Goal: Task Accomplishment & Management: Manage account settings

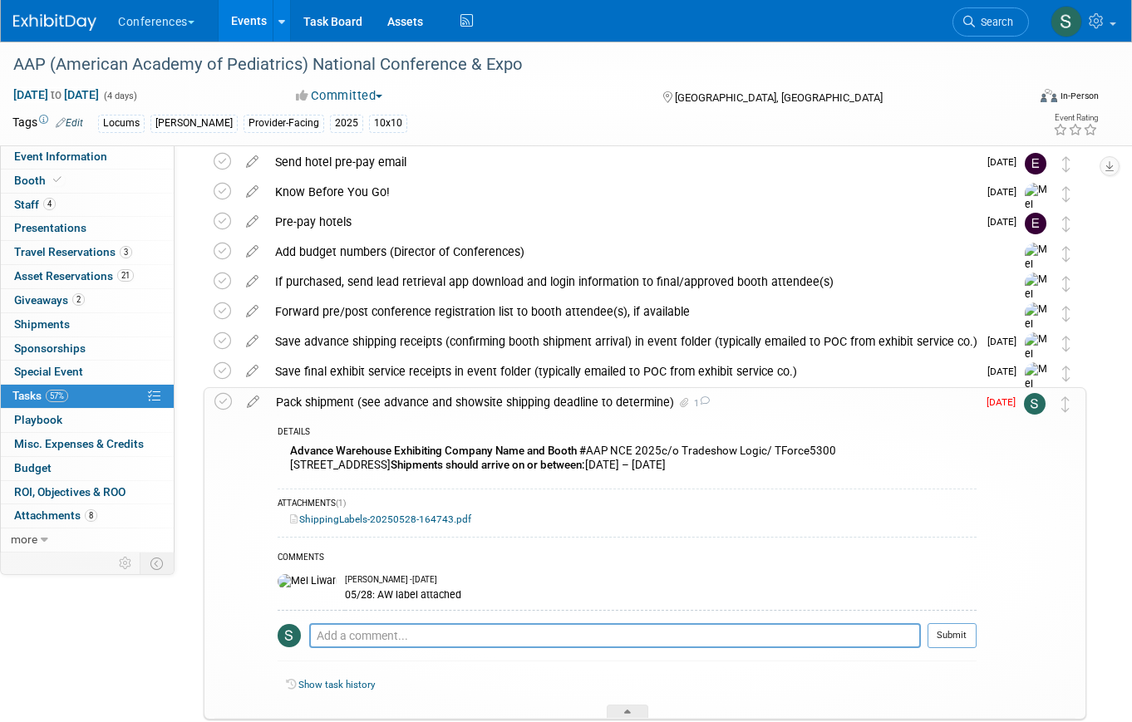
click at [977, 21] on span "Search" at bounding box center [994, 22] width 38 height 12
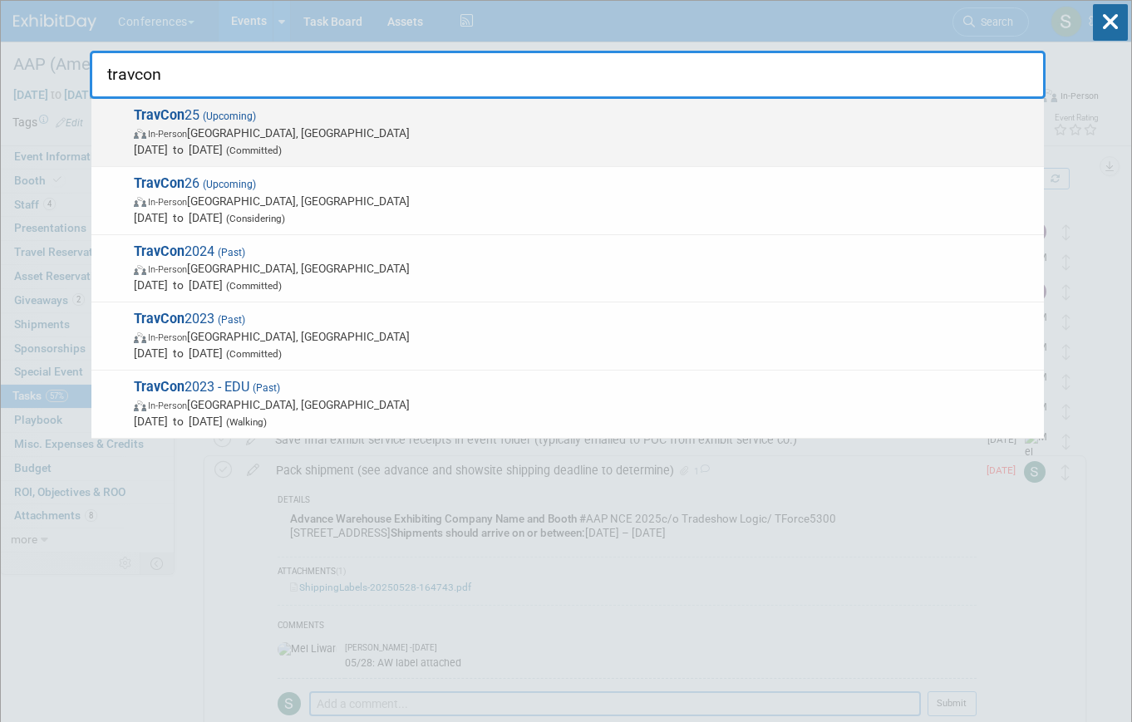
type input "travcon"
click at [416, 117] on span "TravCon 25 (Upcoming) In-Person [GEOGRAPHIC_DATA], [GEOGRAPHIC_DATA] [DATE] to …" at bounding box center [582, 132] width 907 height 51
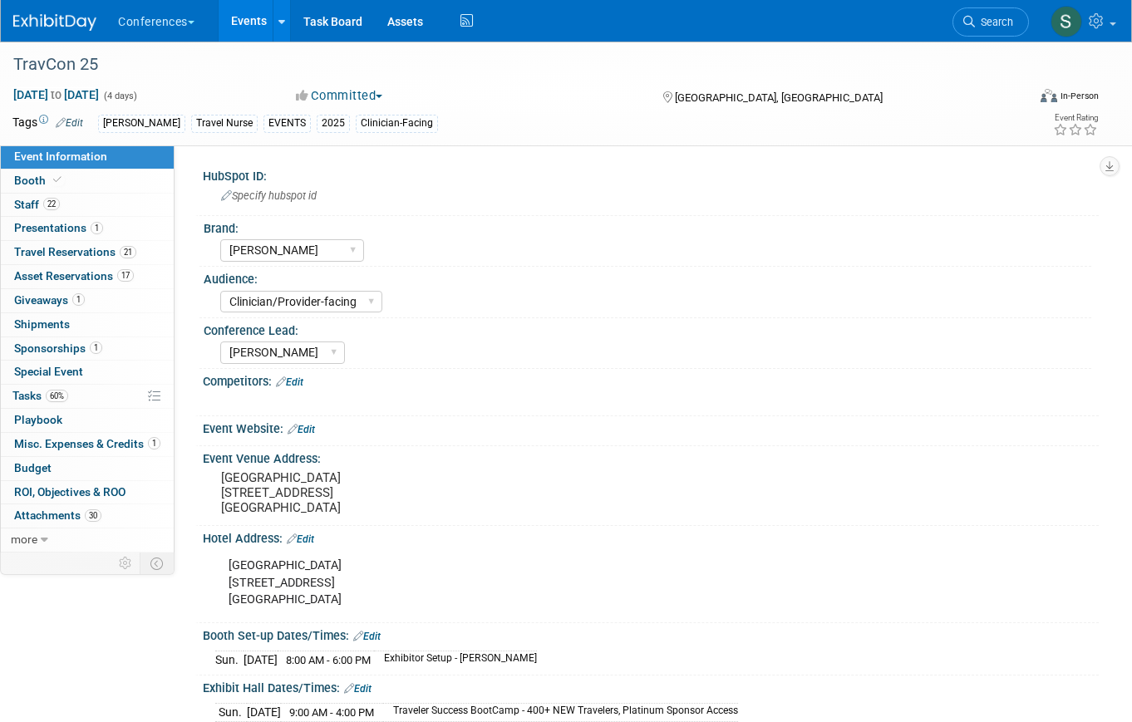
select select "[PERSON_NAME]"
select select "Clinician/Provider-facing"
select select "[PERSON_NAME]"
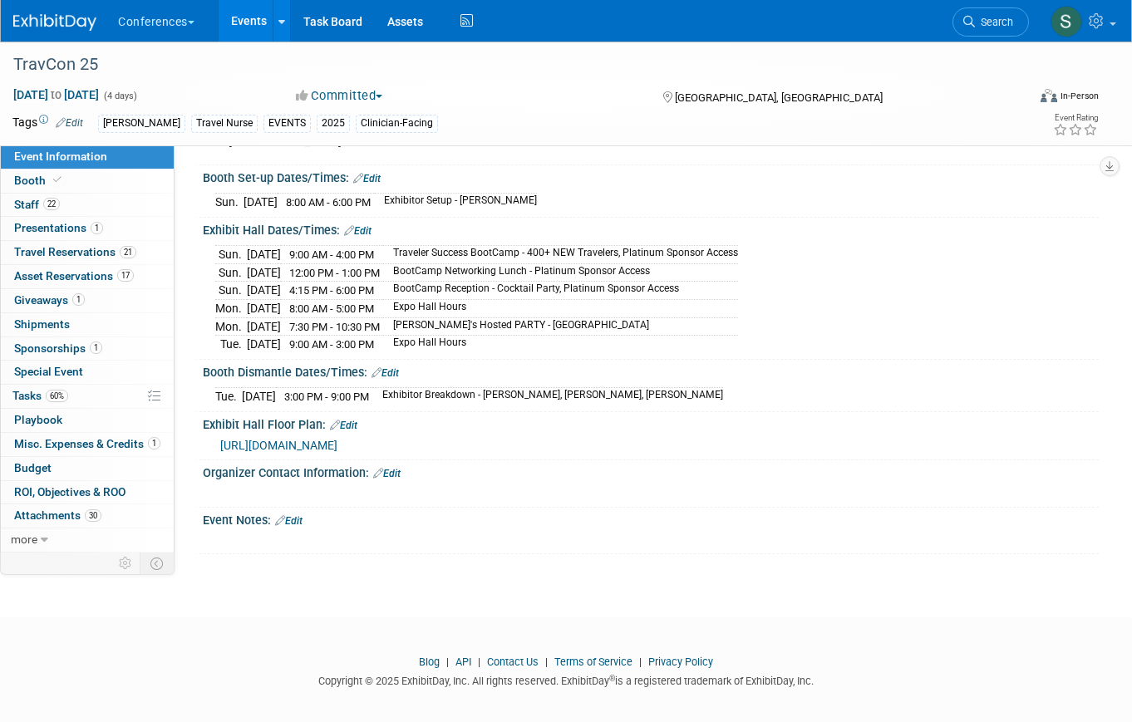
scroll to position [455, 0]
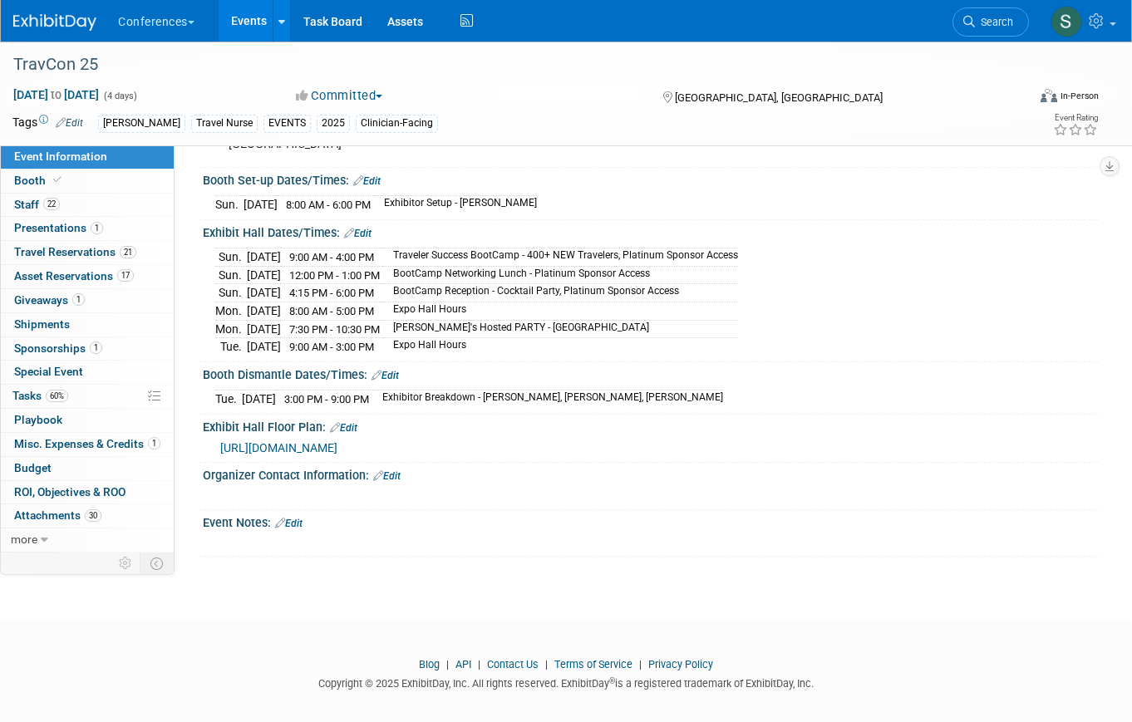
click at [97, 168] on link "Event Information" at bounding box center [87, 156] width 173 height 23
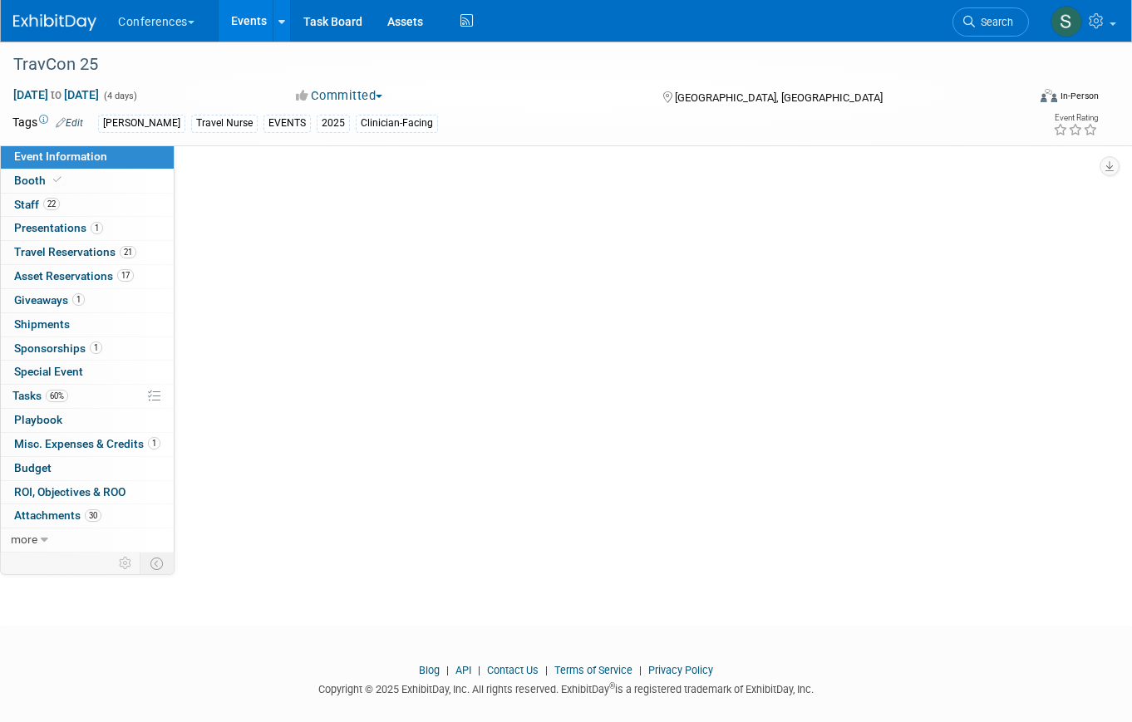
select select "[PERSON_NAME]"
select select "Clinician/Provider-facing"
select select "[PERSON_NAME]"
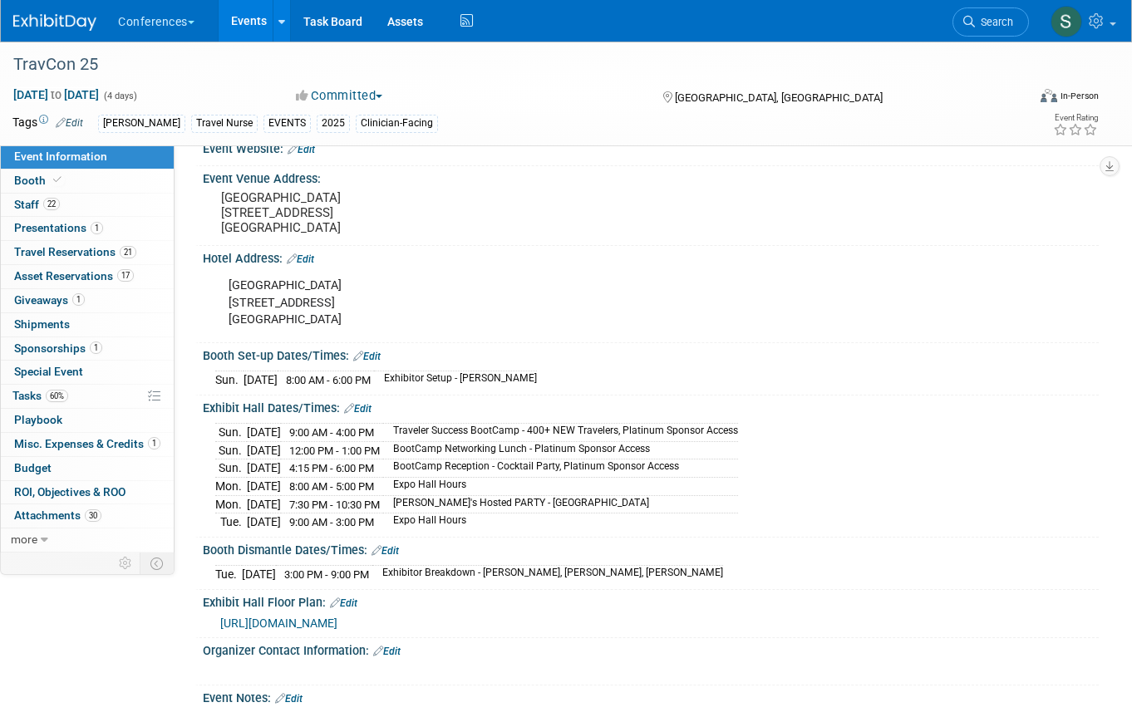
scroll to position [465, 0]
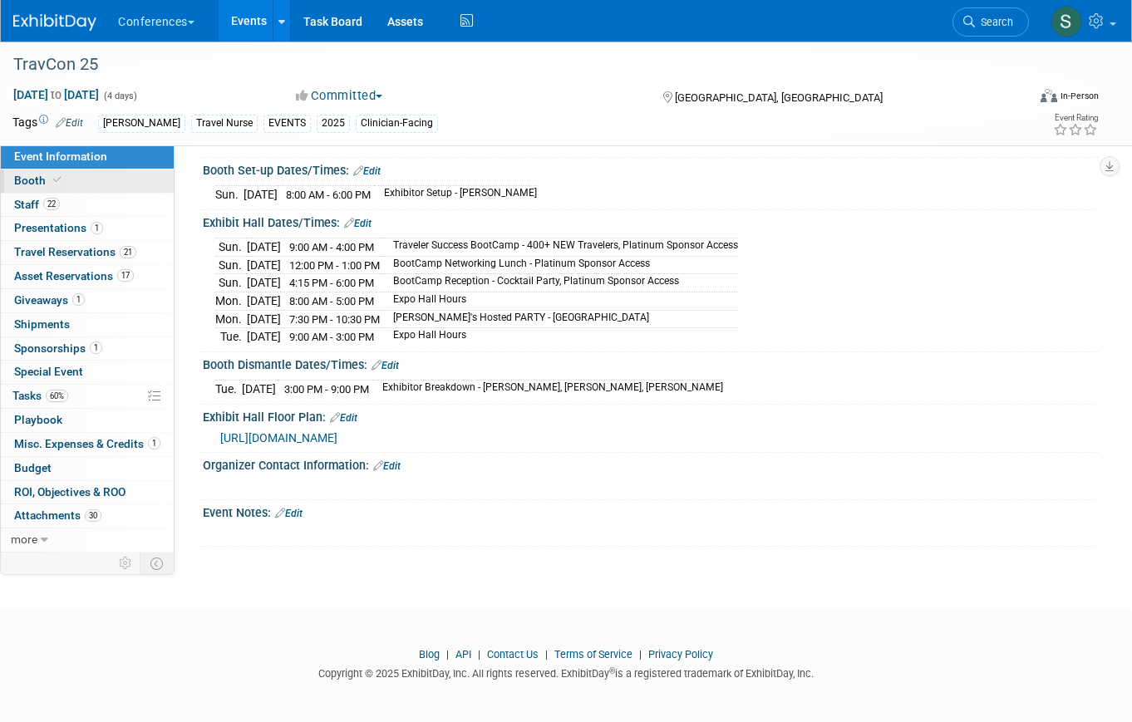
click at [66, 188] on link "Booth" at bounding box center [87, 181] width 173 height 23
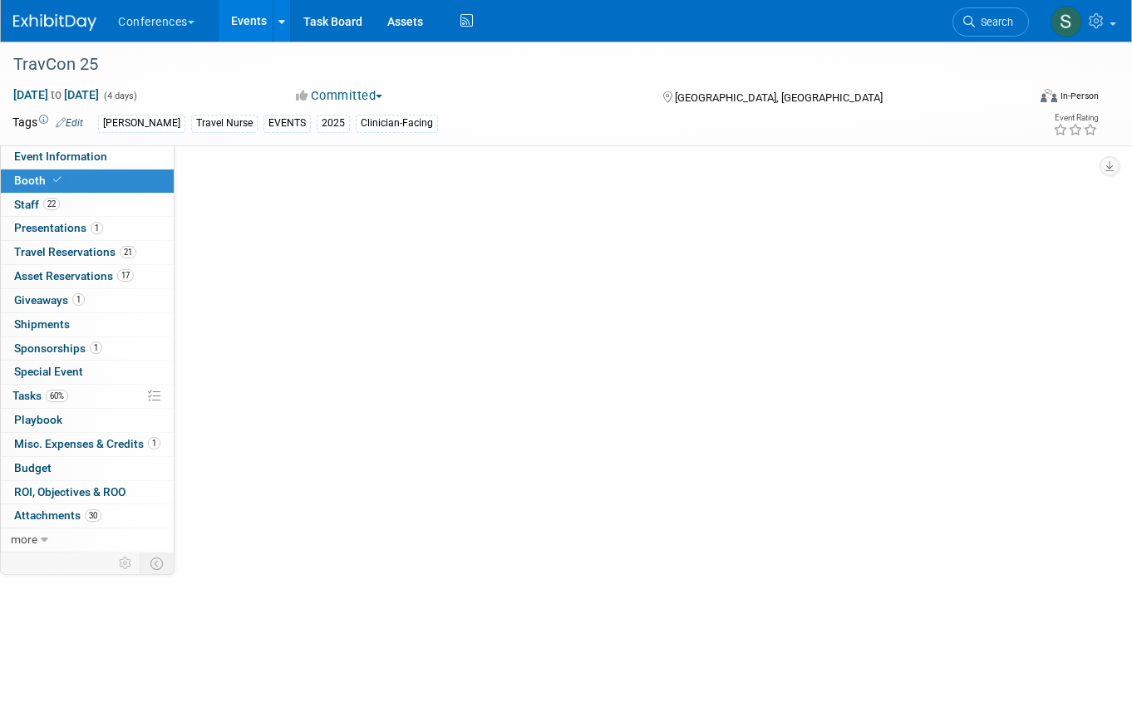
select select "20'x20'"
select select "Yes"
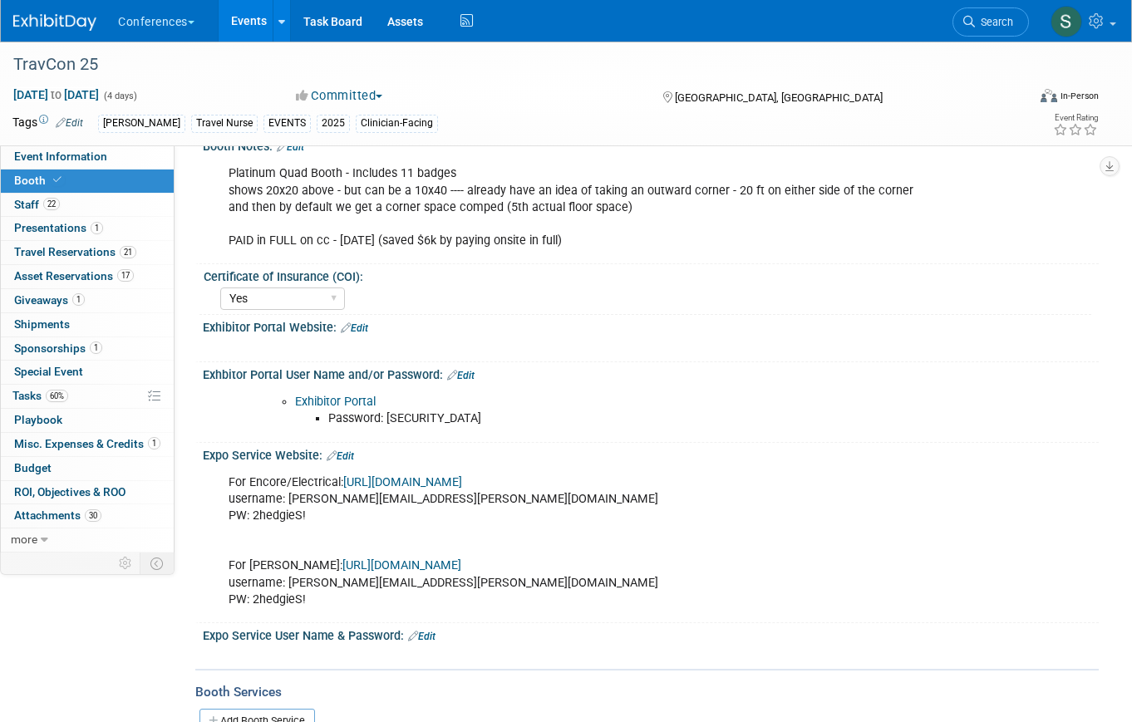
scroll to position [189, 0]
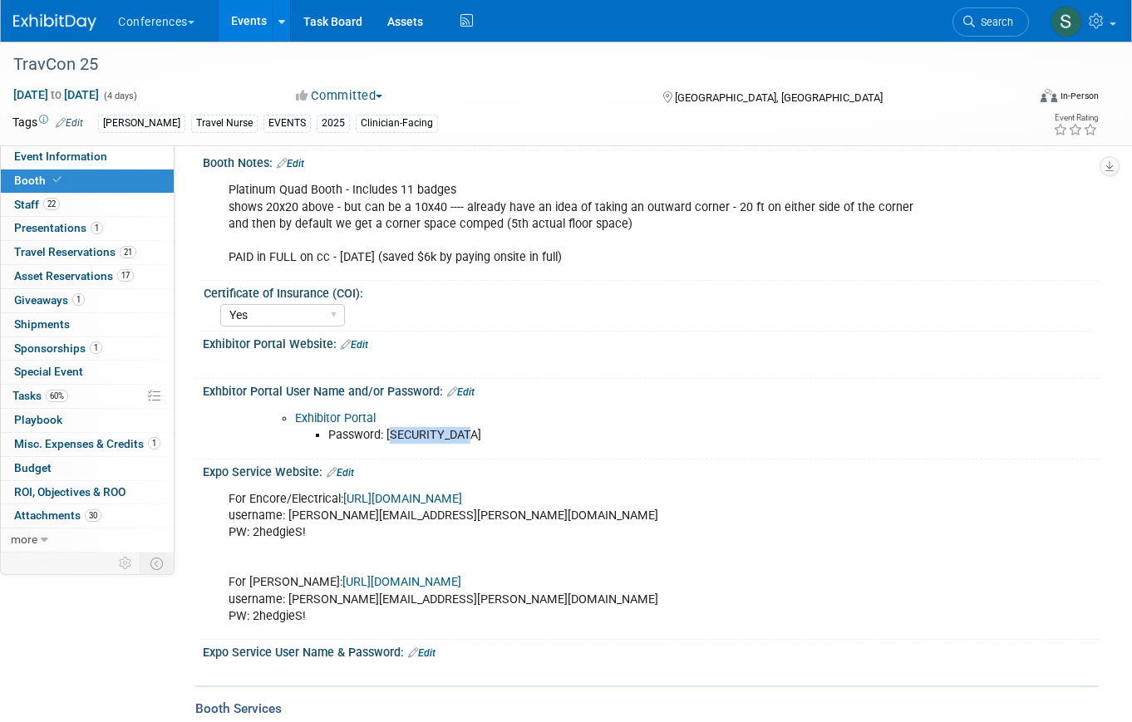
drag, startPoint x: 390, startPoint y: 435, endPoint x: 509, endPoint y: 444, distance: 119.1
click at [509, 444] on div "Exhibitor Portal Password: exhibitor2025" at bounding box center [570, 427] width 707 height 50
click at [467, 431] on li "Password: exhibitor2025" at bounding box center [621, 435] width 586 height 17
drag, startPoint x: 467, startPoint y: 431, endPoint x: 388, endPoint y: 441, distance: 79.6
click at [388, 441] on li "Password: exhibitor2025" at bounding box center [621, 435] width 586 height 17
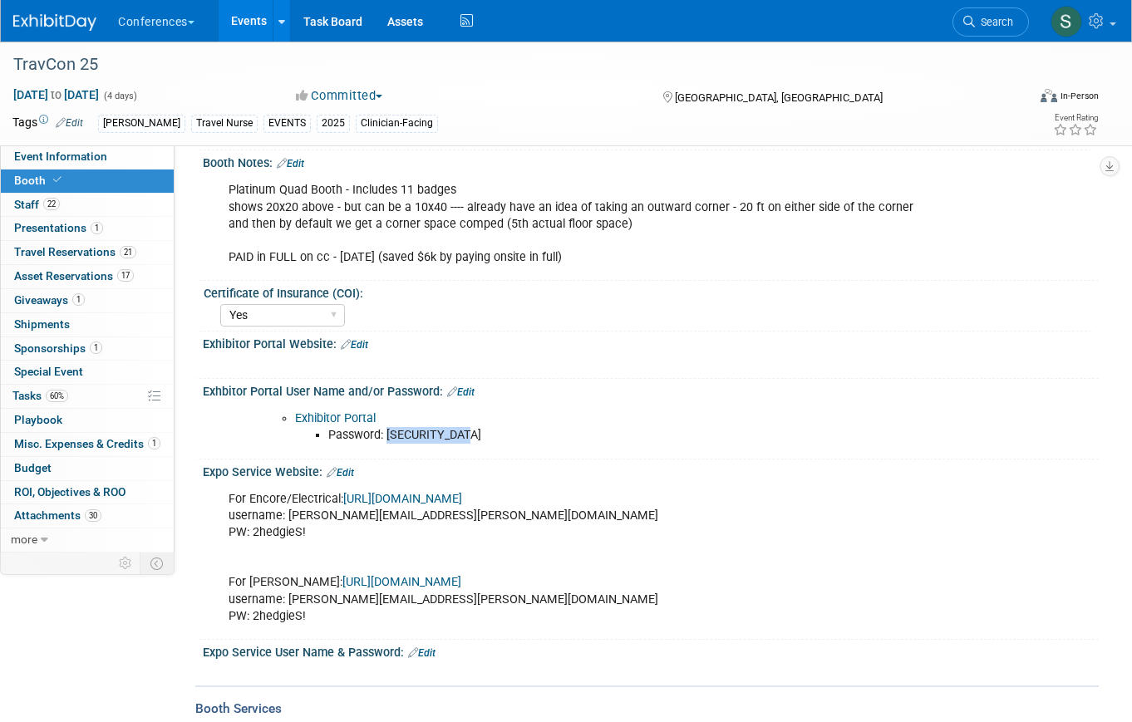
copy li "exhibitor2025"
click at [352, 418] on link "Exhibitor Portal" at bounding box center [335, 418] width 81 height 14
click at [48, 214] on link "22 Staff 22" at bounding box center [87, 205] width 173 height 23
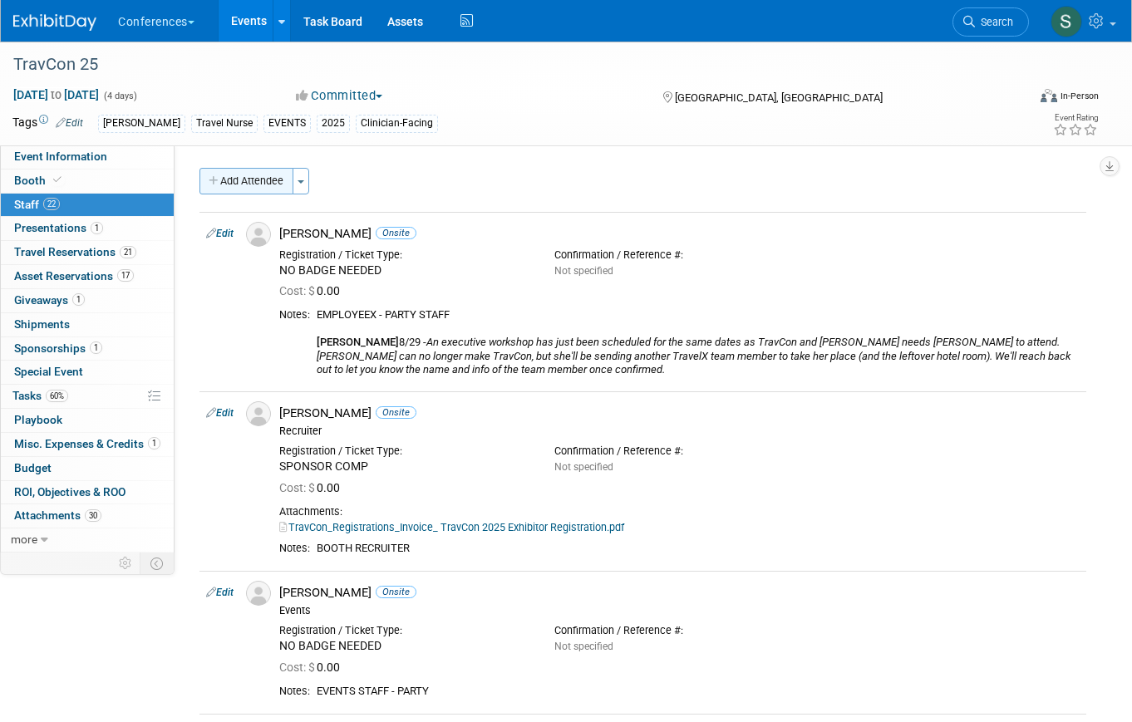
click at [216, 189] on button "Add Attendee" at bounding box center [246, 181] width 94 height 27
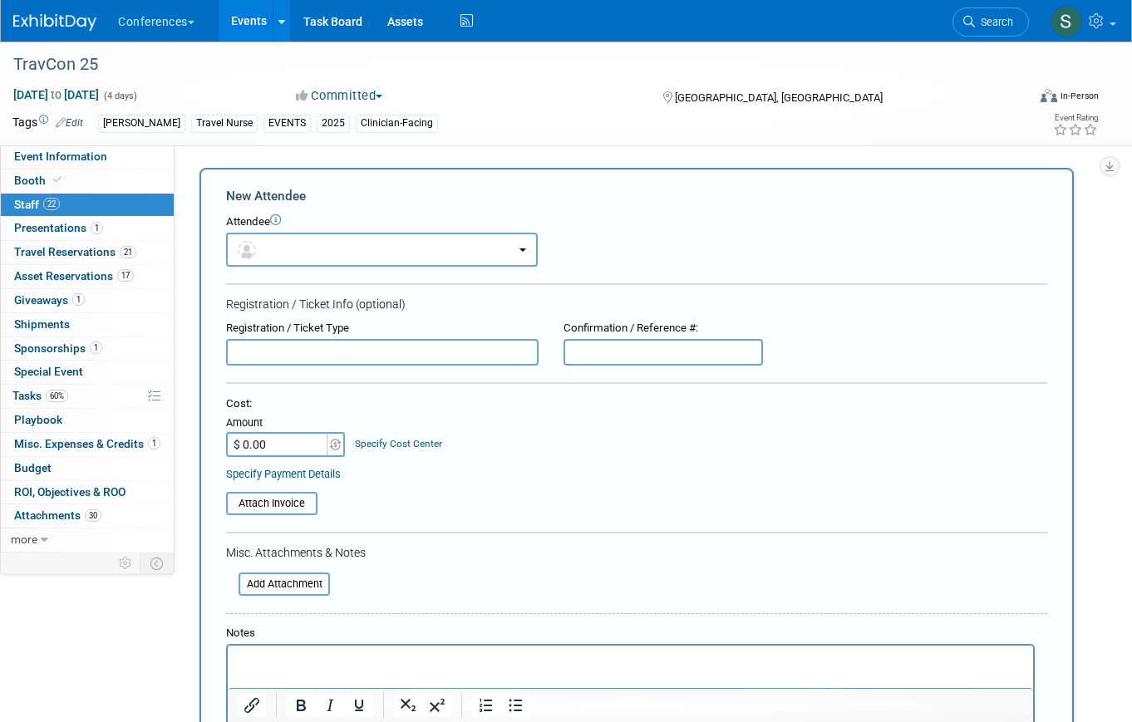
click at [365, 277] on form "New Attendee Attendee <img src="https://www.exhibitday.com/Images/Unassigned-Us…" at bounding box center [636, 492] width 821 height 610
click at [366, 256] on button "button" at bounding box center [382, 250] width 312 height 34
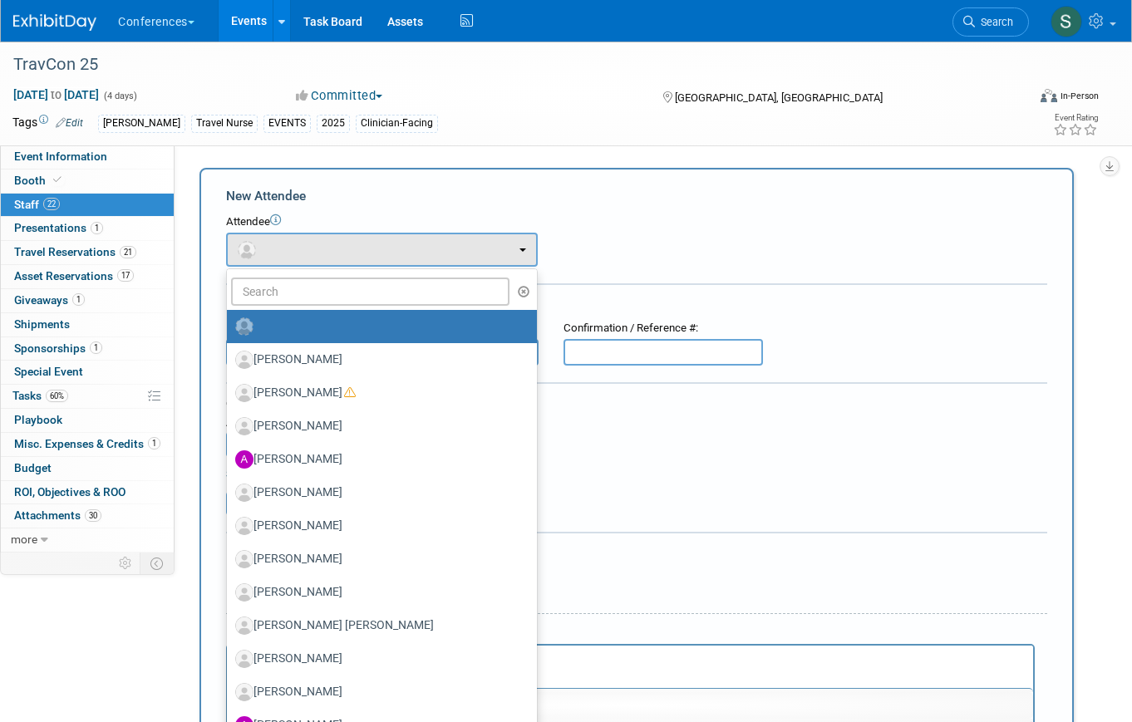
click at [596, 267] on form "New Attendee Attendee <img src="https://www.exhibitday.com/Images/Unassigned-Us…" at bounding box center [636, 492] width 821 height 610
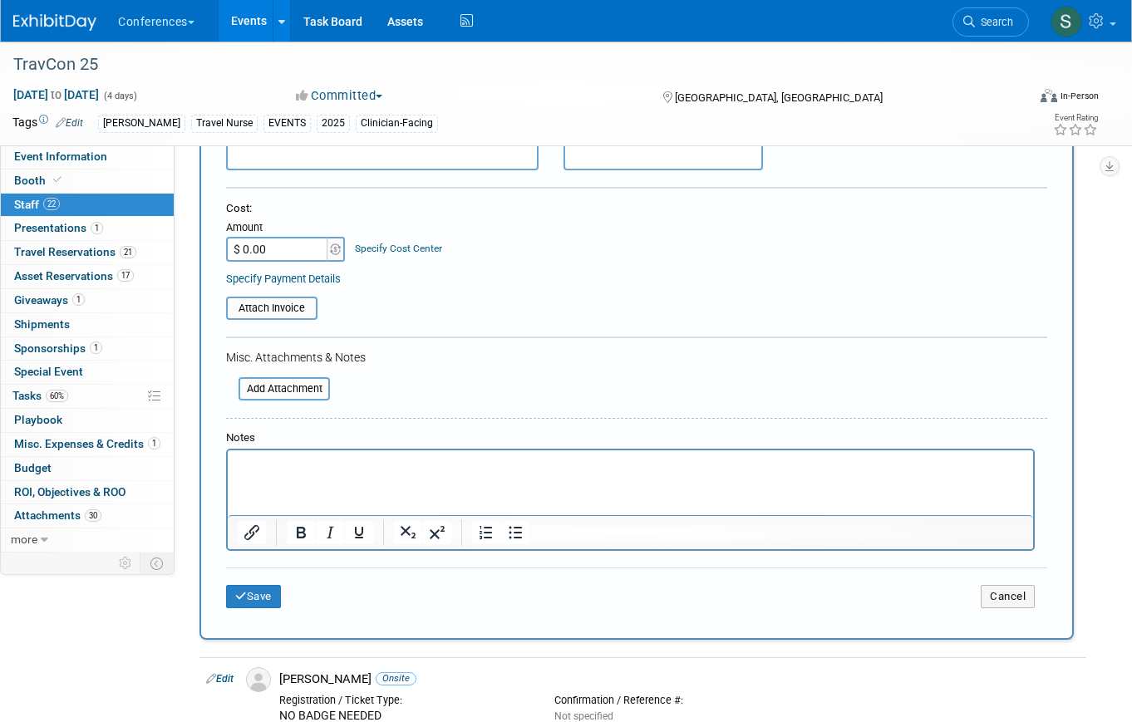
scroll to position [196, 0]
click at [1009, 600] on button "Cancel" at bounding box center [1008, 595] width 54 height 23
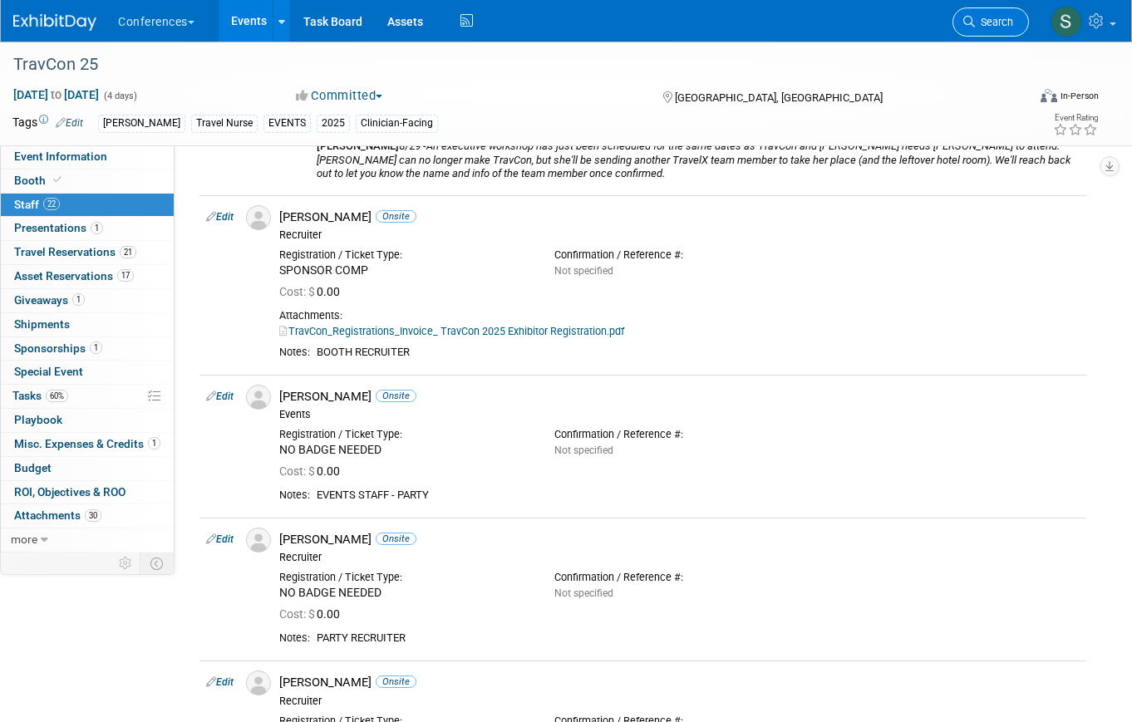
click at [958, 22] on link "Search" at bounding box center [990, 21] width 76 height 29
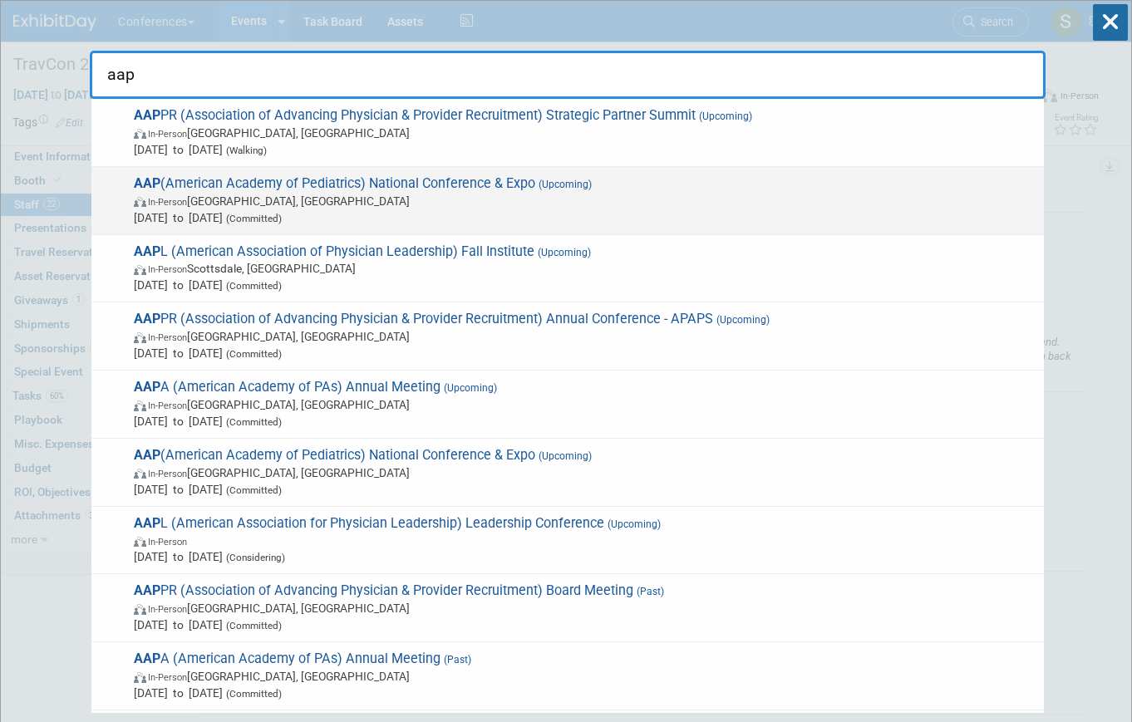
type input "aap"
click at [519, 210] on span "Sep 26, 2025 to Sep 29, 2025 (Committed)" at bounding box center [585, 217] width 902 height 17
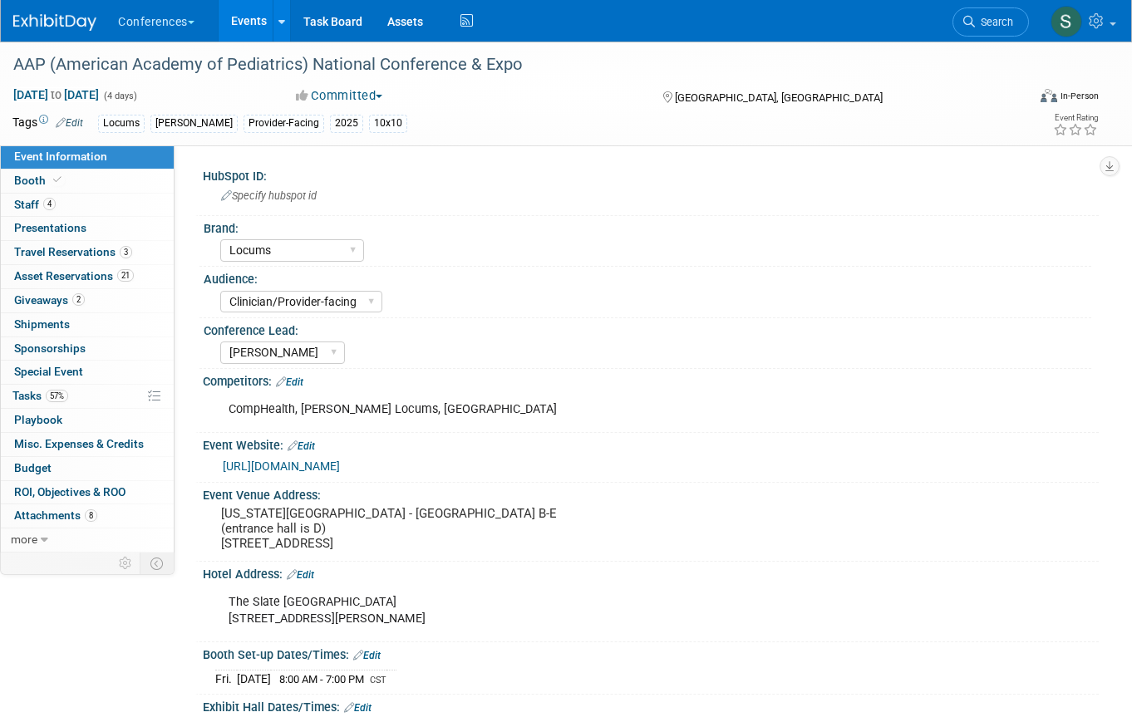
select select "Locums"
select select "Clinician/Provider-facing"
select select "[PERSON_NAME]"
click at [124, 395] on link "57% Tasks 57%" at bounding box center [87, 396] width 173 height 23
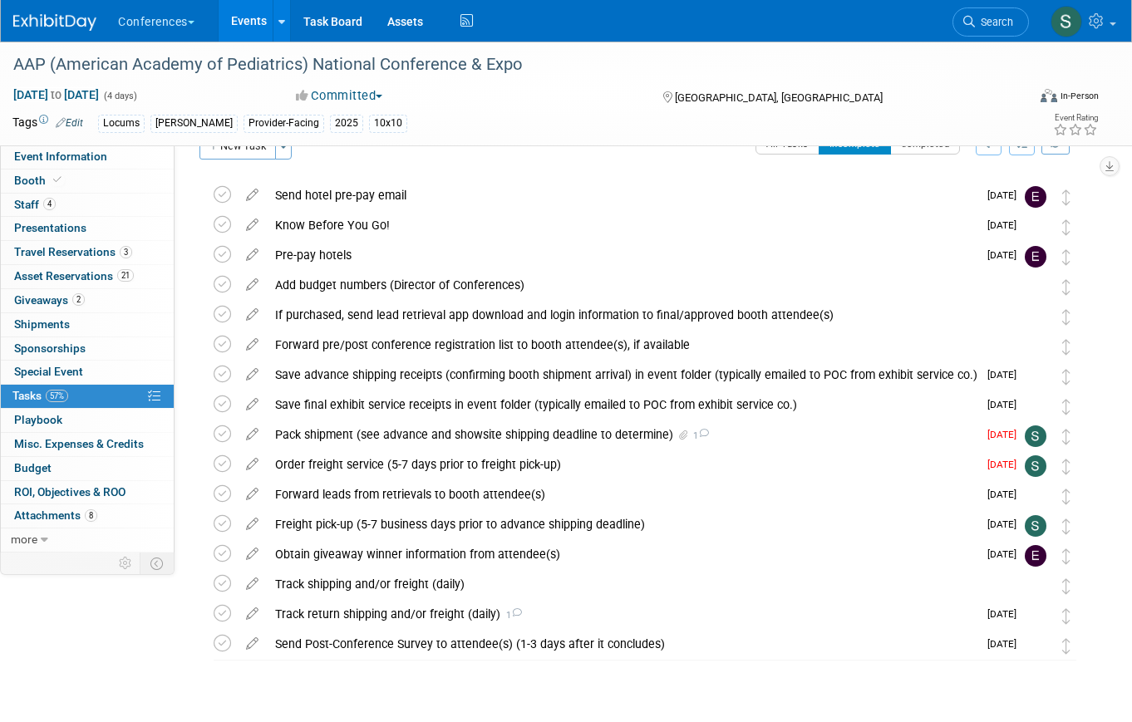
scroll to position [36, 0]
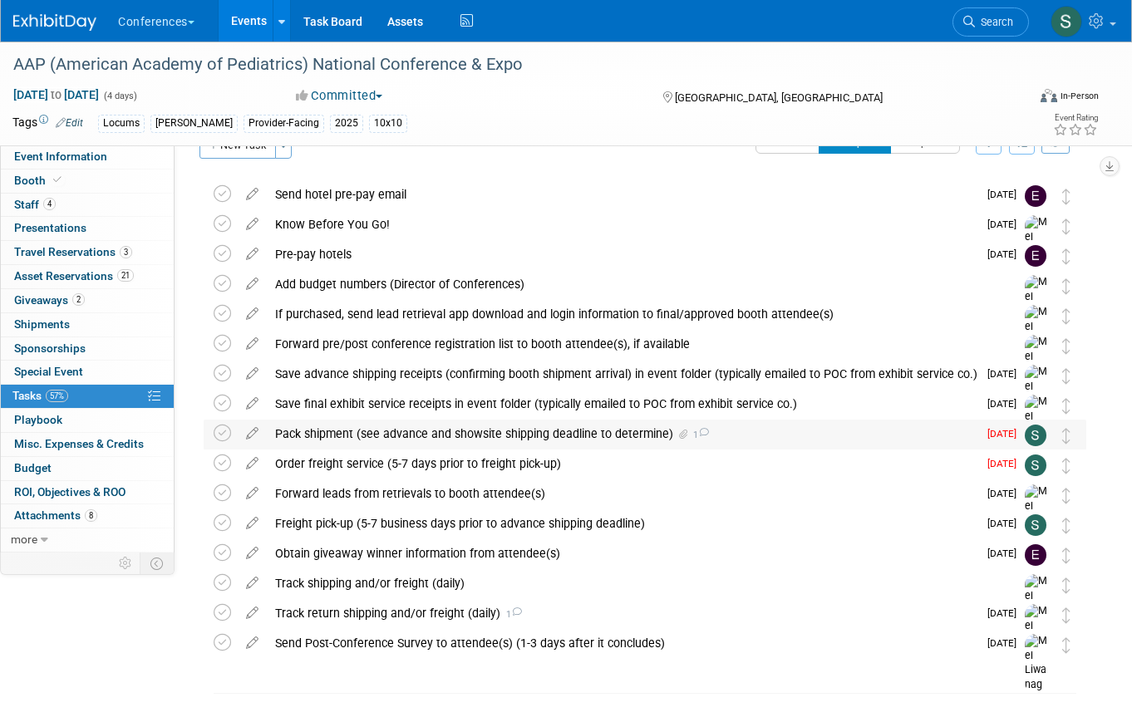
click at [506, 431] on div "Pack shipment (see advance and showsite shipping deadline to determine) 1" at bounding box center [622, 434] width 711 height 28
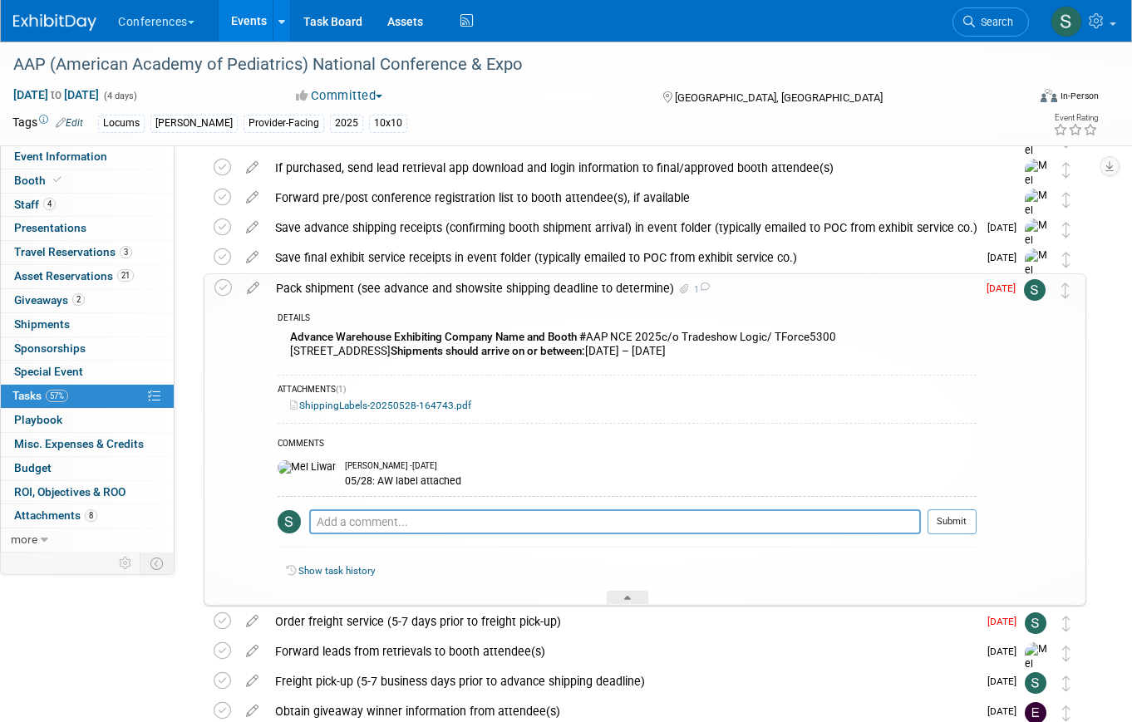
scroll to position [188, 0]
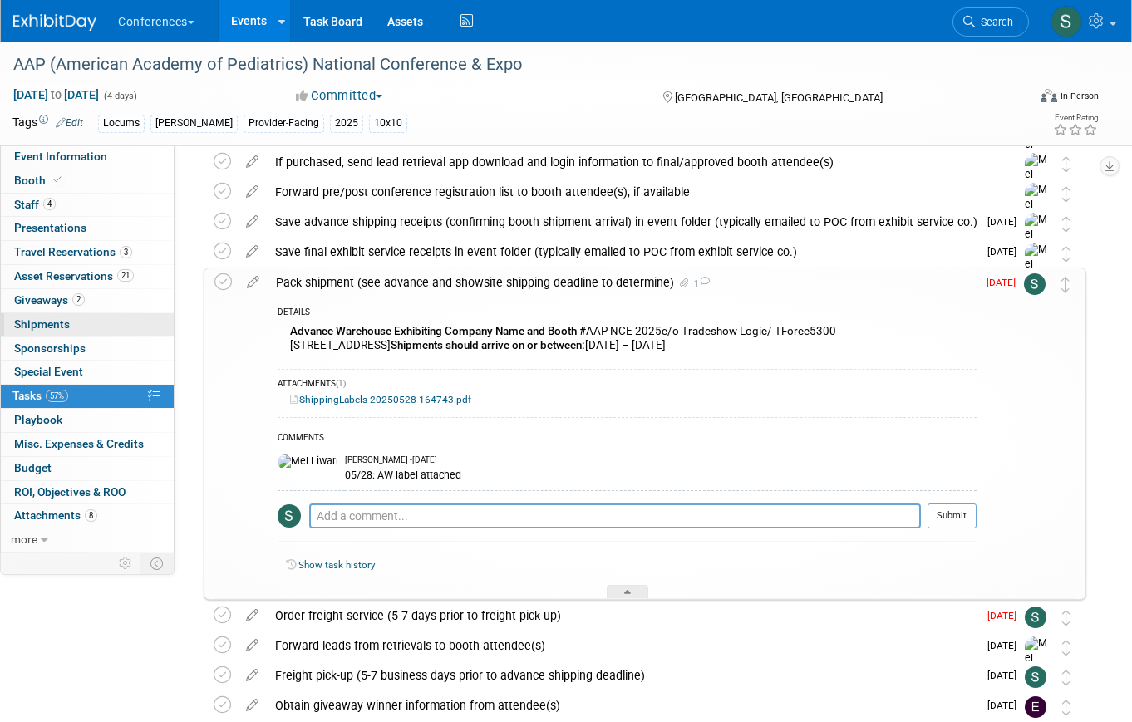
click at [86, 323] on link "0 Shipments 0" at bounding box center [87, 324] width 173 height 23
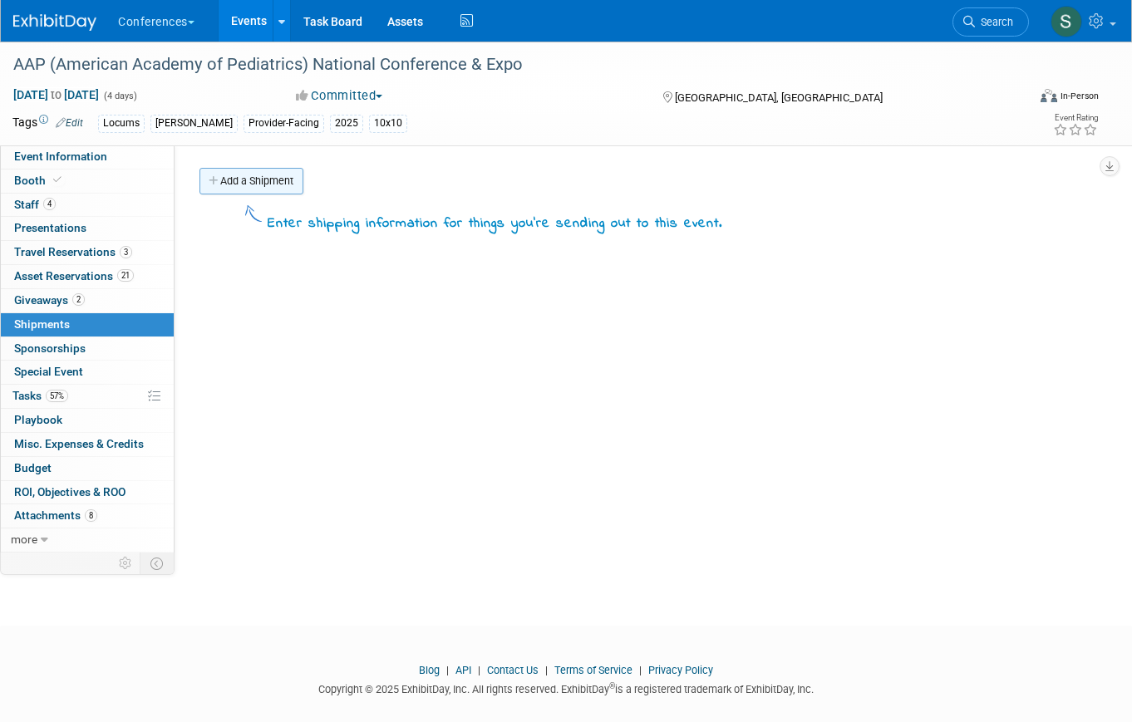
click at [224, 186] on link "Add a Shipment" at bounding box center [251, 181] width 104 height 27
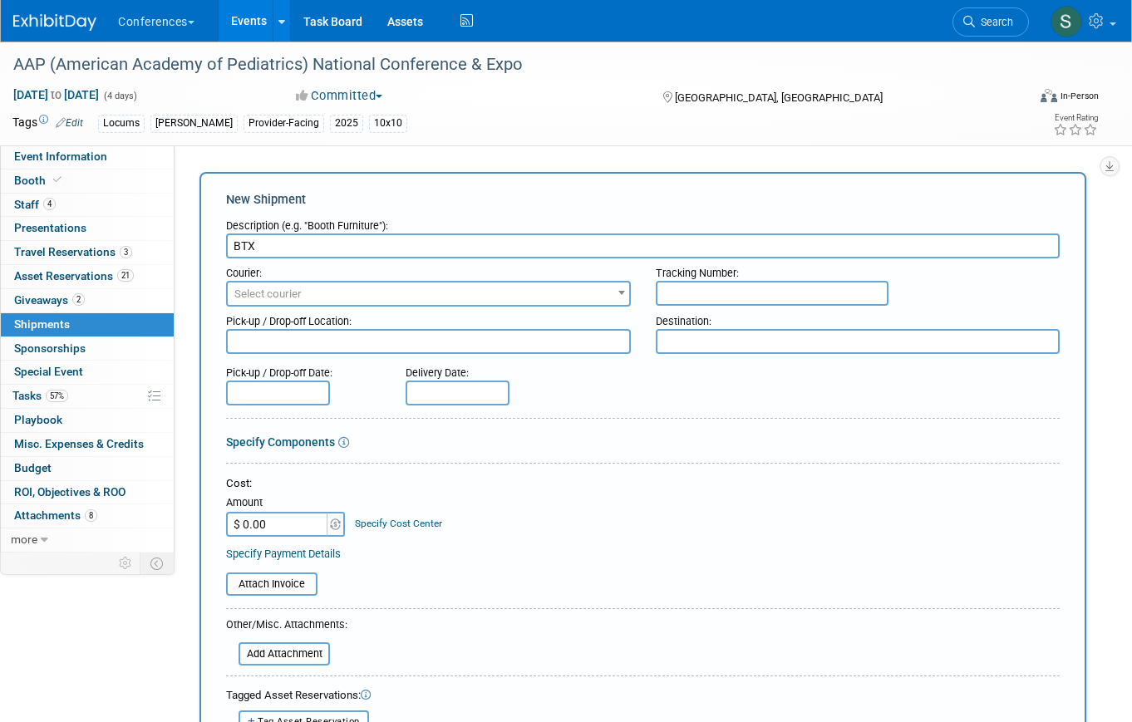
type input "BTX"
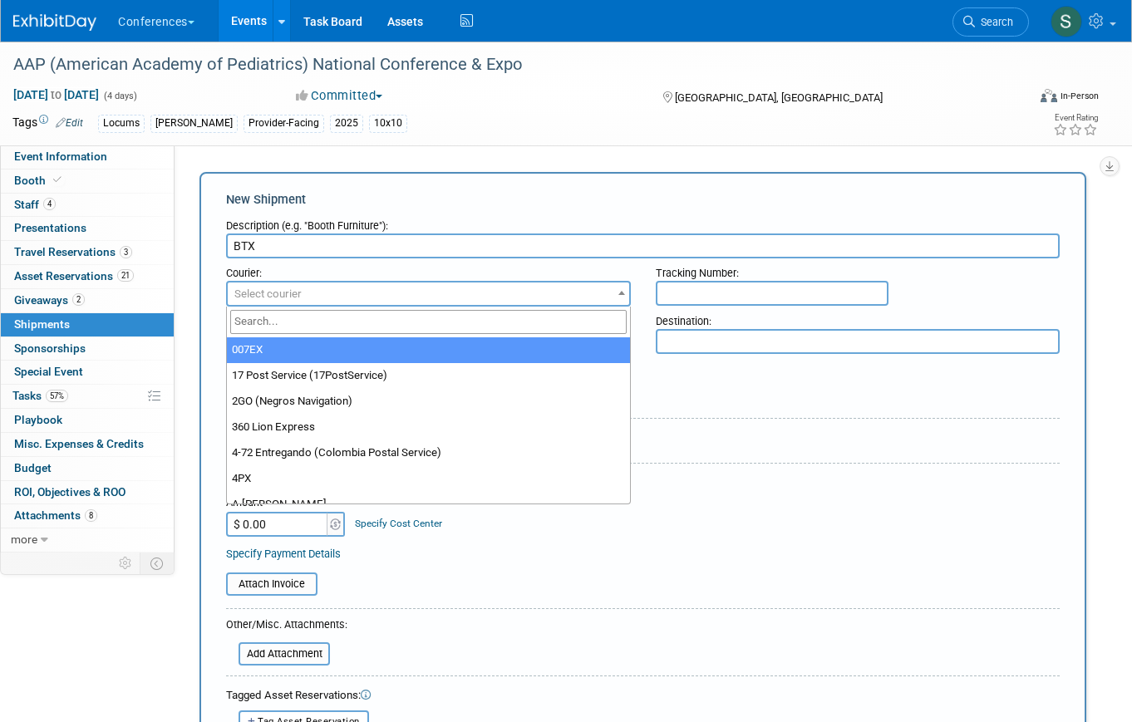
click at [331, 289] on span "Select courier" at bounding box center [428, 294] width 401 height 23
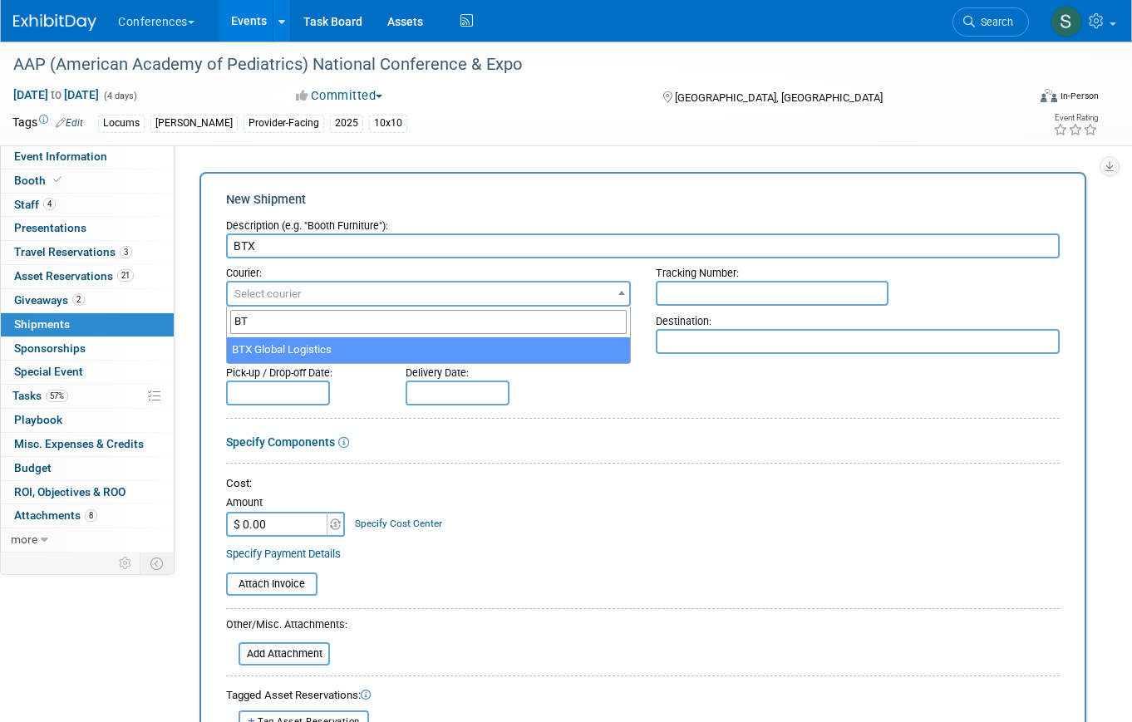
type input "BT"
select select "573"
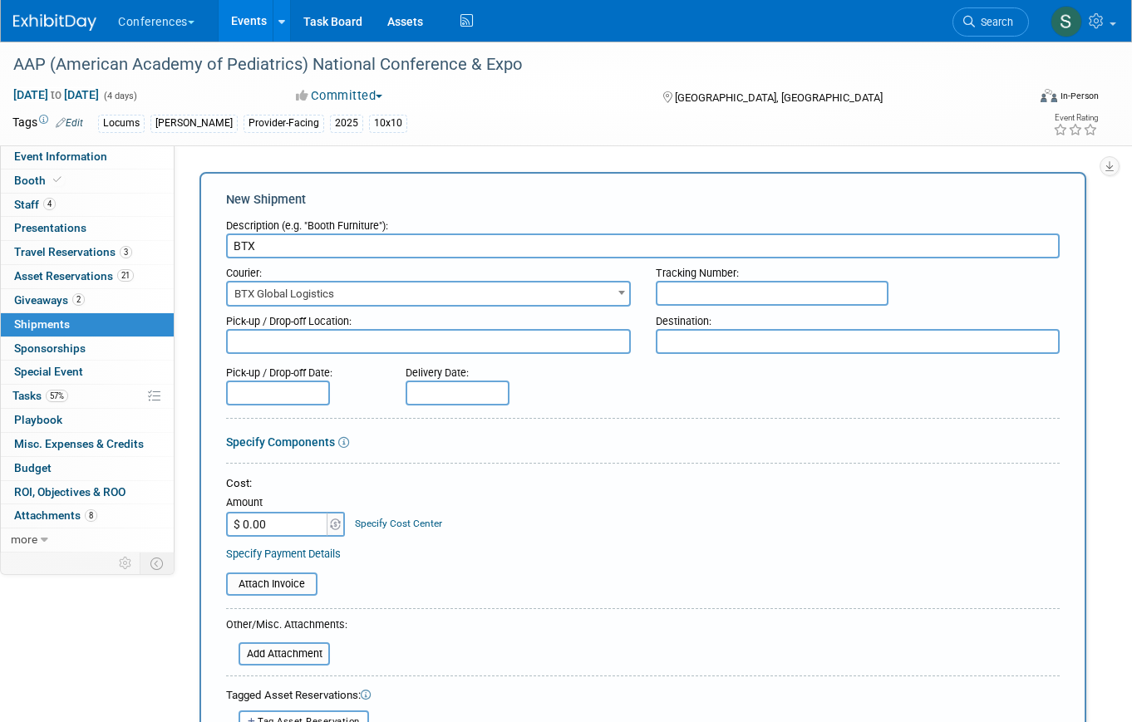
click at [295, 395] on input "text" at bounding box center [278, 393] width 104 height 25
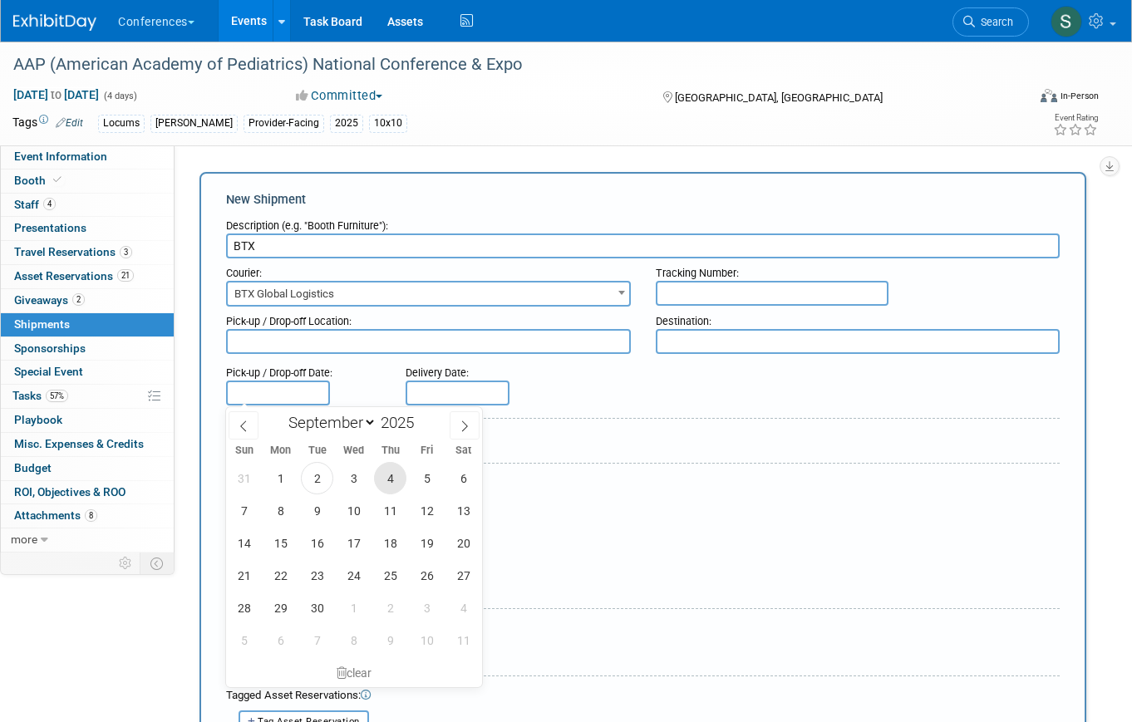
click at [380, 475] on span "4" at bounding box center [390, 478] width 32 height 32
type input "Sep 4, 2025"
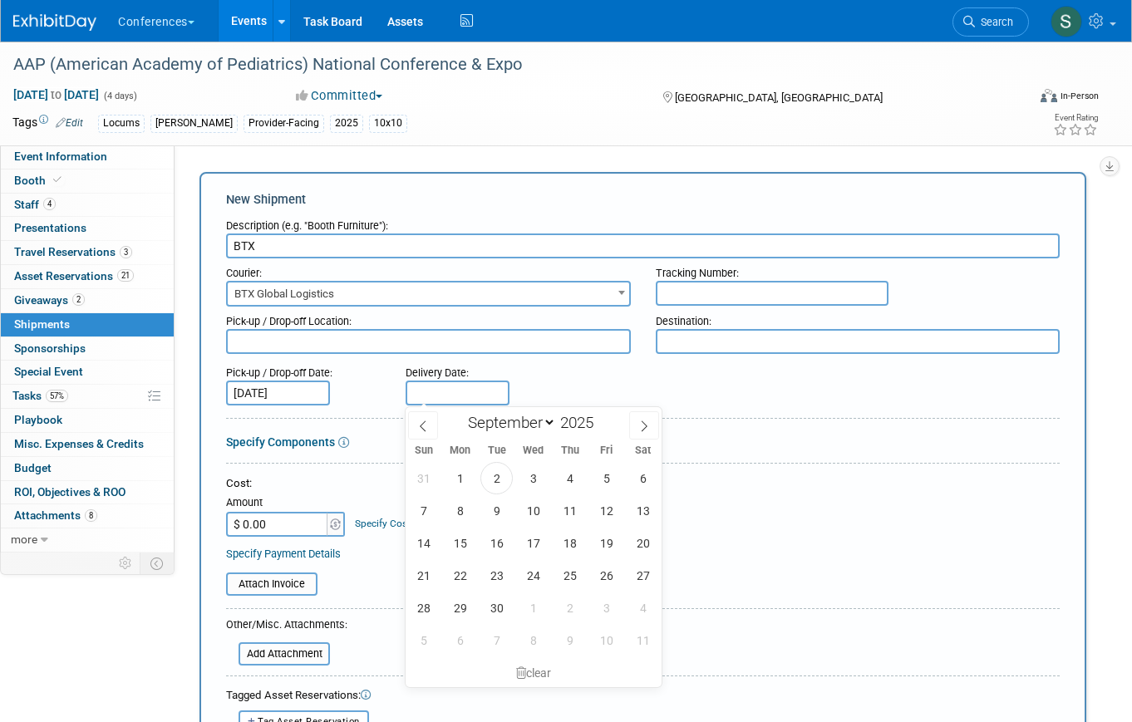
click at [460, 387] on input "text" at bounding box center [458, 393] width 104 height 25
click at [539, 511] on span "10" at bounding box center [533, 510] width 32 height 32
type input "[DATE]"
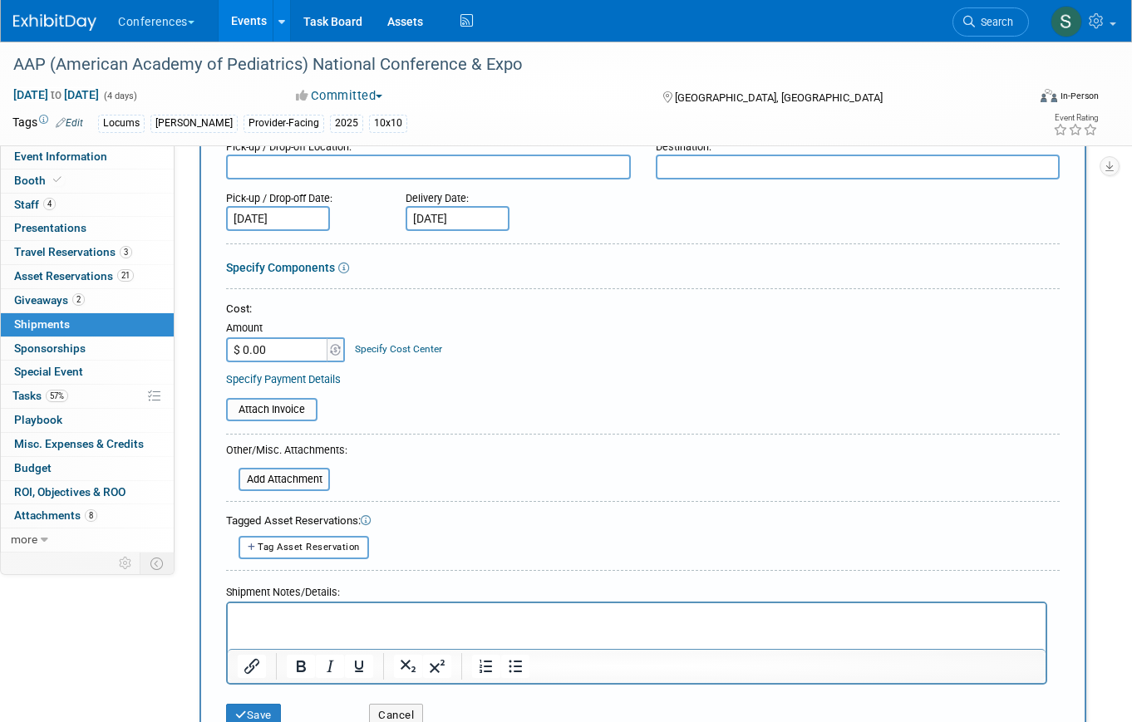
scroll to position [179, 0]
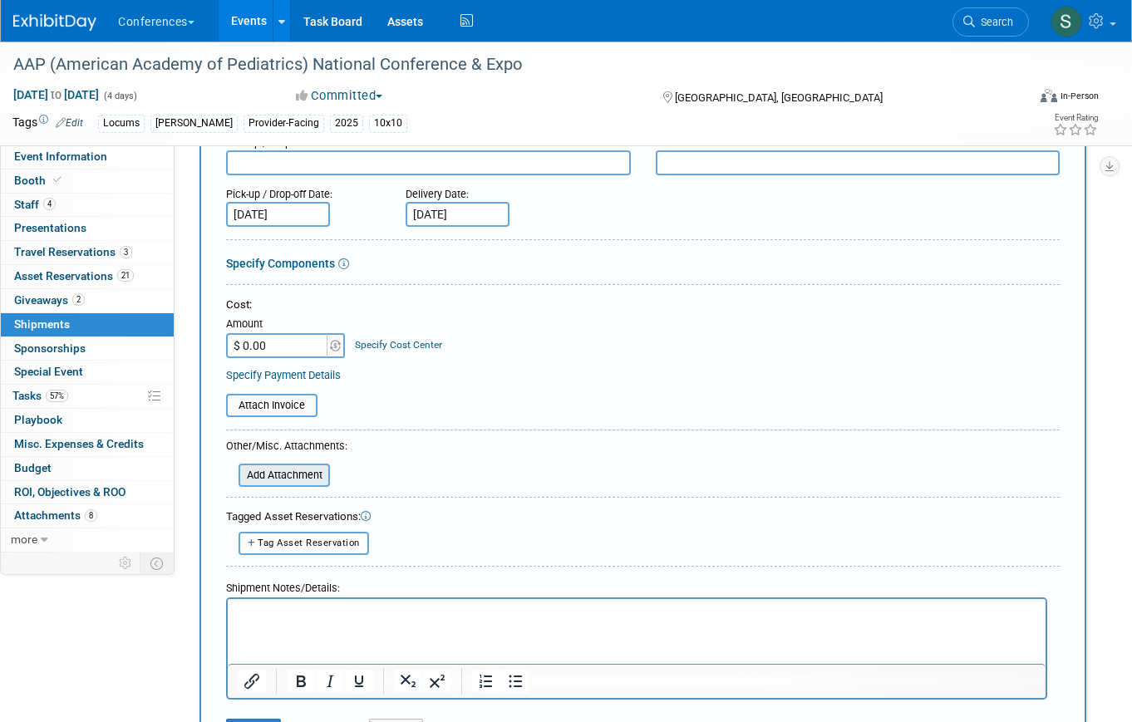
click at [293, 475] on input "file" at bounding box center [229, 475] width 198 height 20
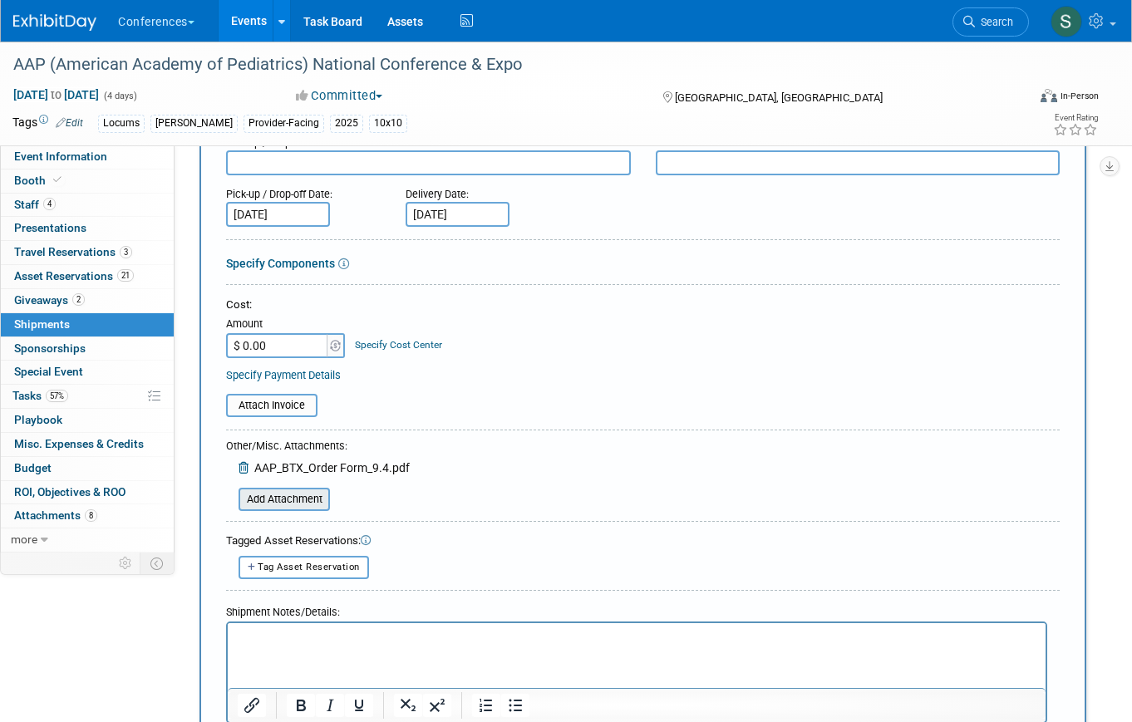
click at [307, 506] on input "file" at bounding box center [229, 500] width 198 height 20
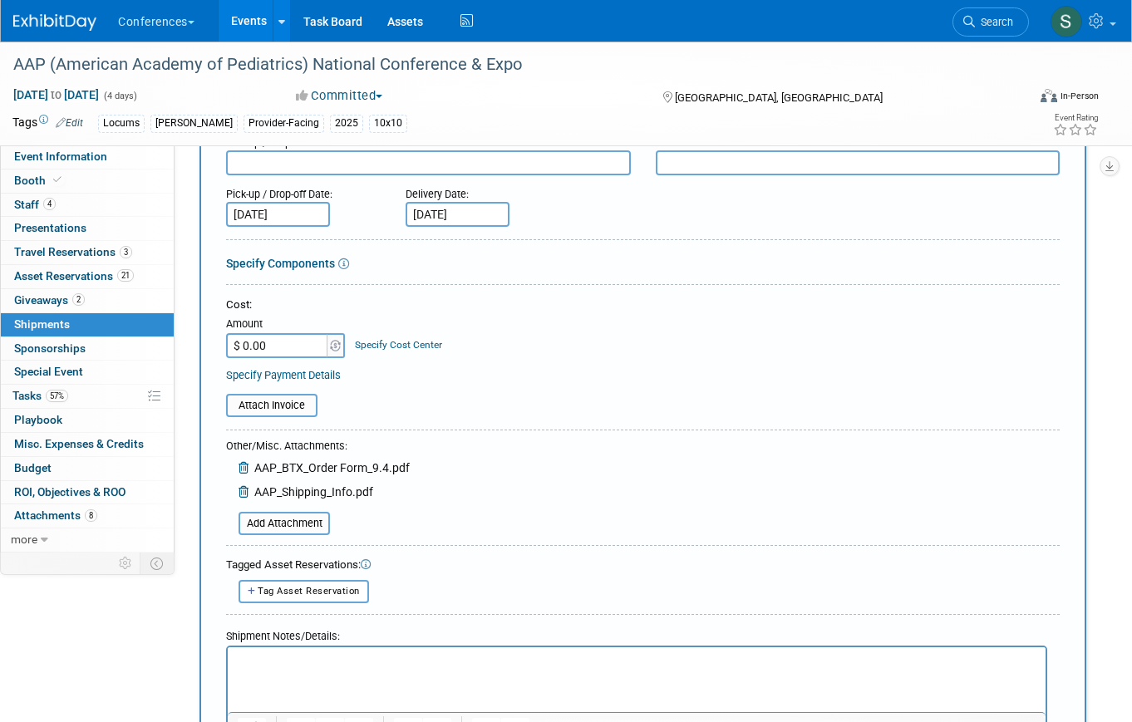
scroll to position [344, 0]
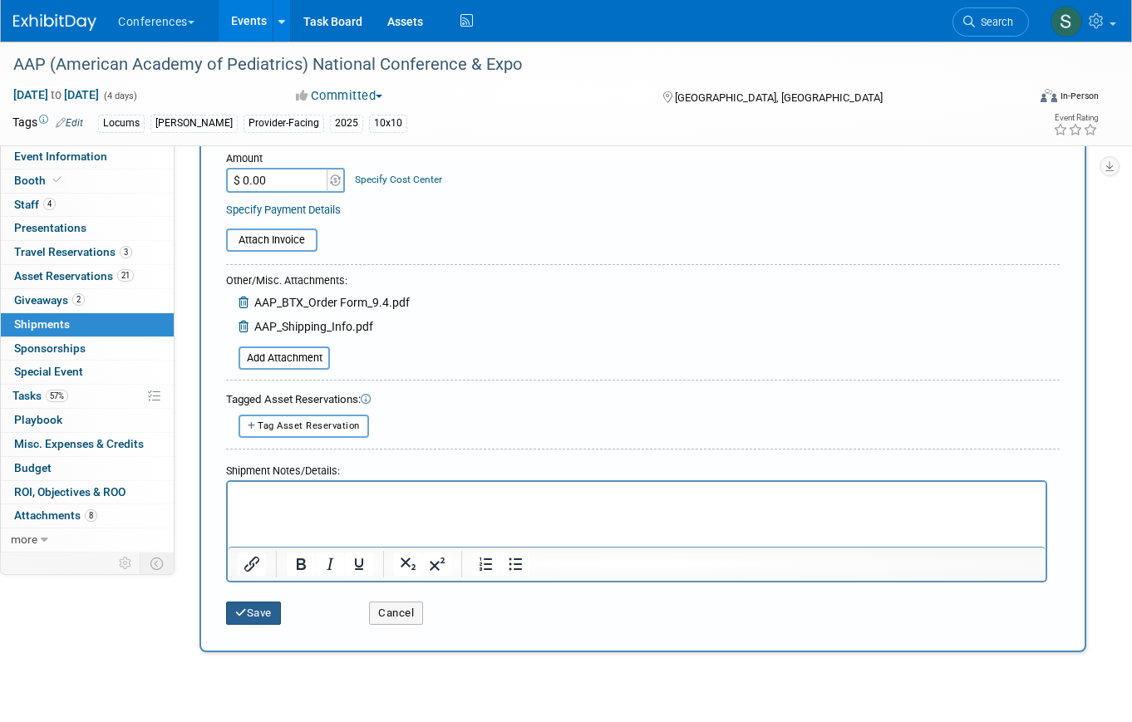
click at [281, 612] on button "Save" at bounding box center [253, 613] width 55 height 23
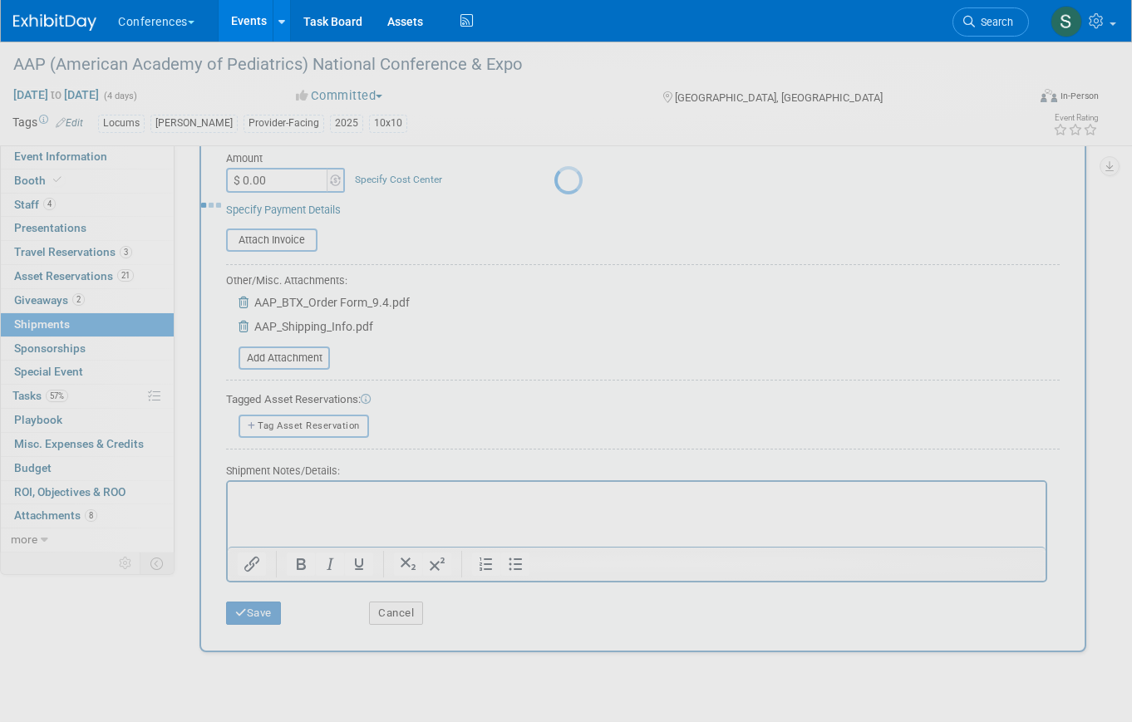
scroll to position [20, 0]
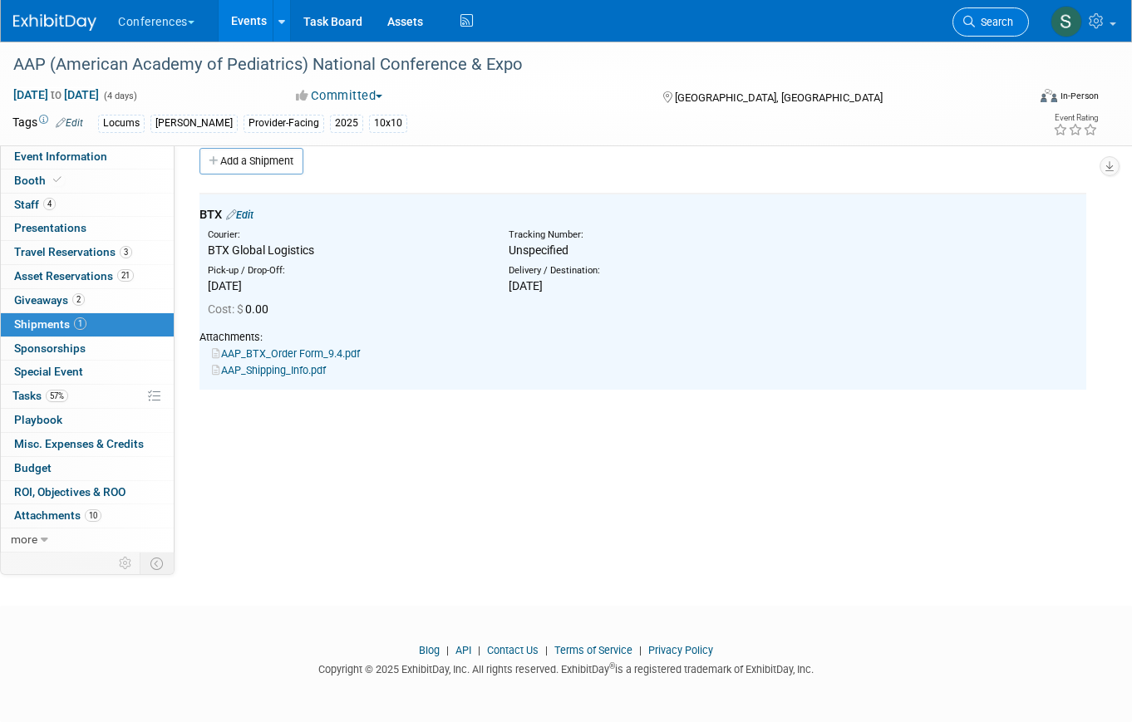
click at [1010, 23] on span "Search" at bounding box center [994, 22] width 38 height 12
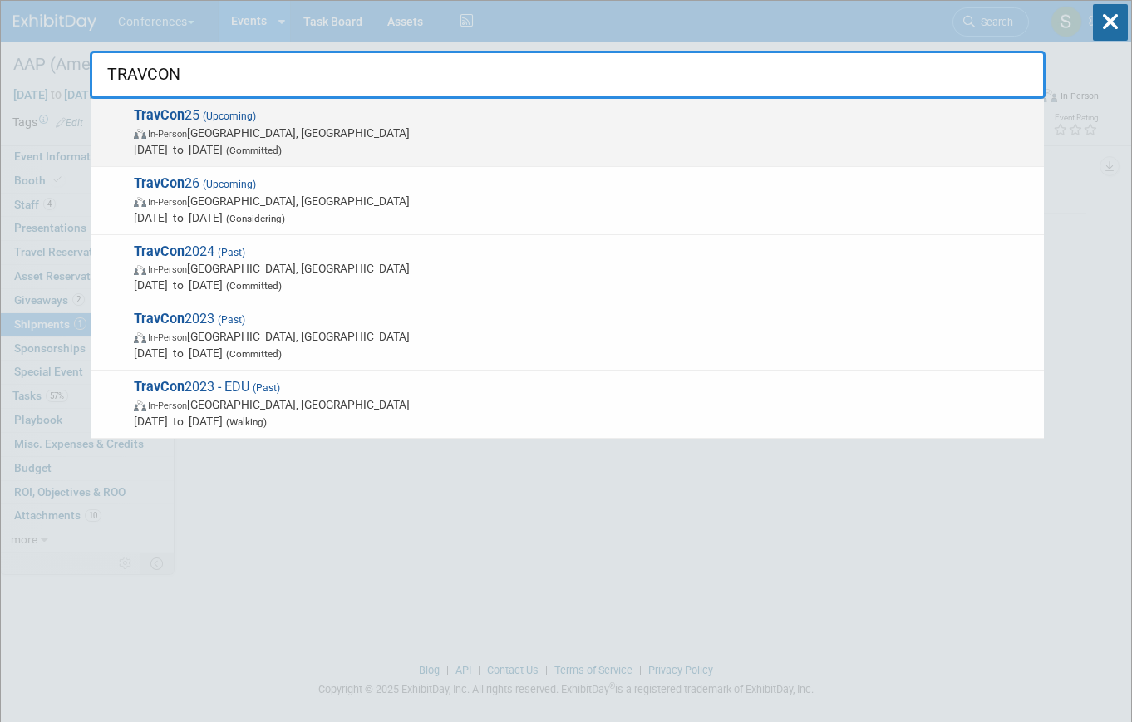
type input "TRAVCON"
click at [603, 136] on span "In-Person Las Vegas, NV" at bounding box center [585, 133] width 902 height 17
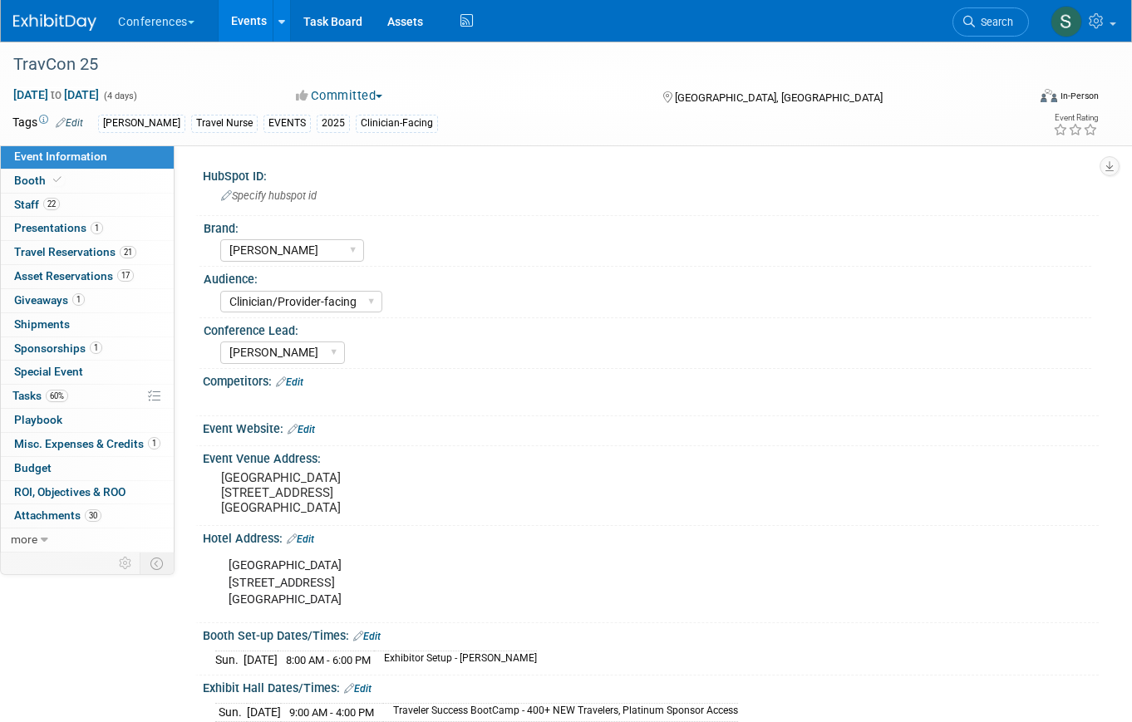
select select "[PERSON_NAME]"
select select "Clinician/Provider-facing"
select select "[PERSON_NAME]"
click at [108, 324] on link "0 Shipments 0" at bounding box center [87, 324] width 173 height 23
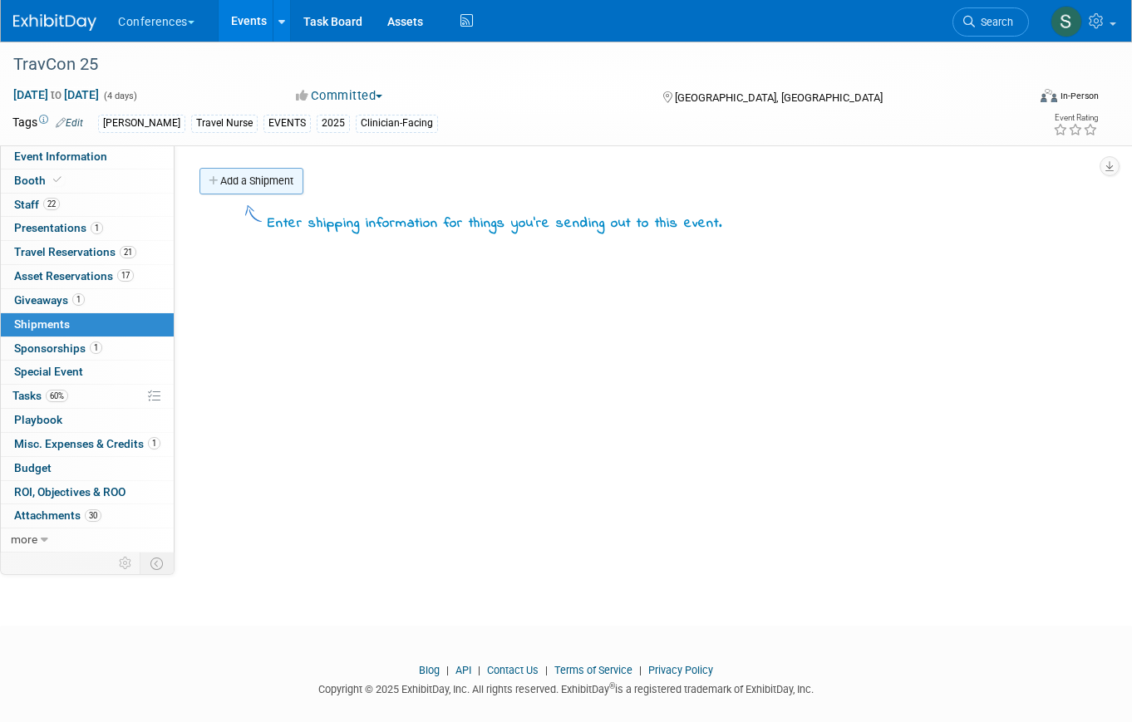
click at [199, 183] on link "Add a Shipment" at bounding box center [251, 181] width 104 height 27
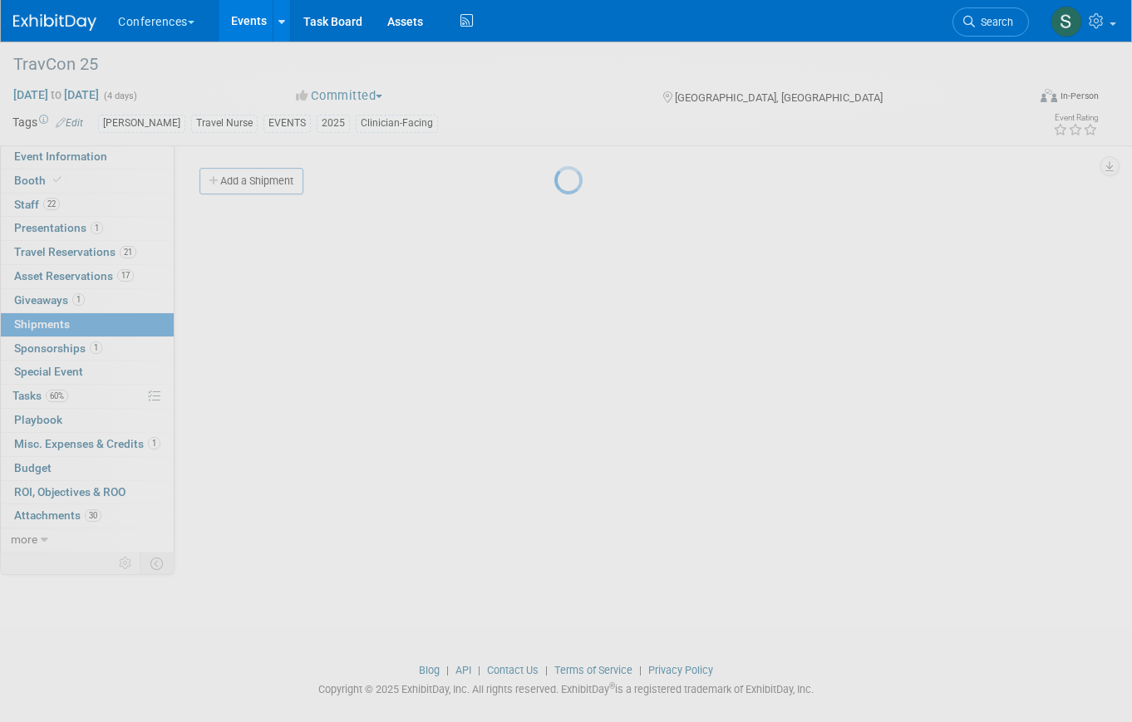
select select "8"
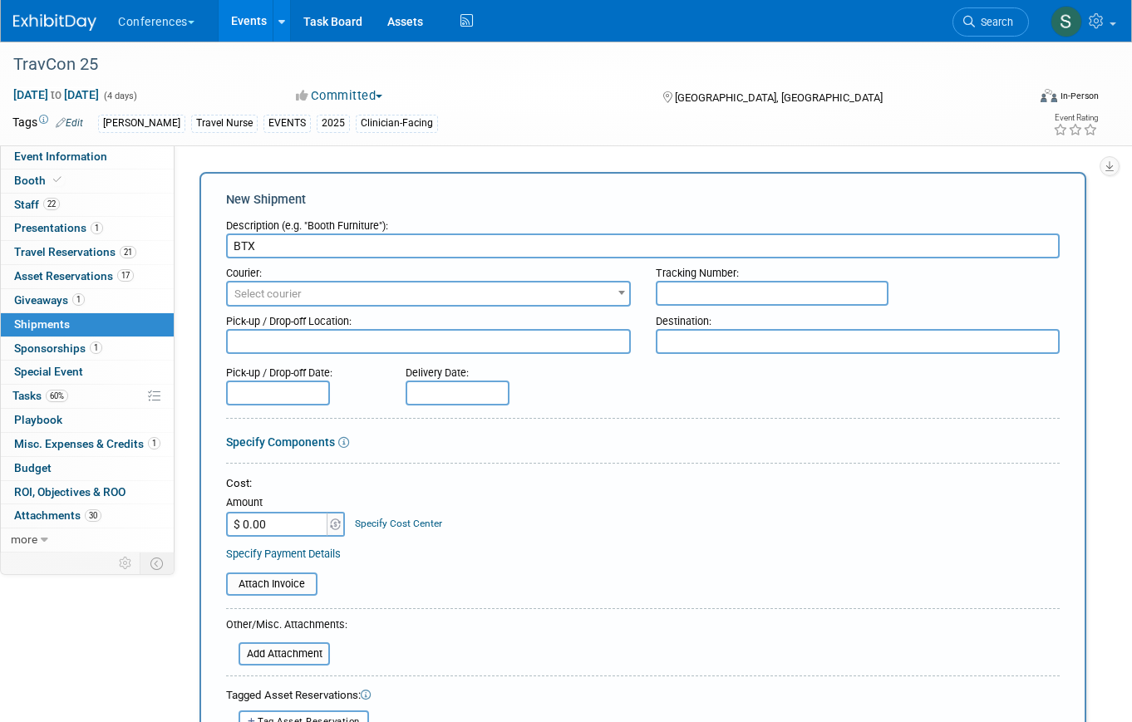
type input "BTX"
click at [311, 296] on span "Select courier" at bounding box center [428, 294] width 401 height 23
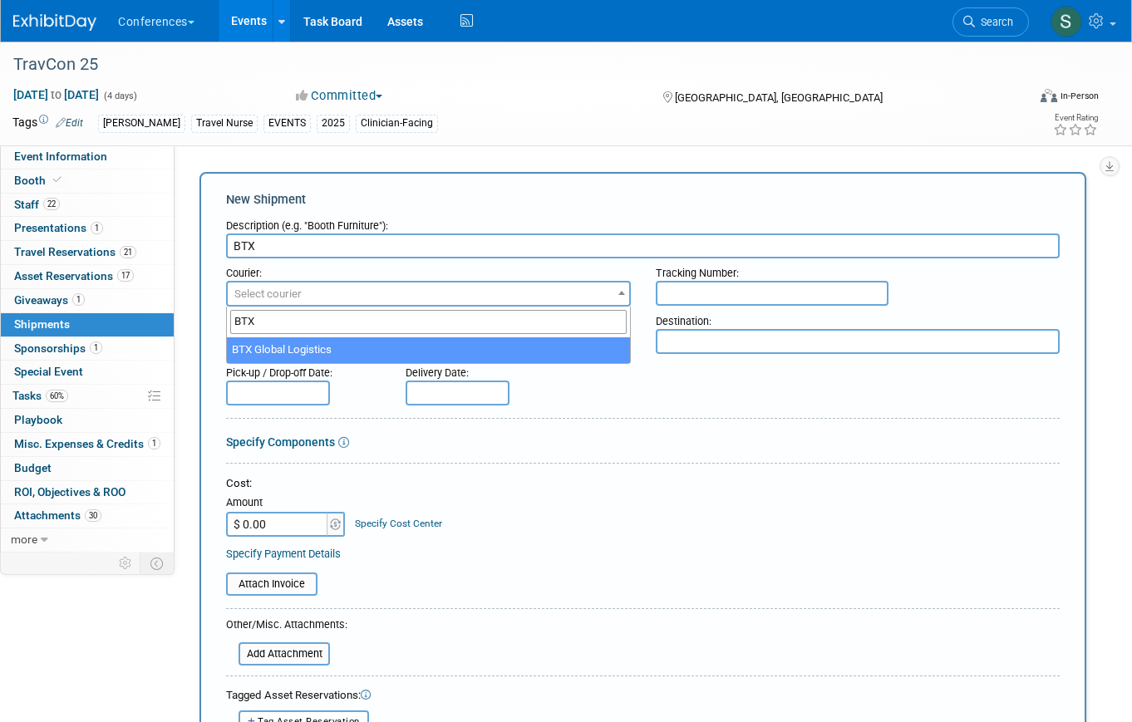
type input "BTX"
select select "573"
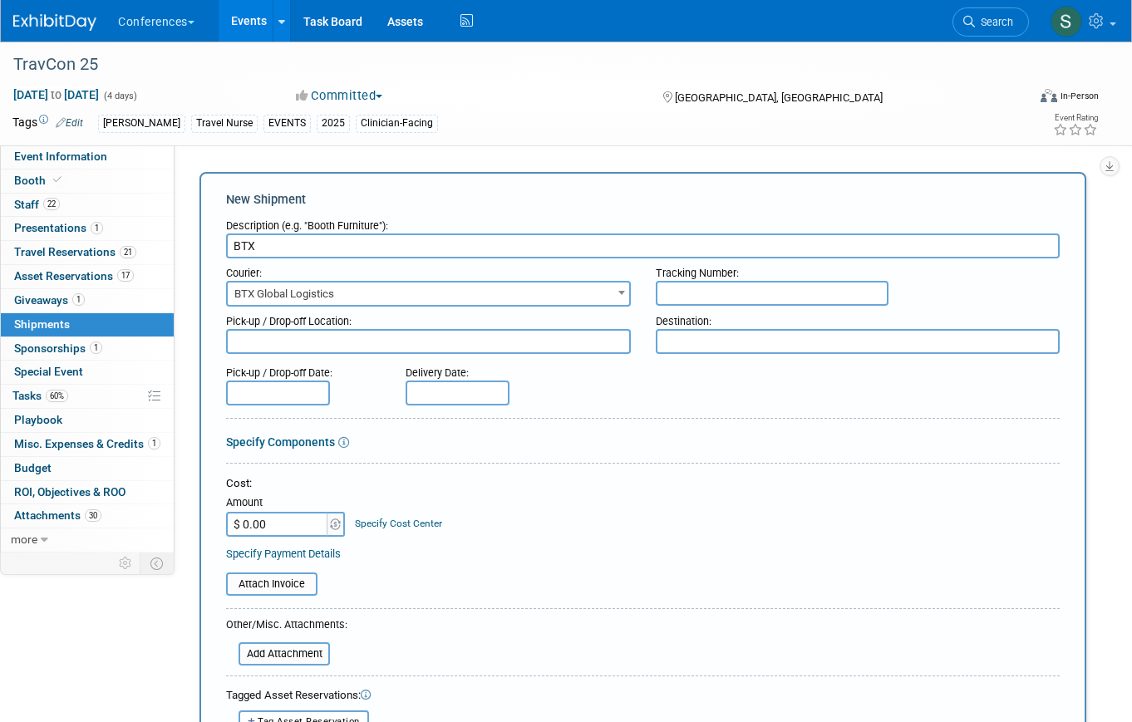
click at [300, 387] on input "text" at bounding box center [278, 393] width 104 height 25
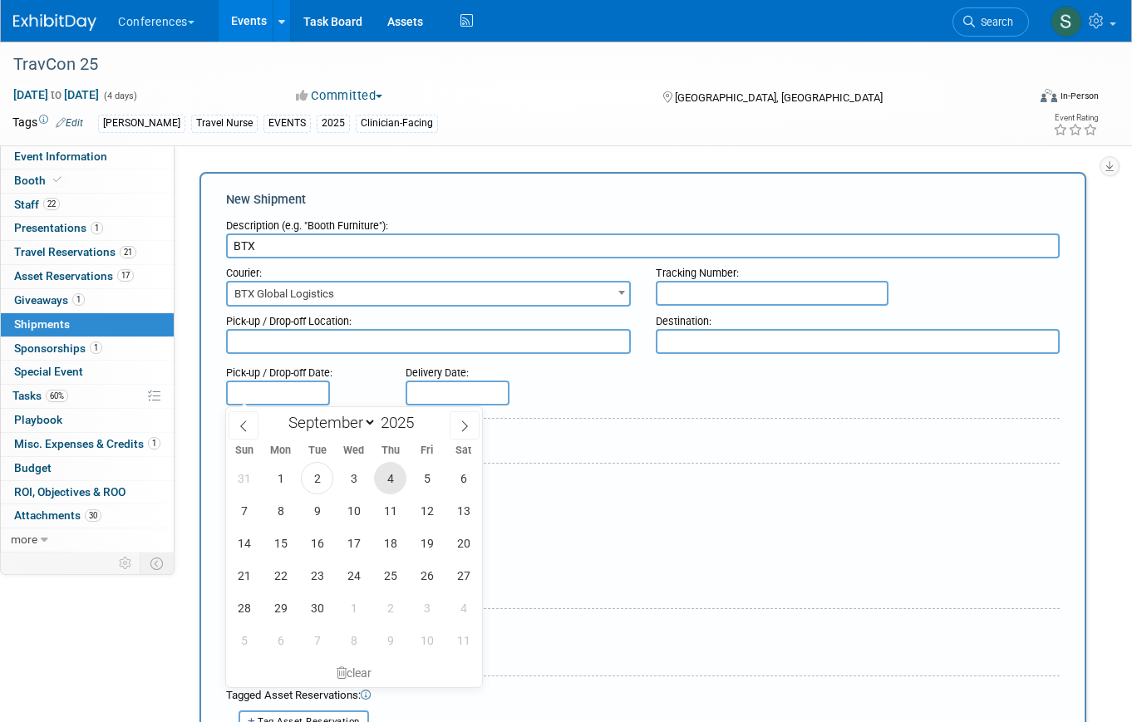
click at [401, 475] on span "4" at bounding box center [390, 478] width 32 height 32
type input "Sep 4, 2025"
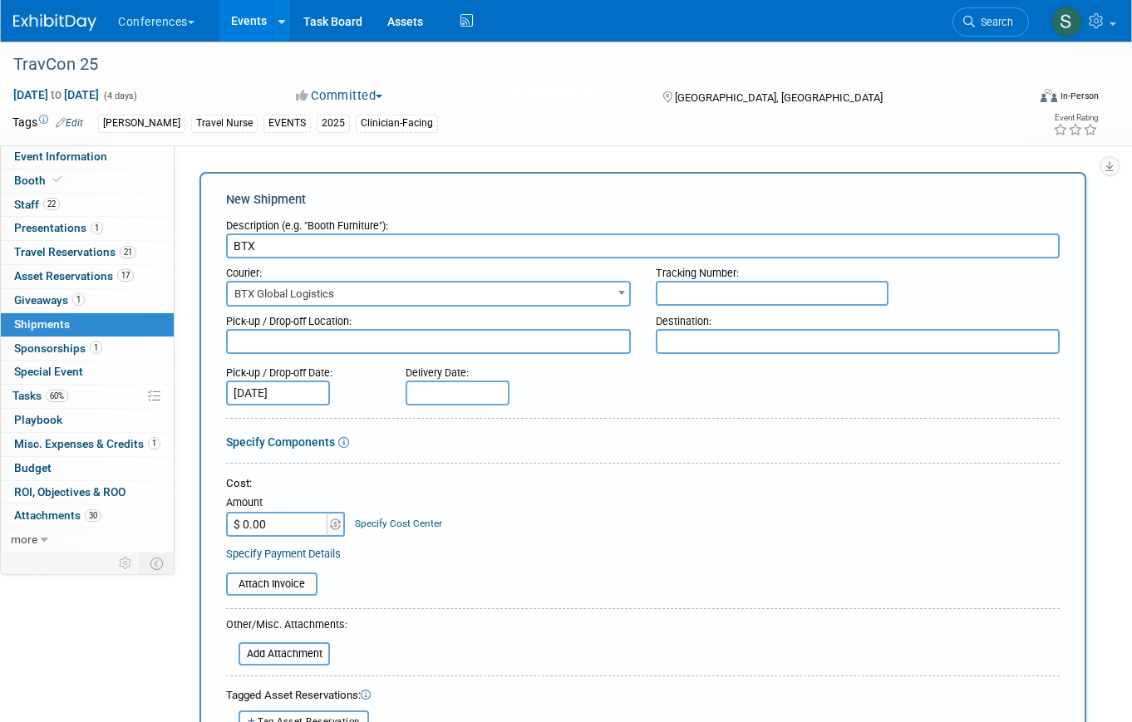
click at [442, 383] on input "text" at bounding box center [458, 393] width 104 height 25
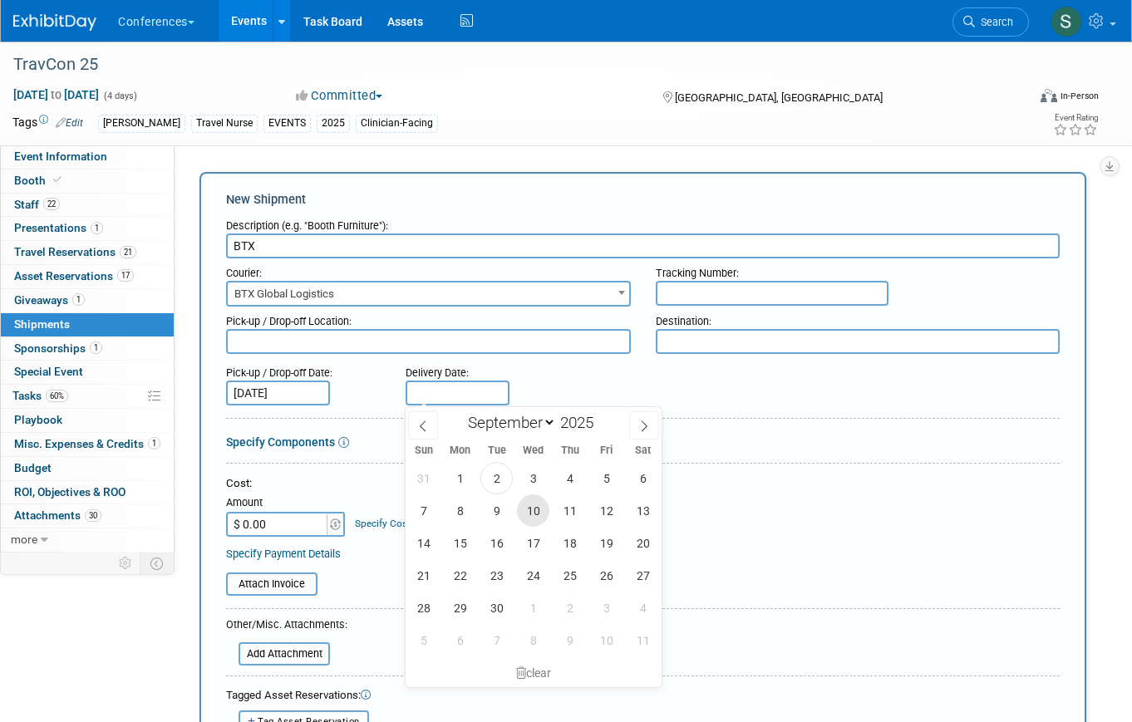
click at [532, 513] on span "10" at bounding box center [533, 510] width 32 height 32
type input "[DATE]"
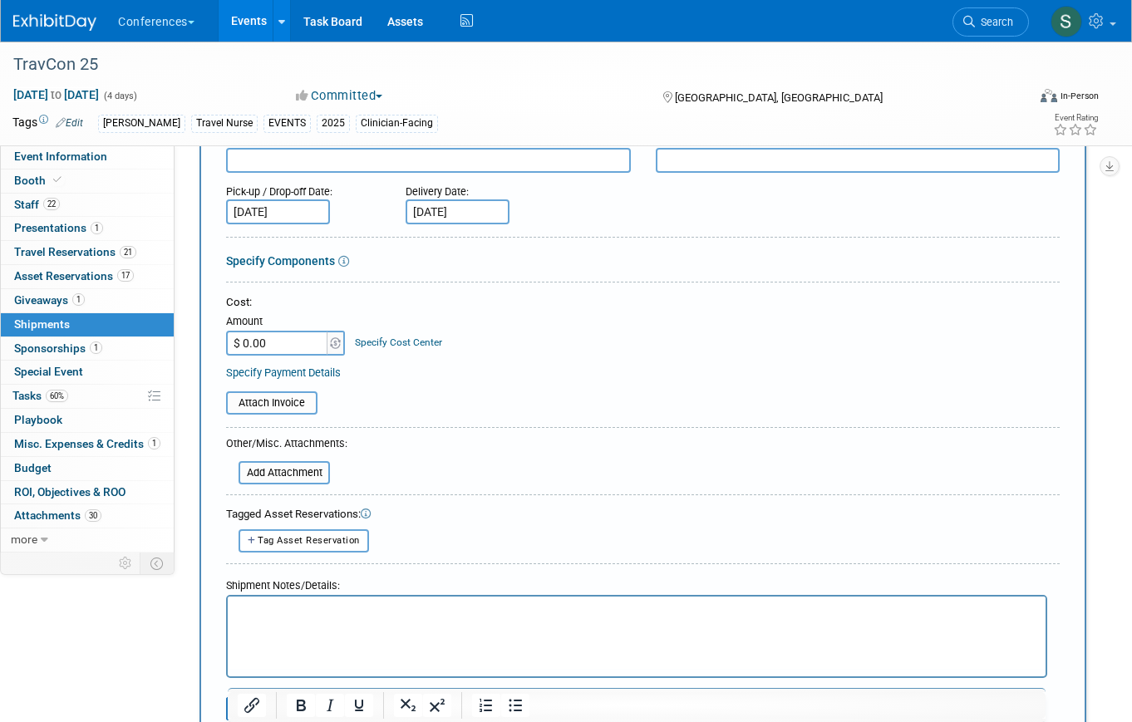
scroll to position [187, 0]
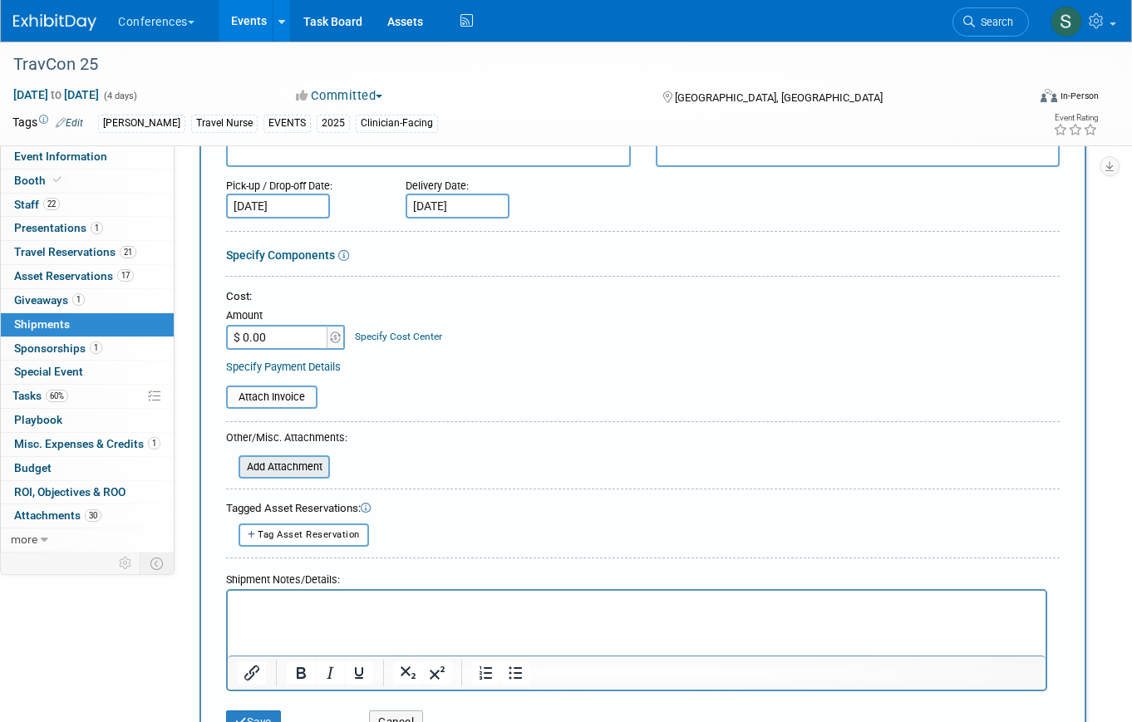
click at [298, 470] on input "file" at bounding box center [229, 467] width 198 height 20
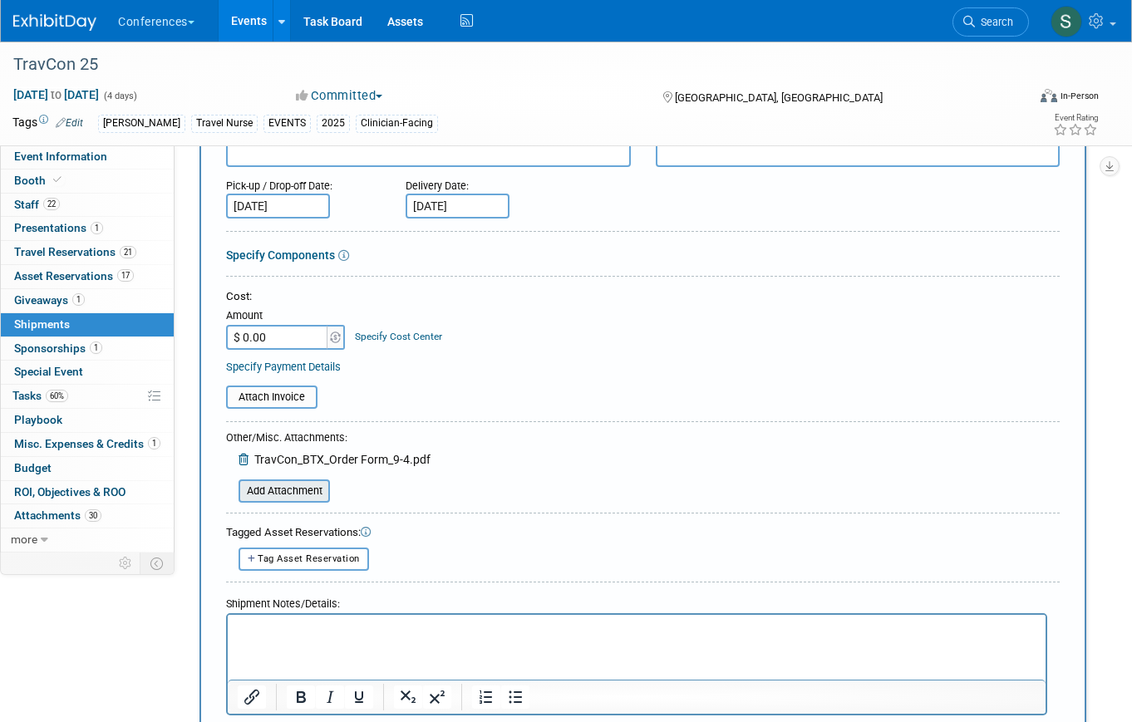
click at [288, 491] on input "file" at bounding box center [229, 491] width 198 height 20
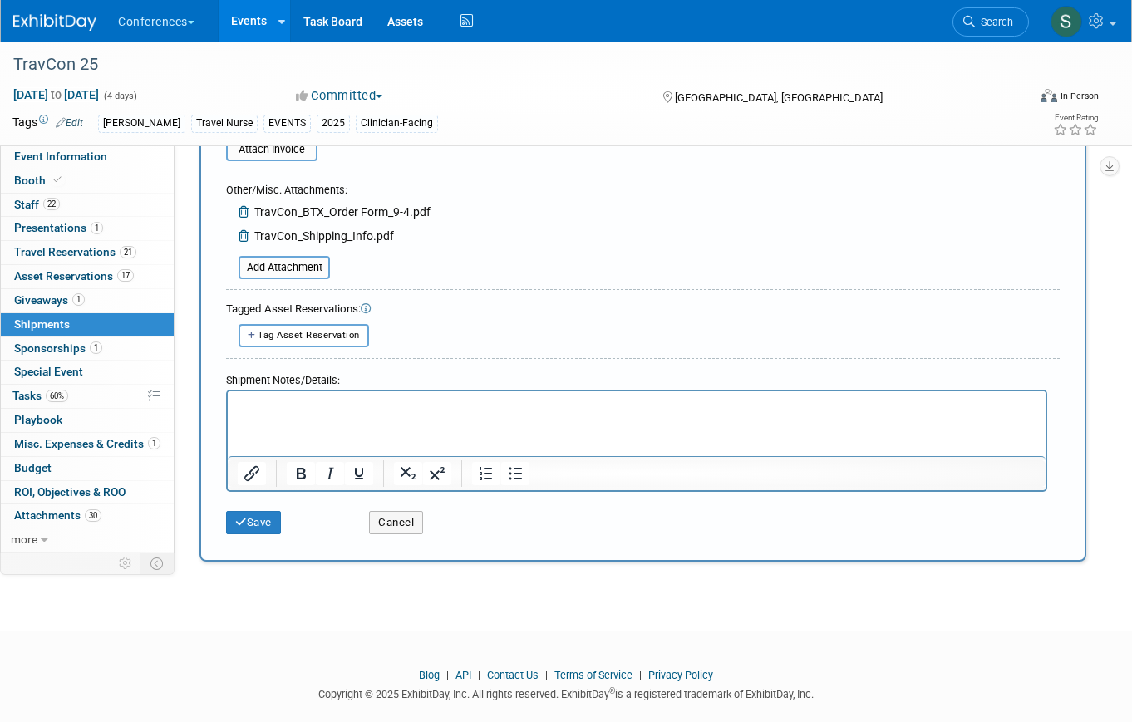
scroll to position [459, 0]
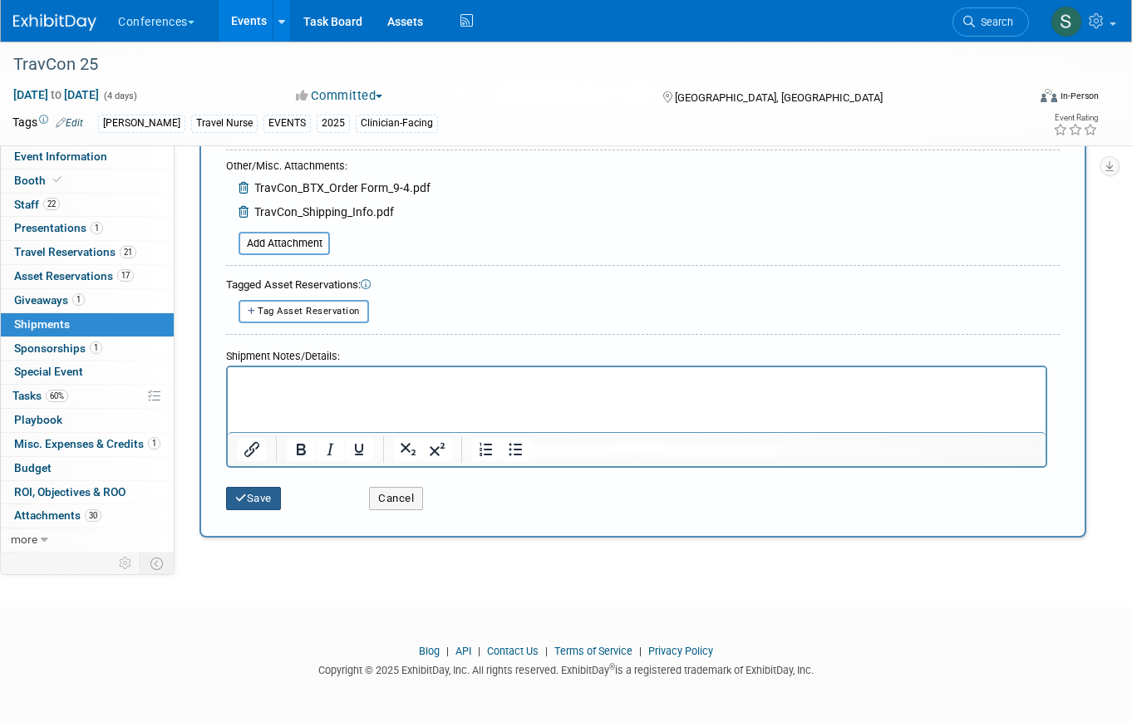
click at [270, 494] on button "Save" at bounding box center [253, 498] width 55 height 23
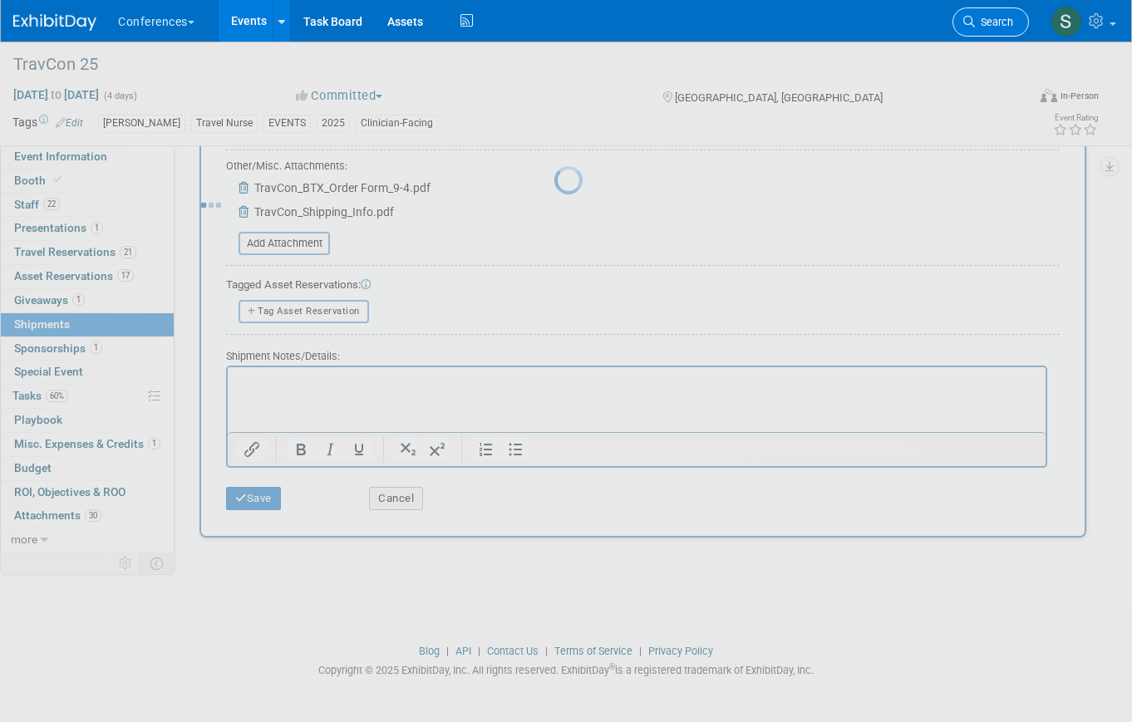
scroll to position [20, 0]
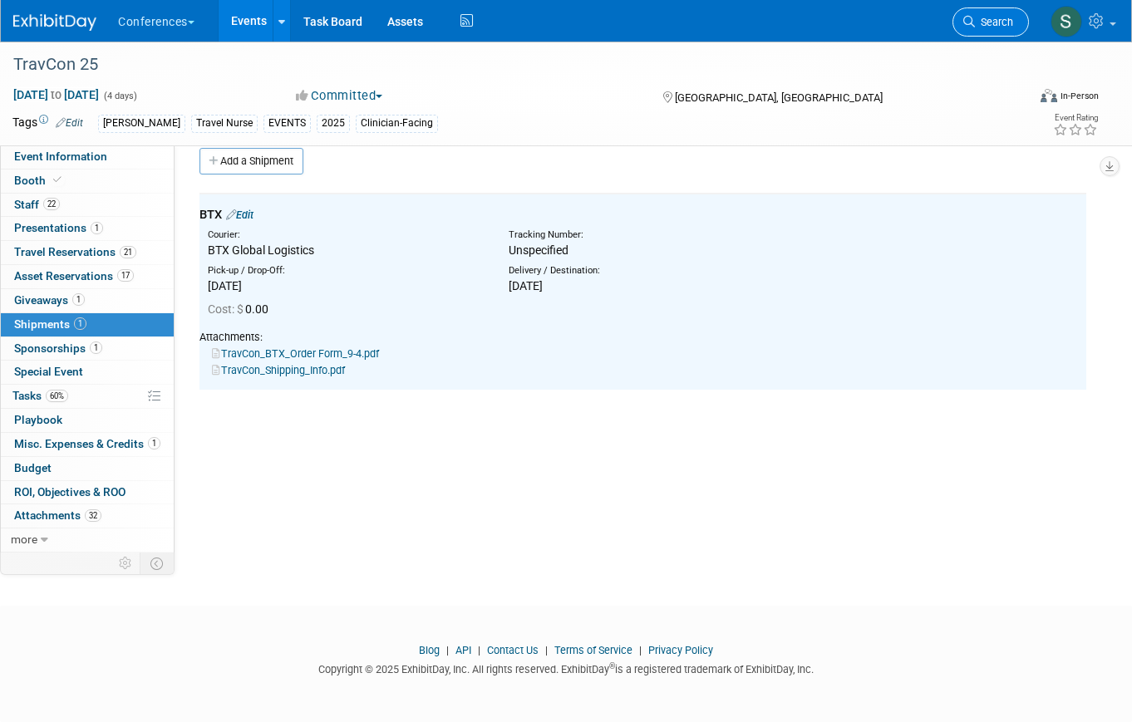
click at [992, 17] on span "Search" at bounding box center [994, 22] width 38 height 12
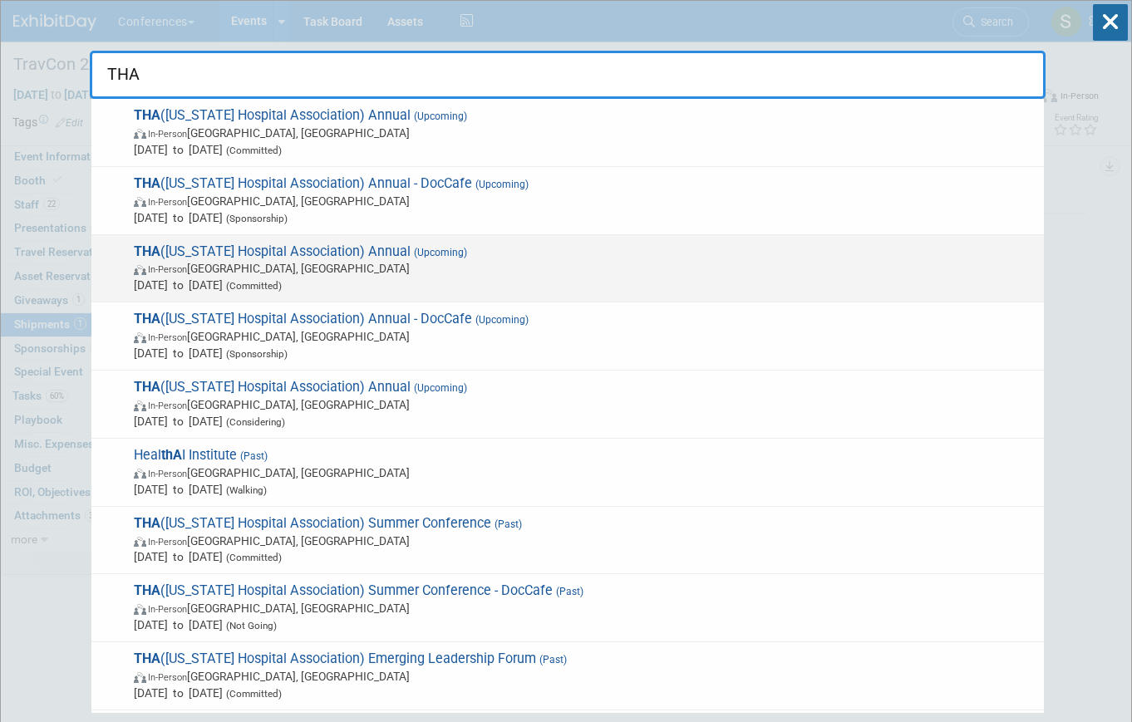
type input "THA"
click at [384, 274] on span "In-Person San Antonio, TX" at bounding box center [585, 268] width 902 height 17
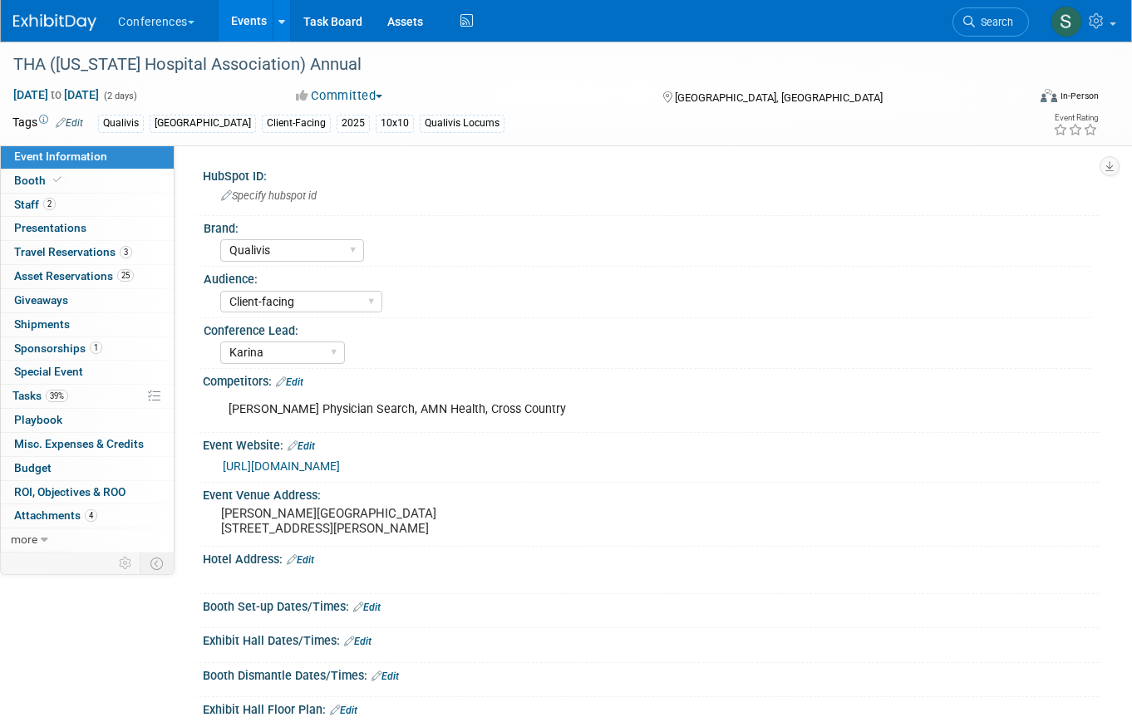
select select "Qualivis"
select select "Client-facing"
select select "Karina"
click at [87, 323] on link "0 Shipments 0" at bounding box center [87, 324] width 173 height 23
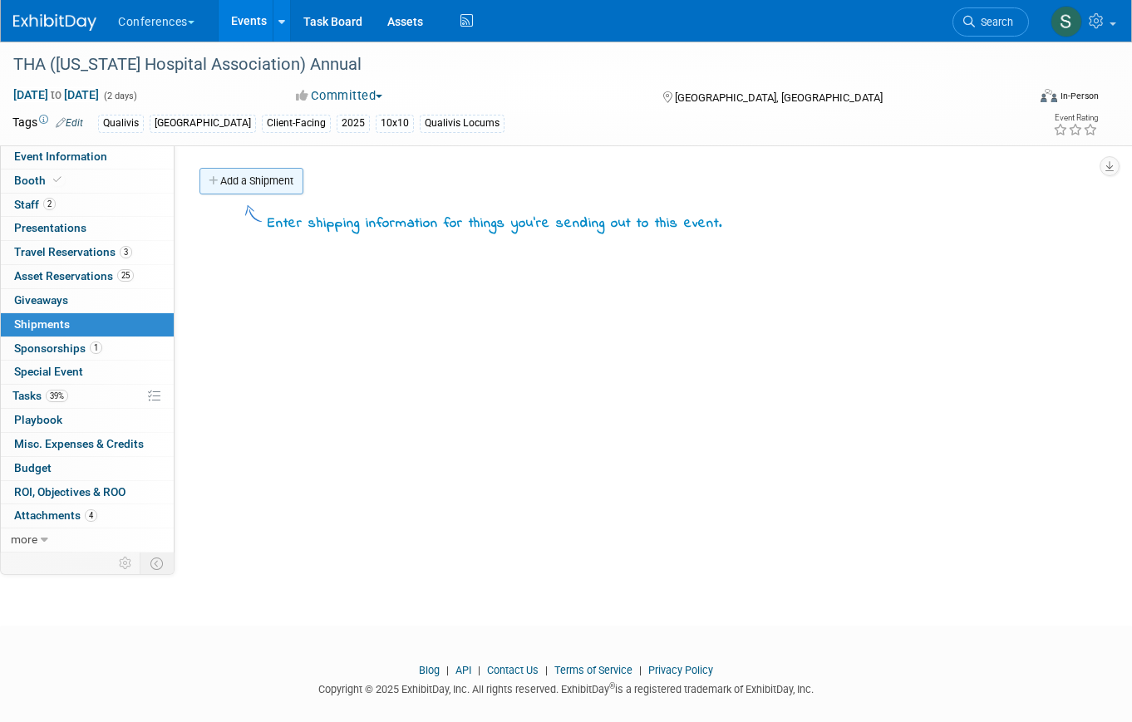
click at [268, 175] on link "Add a Shipment" at bounding box center [251, 181] width 104 height 27
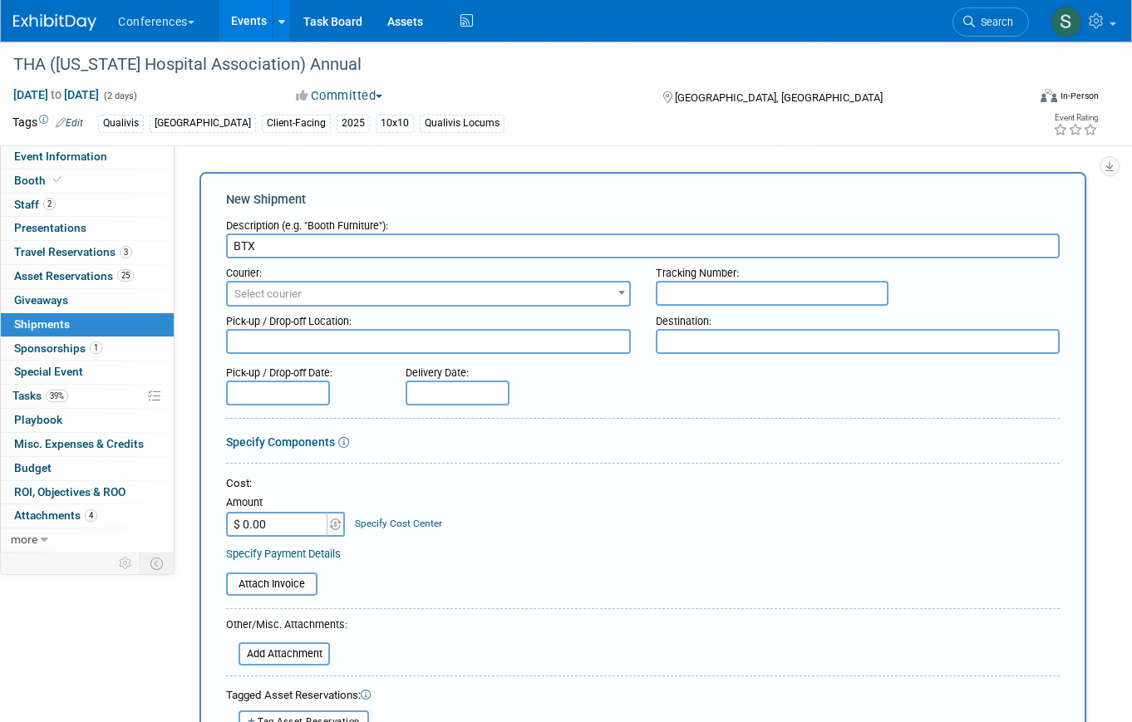
type input "BTX"
click at [304, 288] on span "Select courier" at bounding box center [428, 294] width 401 height 23
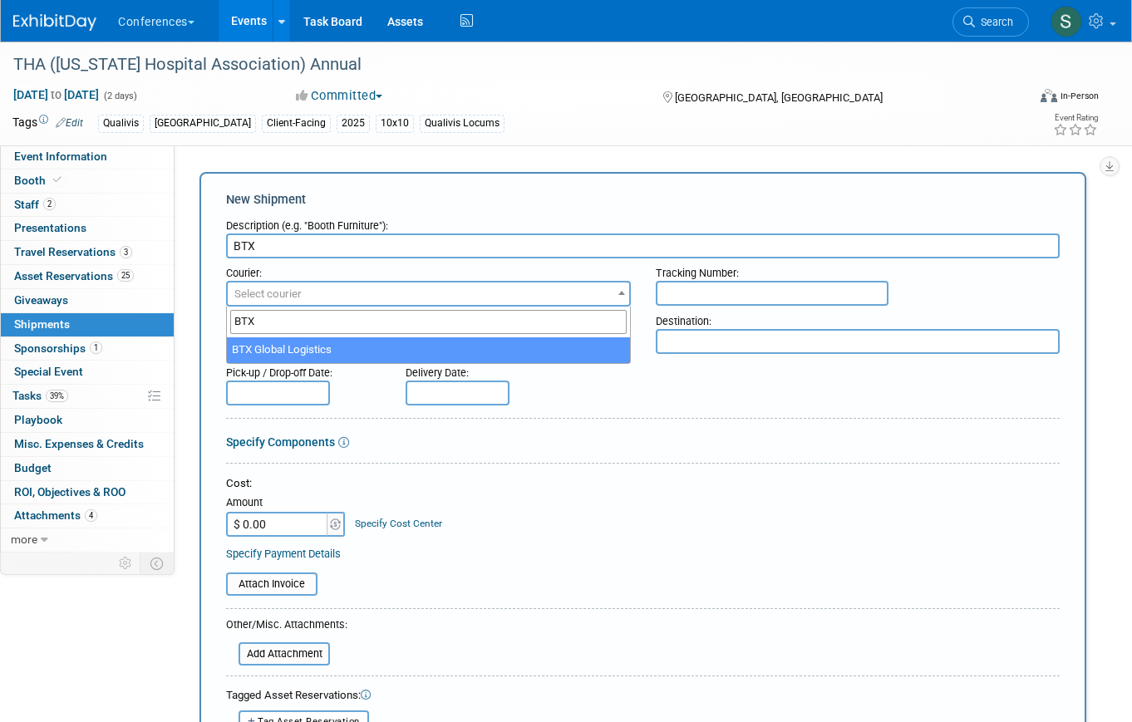
type input "BTX"
select select "573"
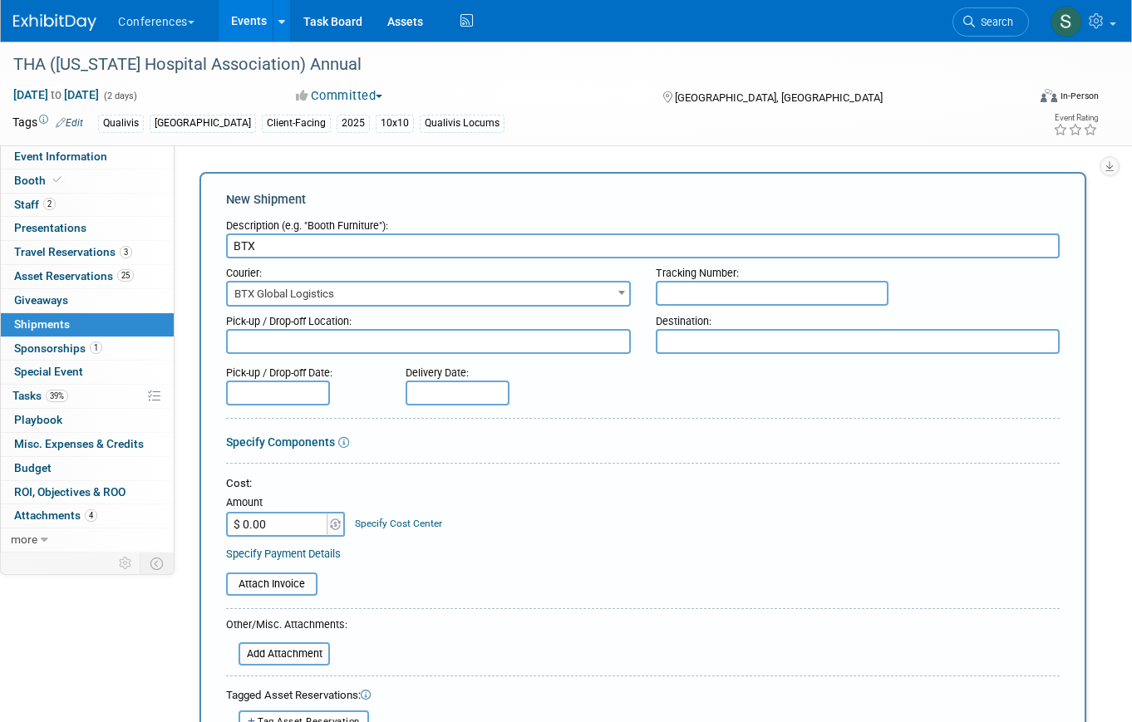
click at [286, 405] on body "Conferences Explore: My Workspaces 2 Go to Workspace: Conferences Marketing Req…" at bounding box center [566, 361] width 1132 height 722
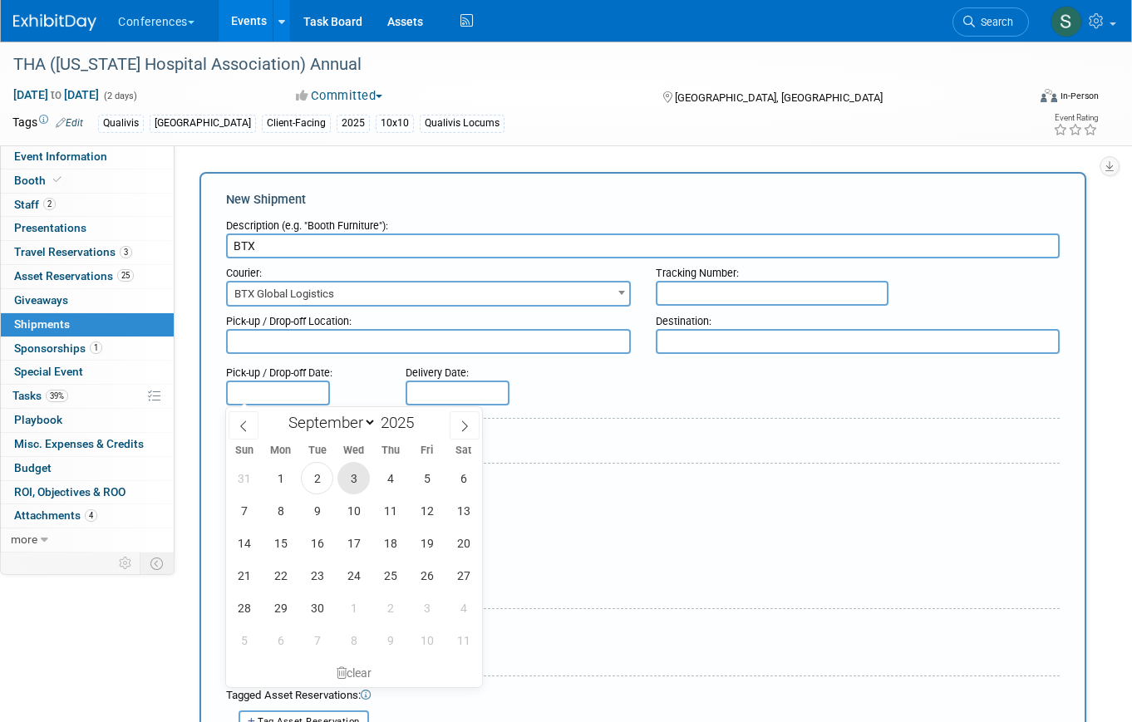
click at [349, 470] on span "3" at bounding box center [353, 478] width 32 height 32
type input "[DATE]"
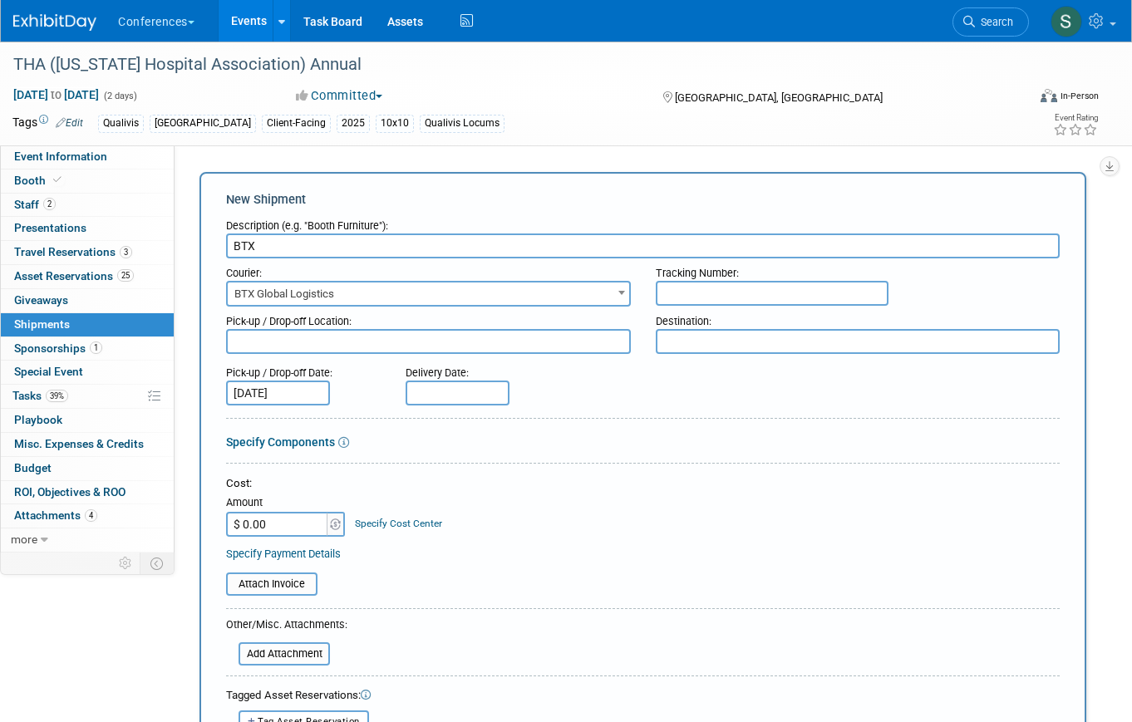
click at [456, 380] on div "Delivery Date:" at bounding box center [500, 369] width 189 height 22
click at [457, 392] on input "text" at bounding box center [458, 393] width 104 height 25
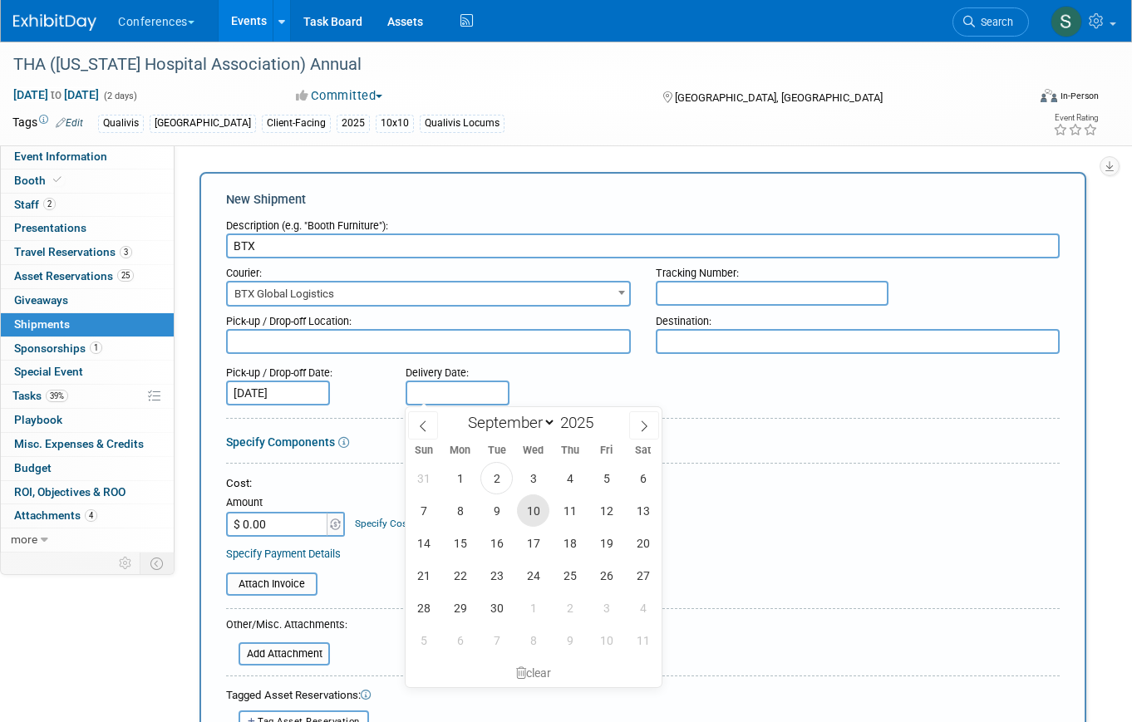
click at [533, 509] on span "10" at bounding box center [533, 510] width 32 height 32
type input "[DATE]"
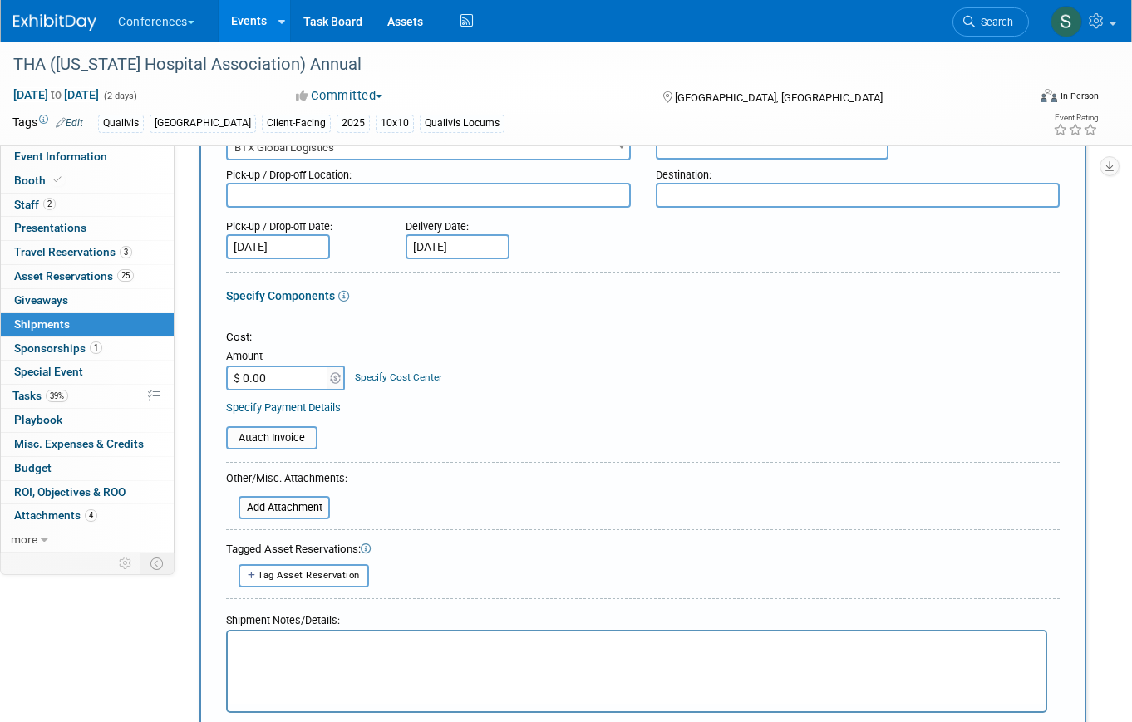
scroll to position [155, 0]
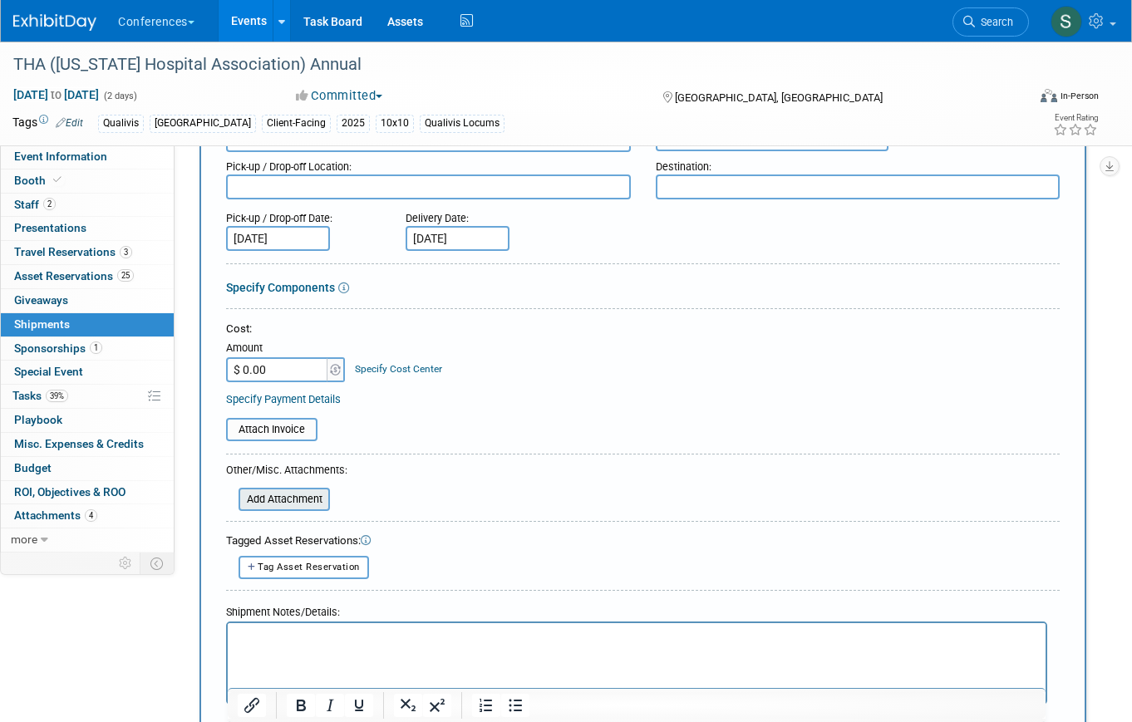
click at [288, 498] on input "file" at bounding box center [229, 500] width 198 height 20
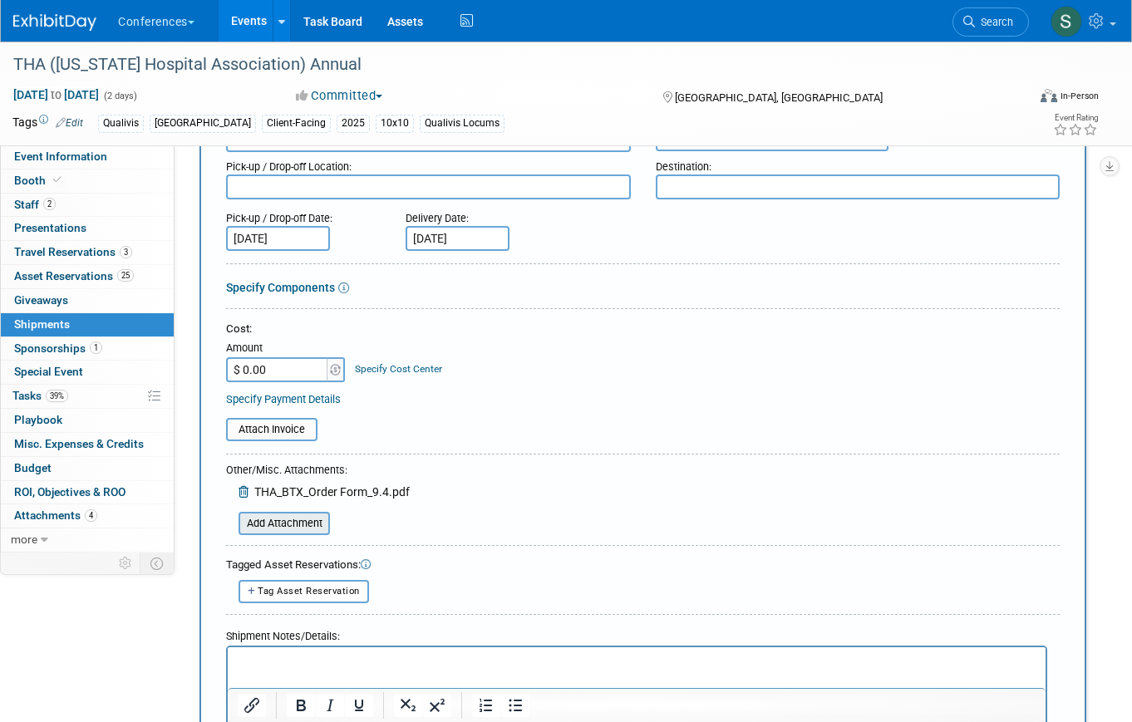
click at [297, 518] on input "file" at bounding box center [229, 524] width 198 height 20
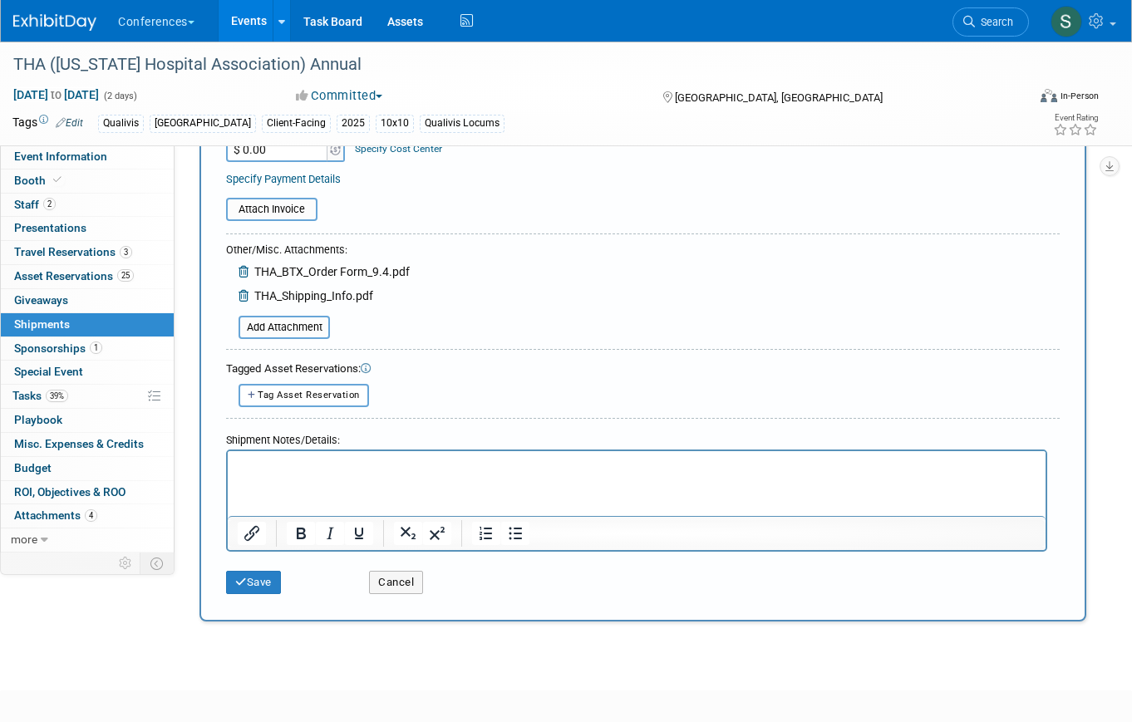
scroll to position [402, 0]
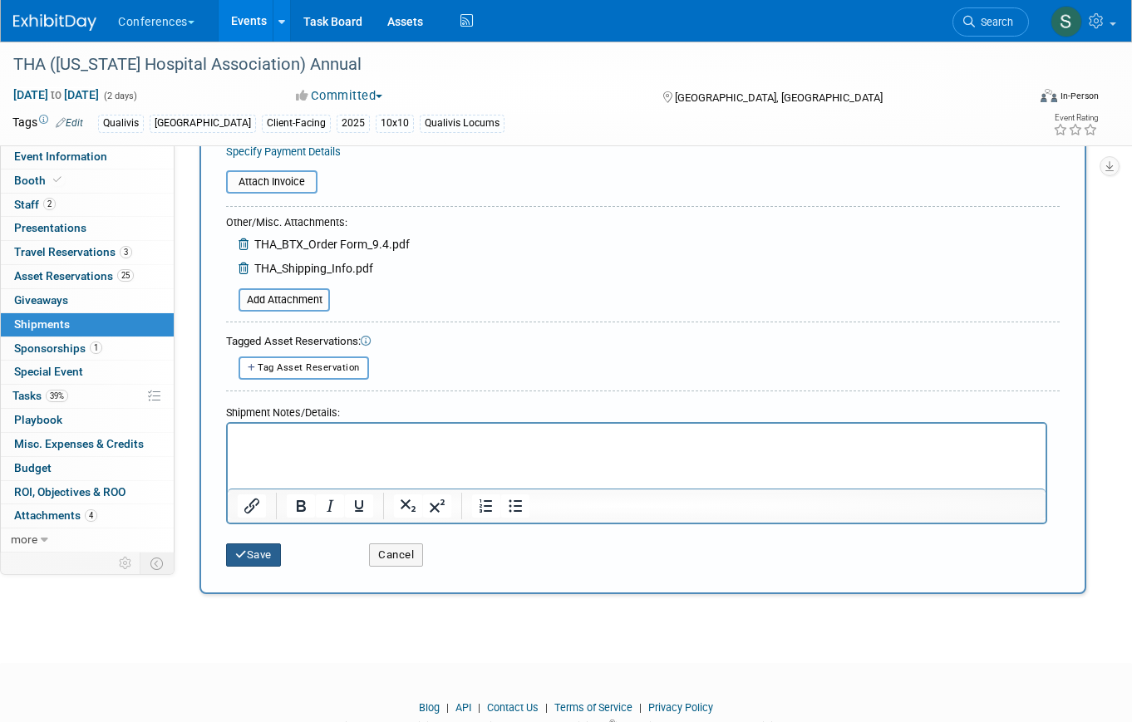
click at [238, 555] on icon "submit" at bounding box center [241, 554] width 12 height 11
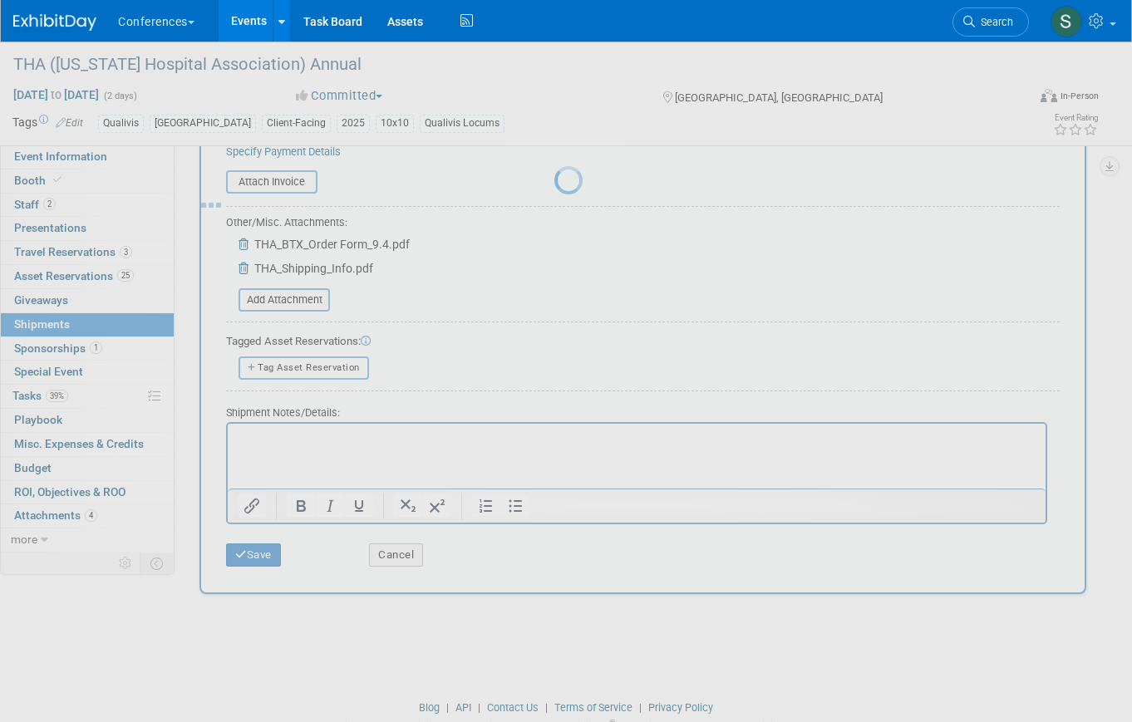
scroll to position [20, 0]
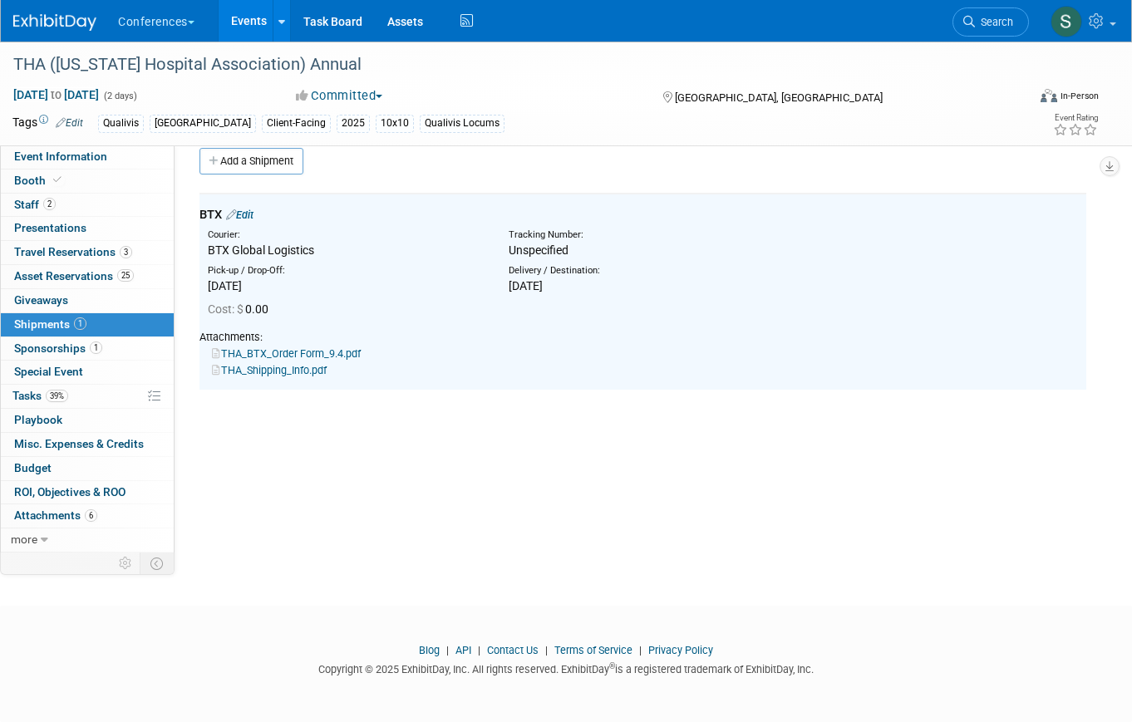
click at [75, 398] on link "39% Tasks 39%" at bounding box center [87, 396] width 173 height 23
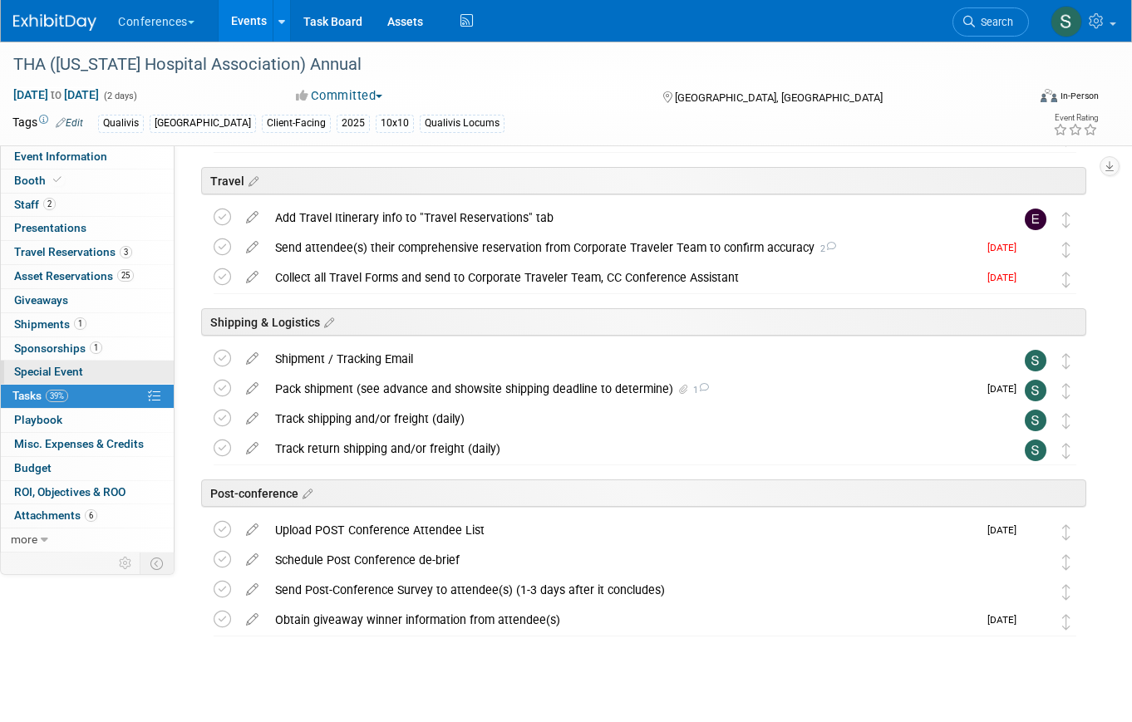
scroll to position [399, 0]
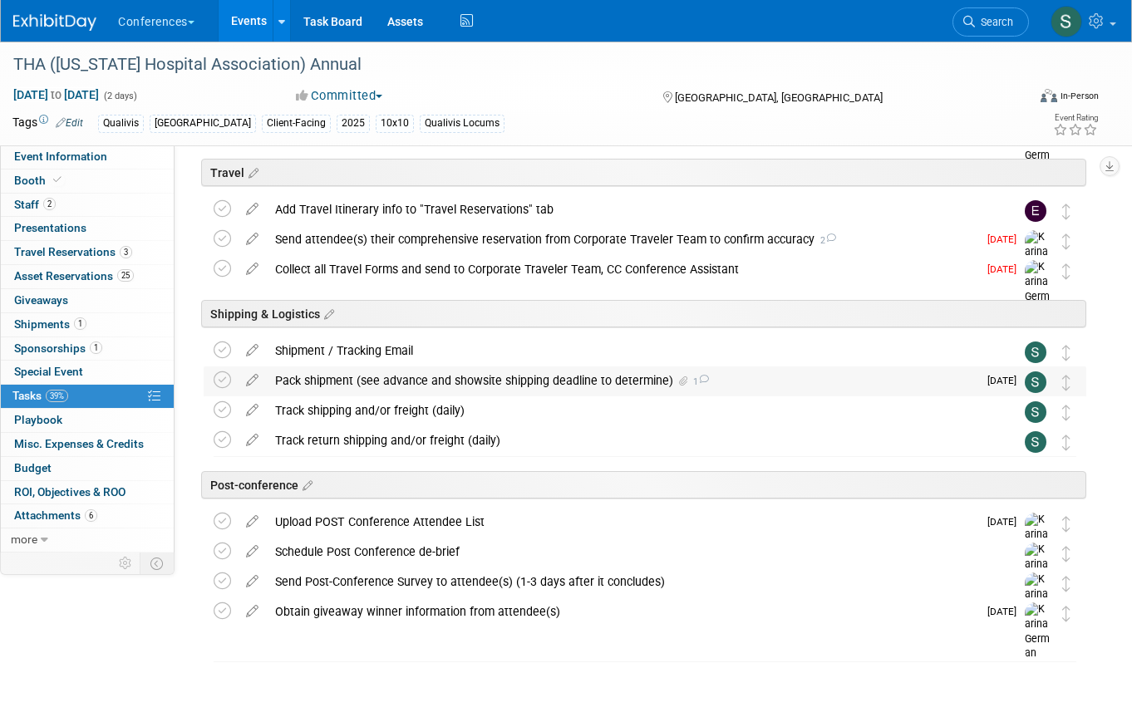
click at [326, 383] on div "Pack shipment (see advance and showsite shipping deadline to determine) 1" at bounding box center [622, 381] width 711 height 28
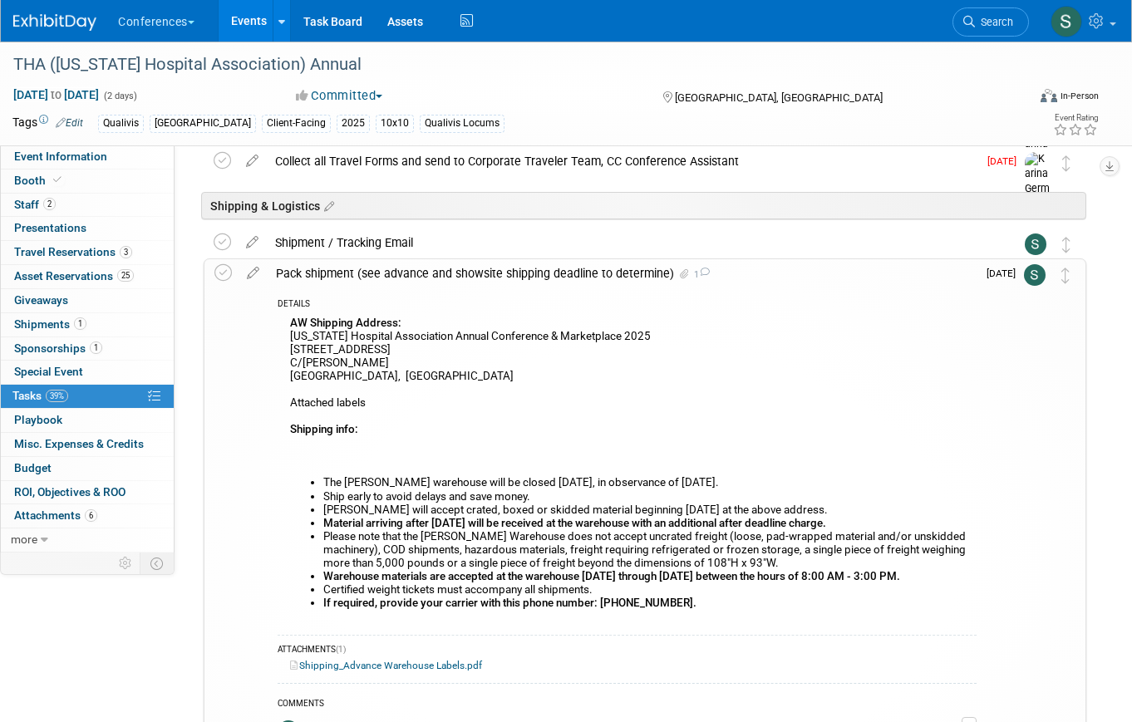
scroll to position [509, 0]
click at [229, 273] on icon at bounding box center [222, 271] width 17 height 17
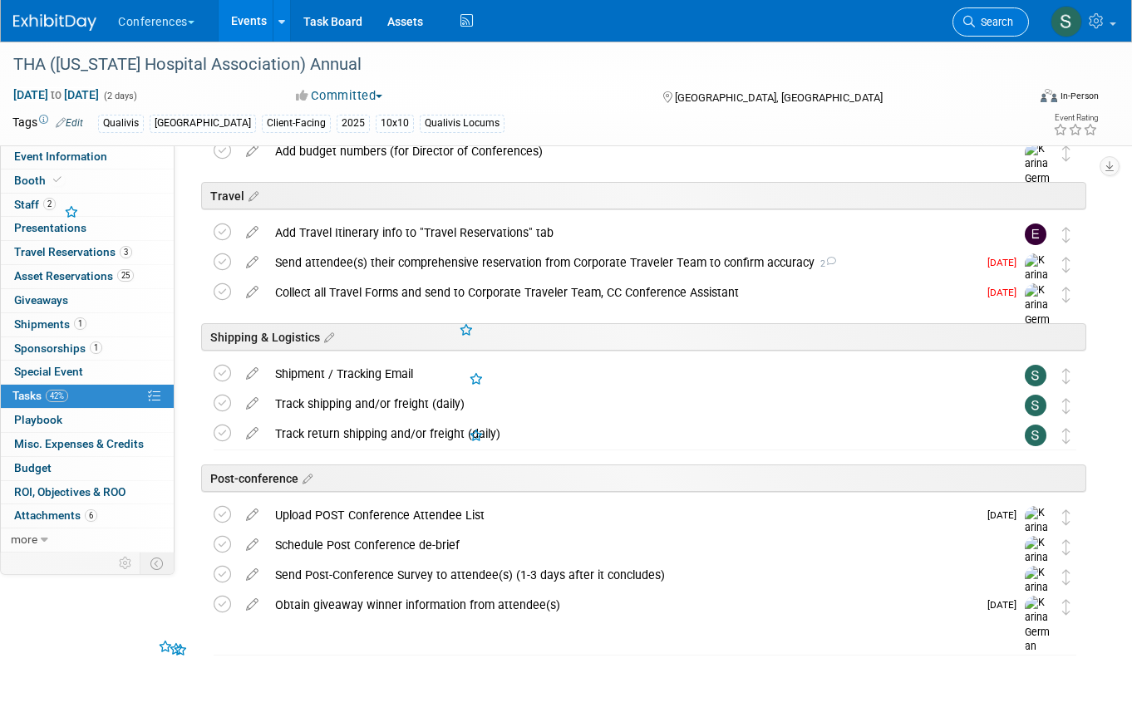
click at [993, 31] on link "Search" at bounding box center [990, 21] width 76 height 29
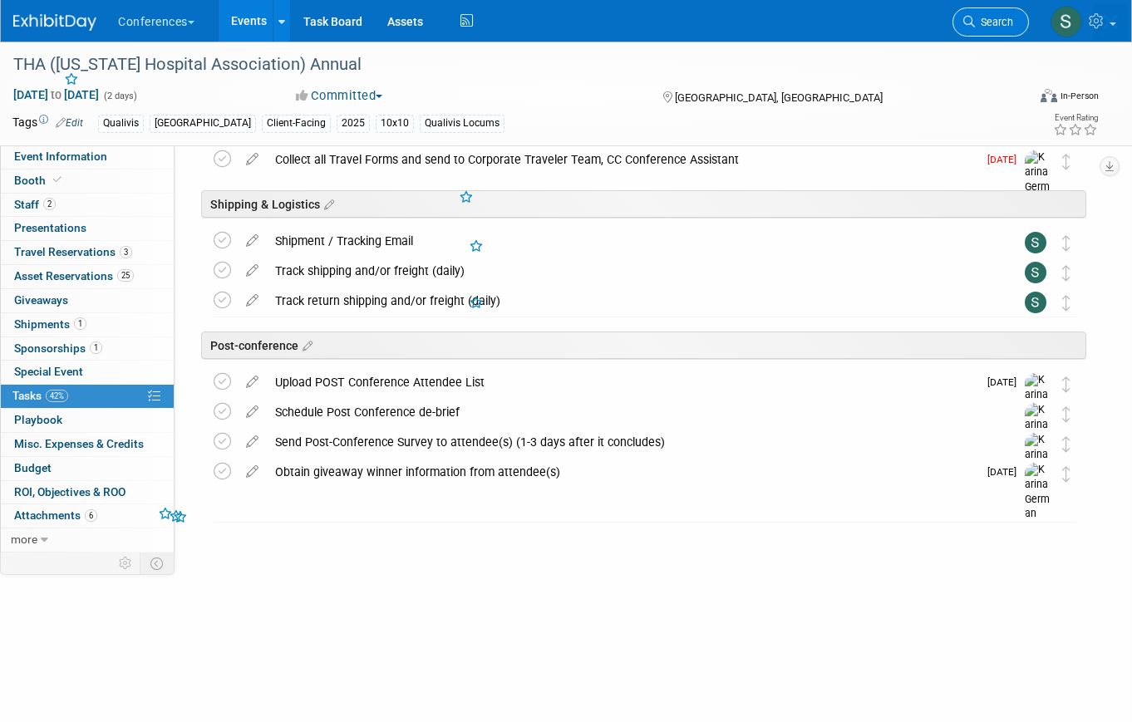
scroll to position [0, 0]
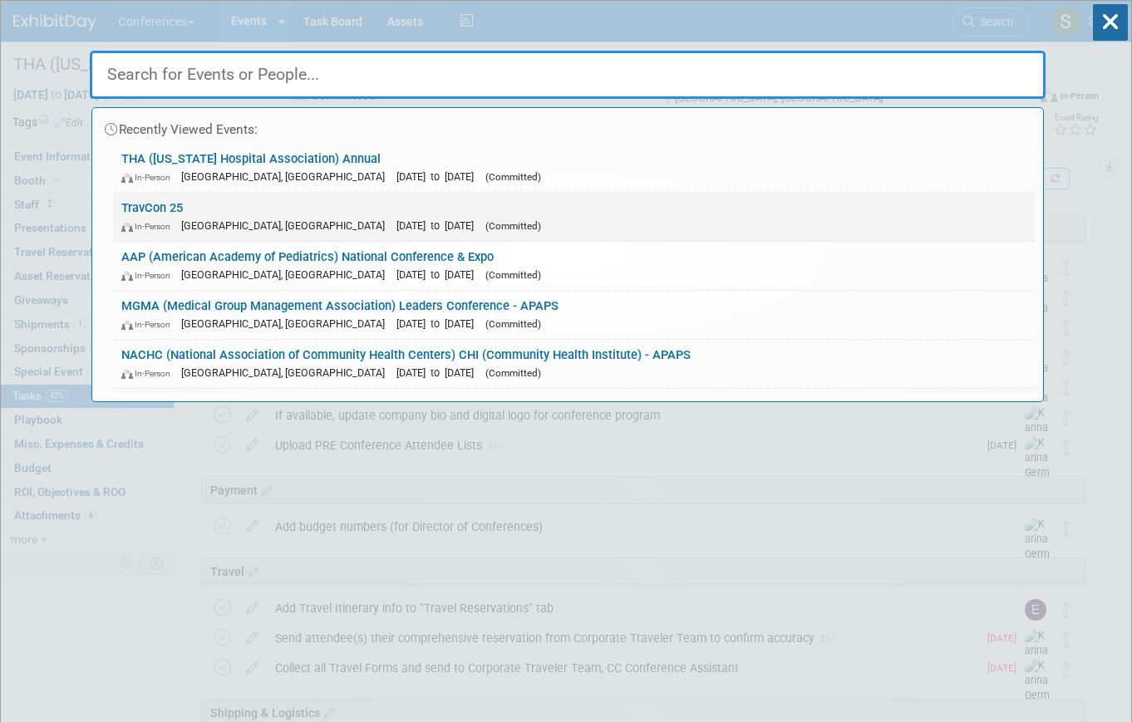
click at [283, 207] on link "TravCon 25 In-Person Las Vegas, NV Sep 21, 2025 to Sep 24, 2025 (Committed)" at bounding box center [574, 217] width 922 height 48
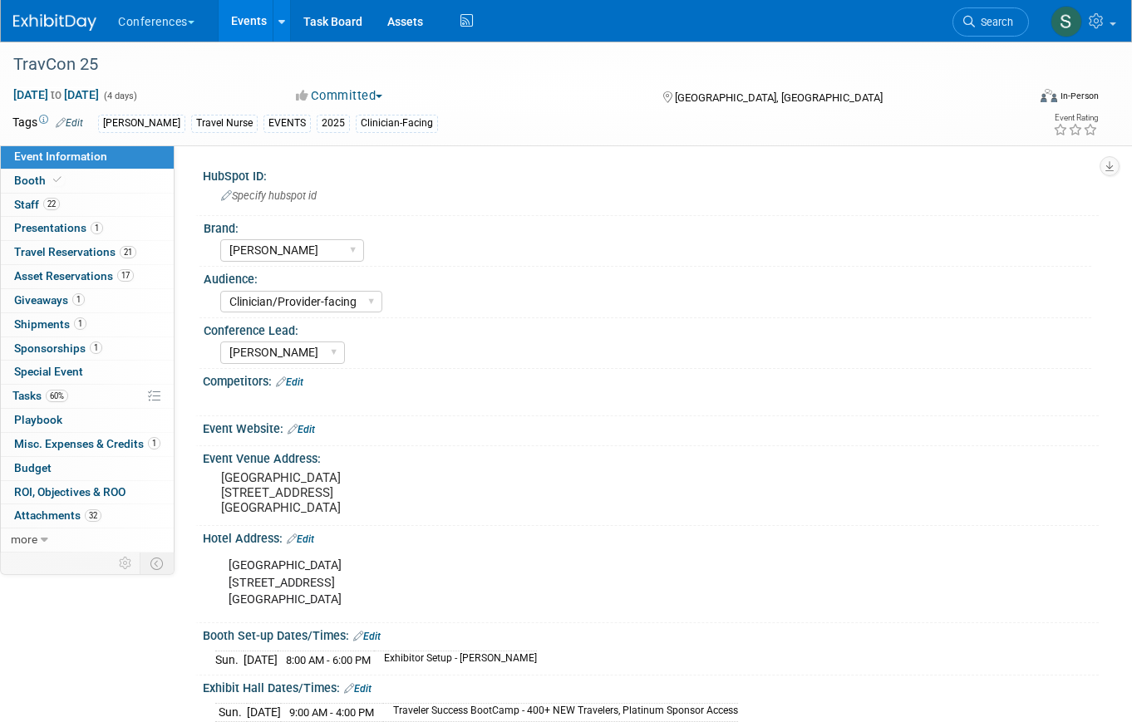
select select "[PERSON_NAME]"
select select "Clinician/Provider-facing"
select select "[PERSON_NAME]"
click at [76, 330] on span "Shipments 1" at bounding box center [50, 323] width 72 height 13
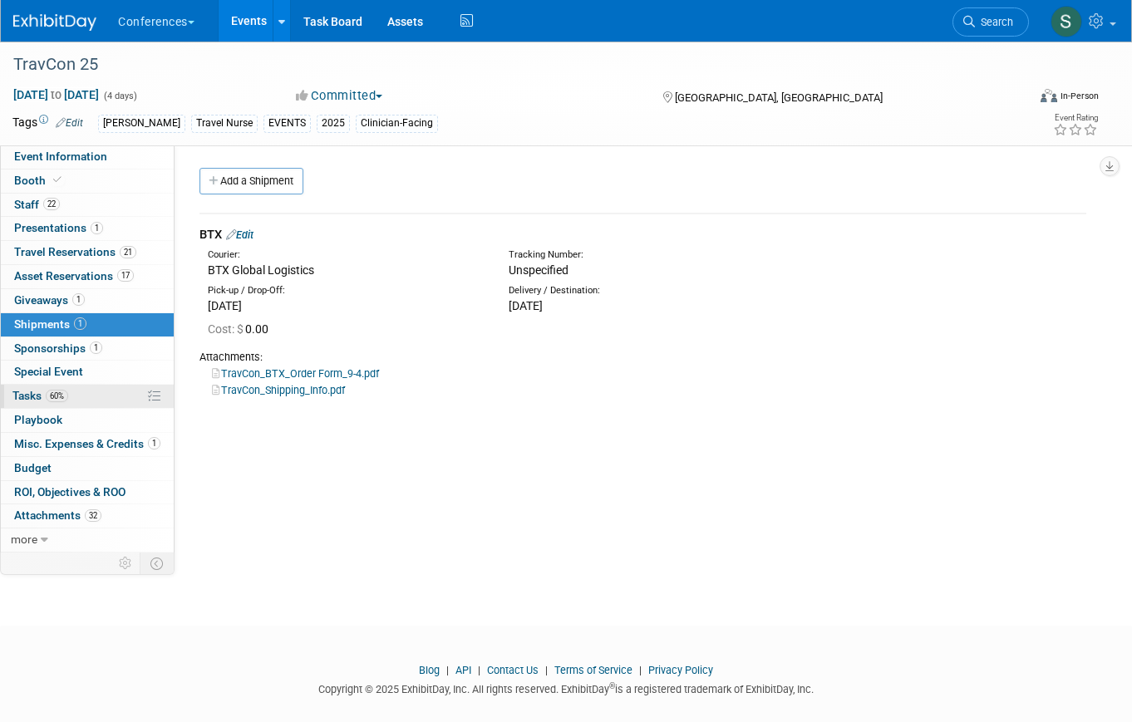
click at [81, 396] on link "60% Tasks 60%" at bounding box center [87, 396] width 173 height 23
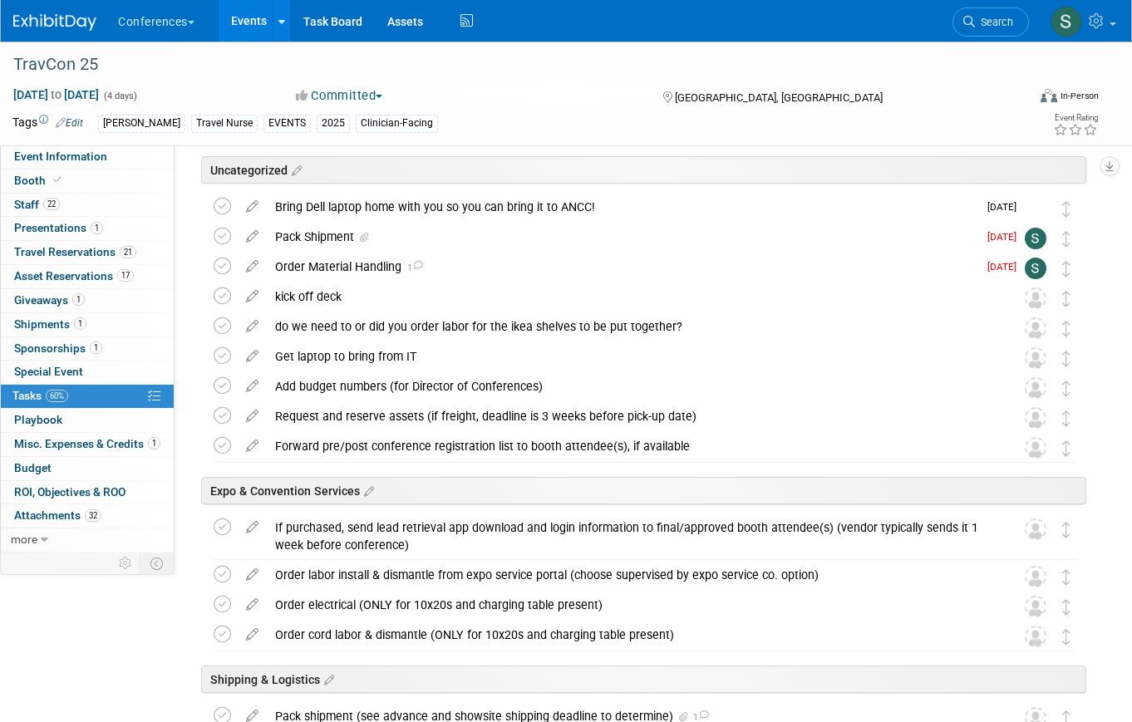
scroll to position [53, 0]
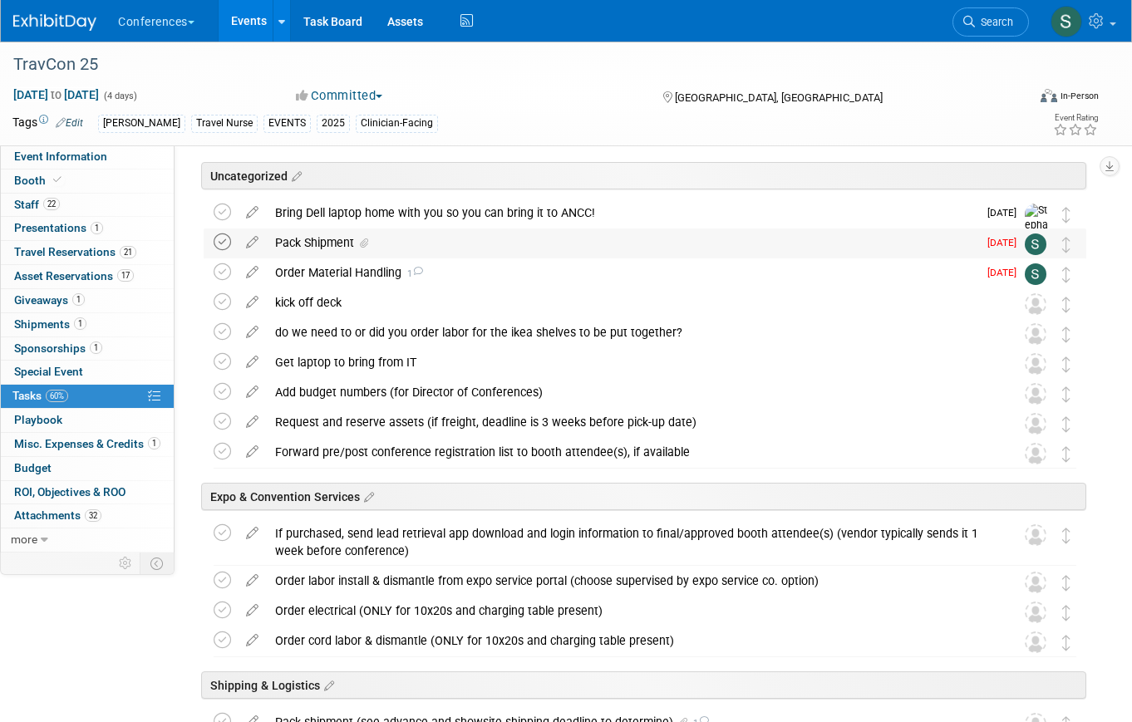
click at [225, 243] on icon at bounding box center [222, 242] width 17 height 17
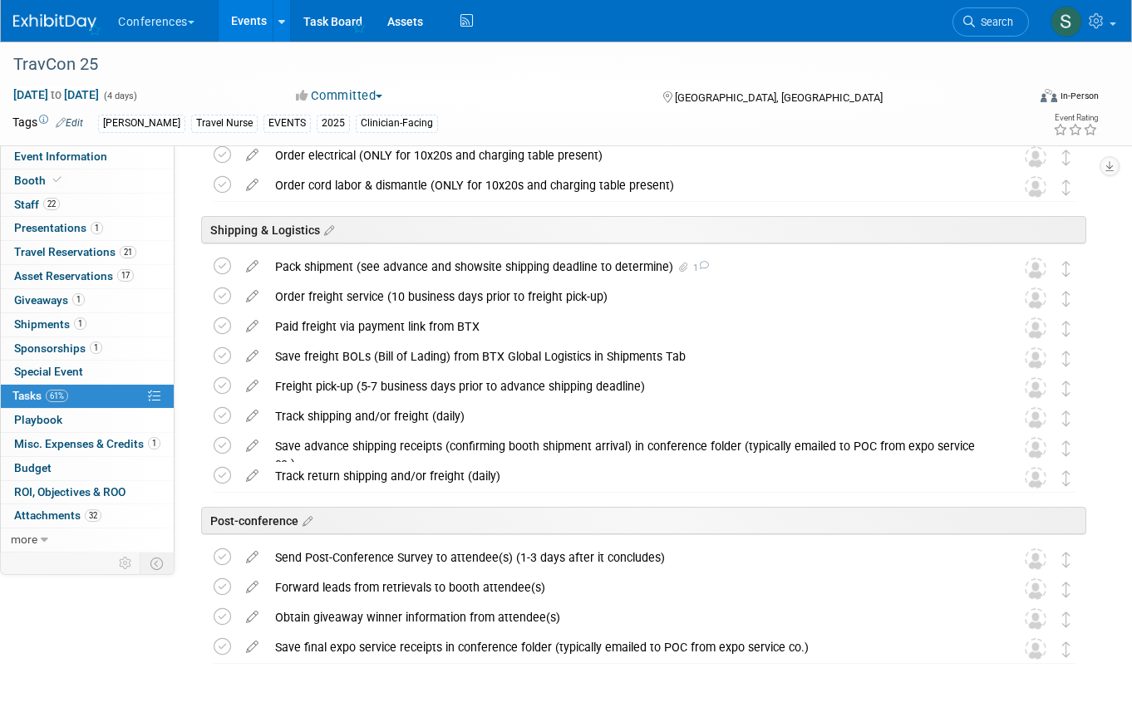
scroll to position [521, 0]
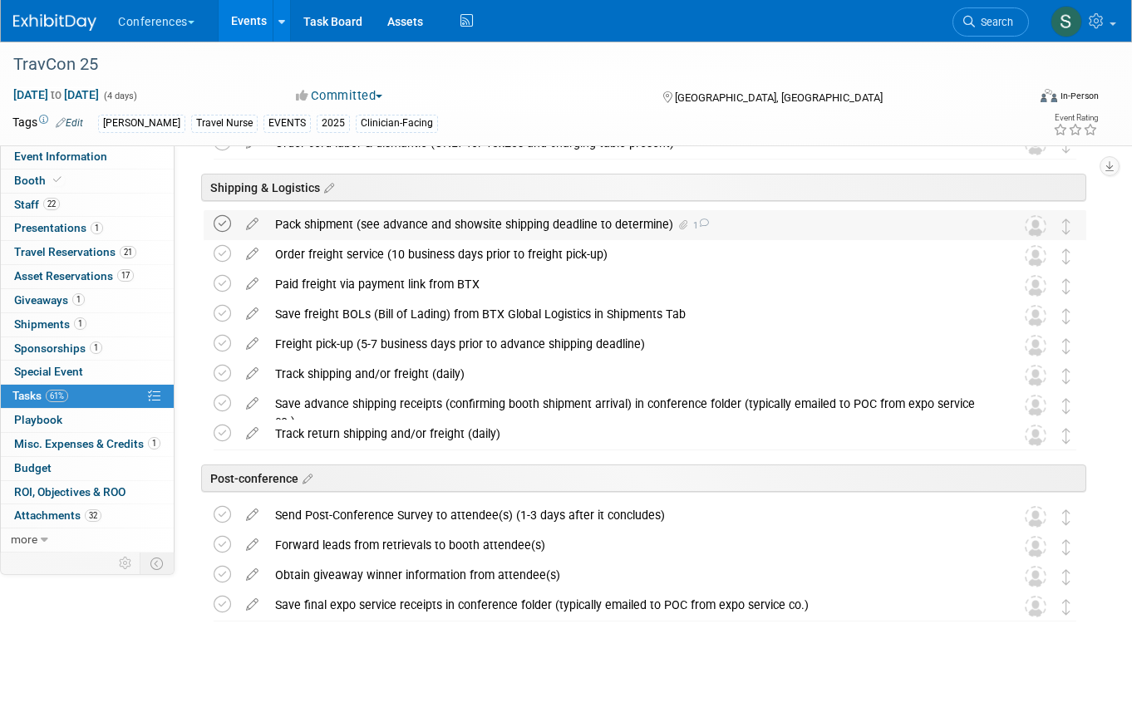
click at [220, 228] on icon at bounding box center [222, 223] width 17 height 17
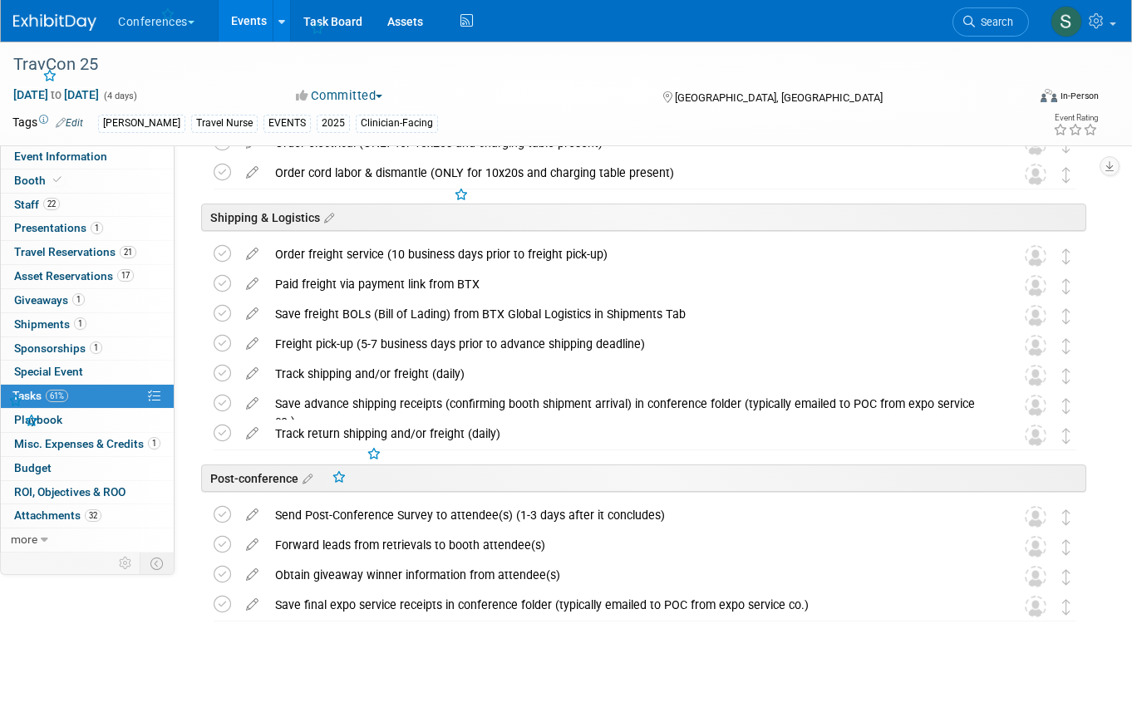
scroll to position [491, 0]
click at [215, 253] on icon at bounding box center [222, 253] width 17 height 17
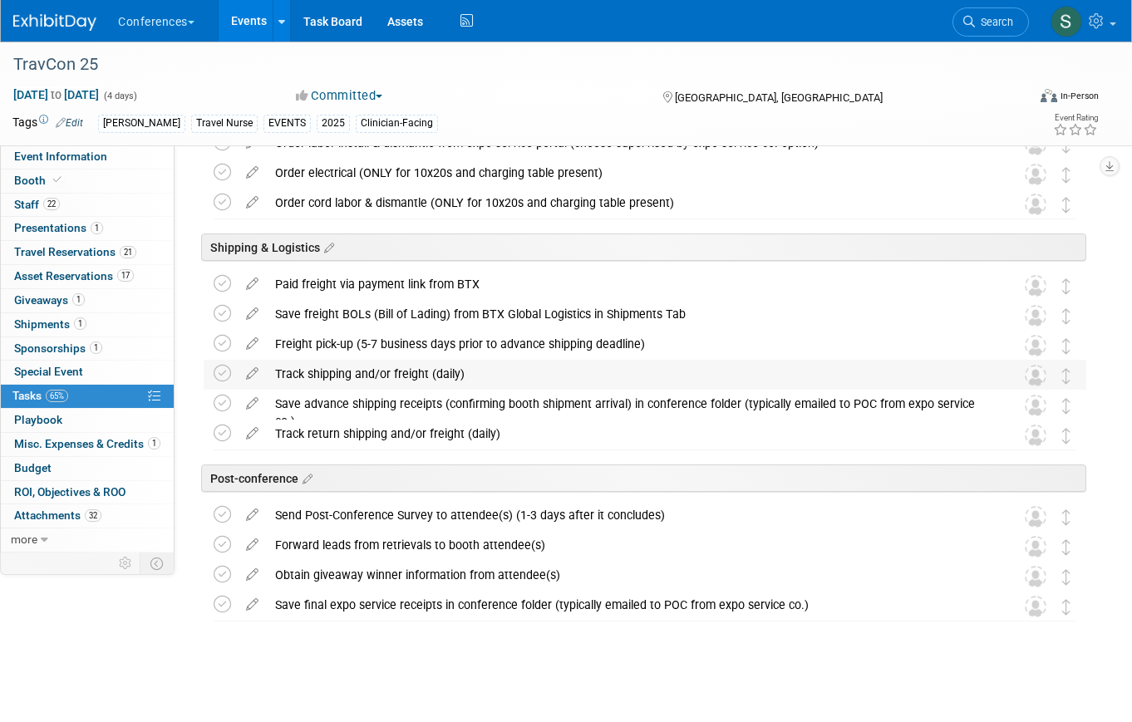
scroll to position [298, 0]
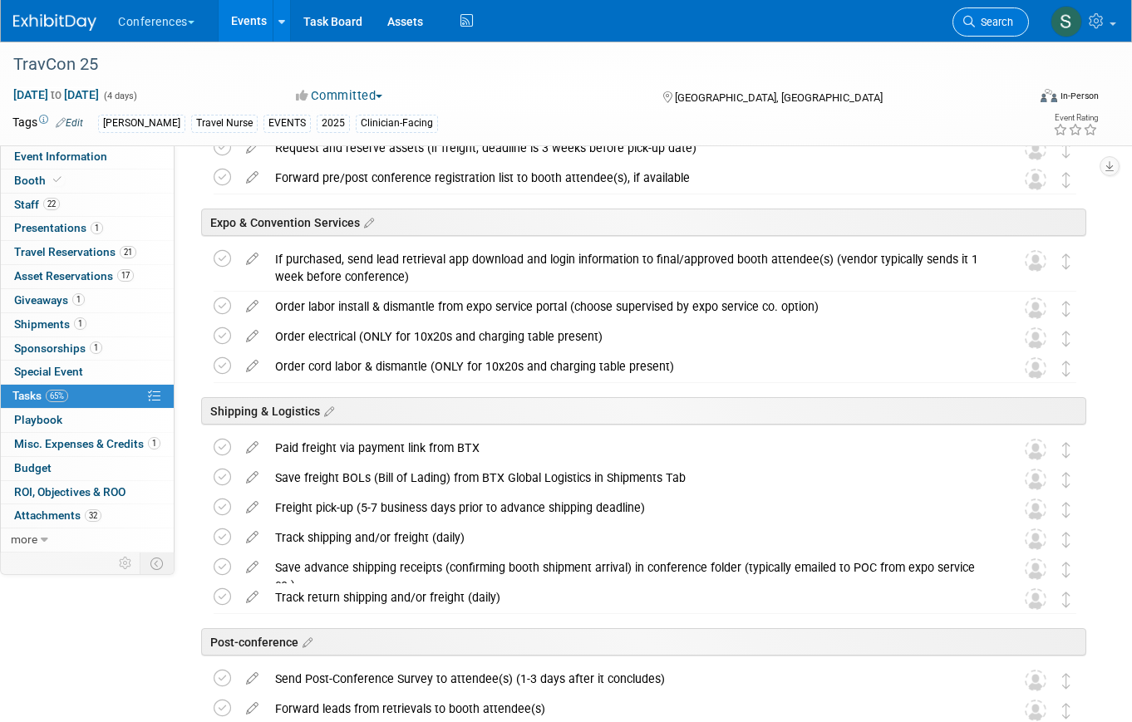
click at [976, 30] on link "Search" at bounding box center [990, 21] width 76 height 29
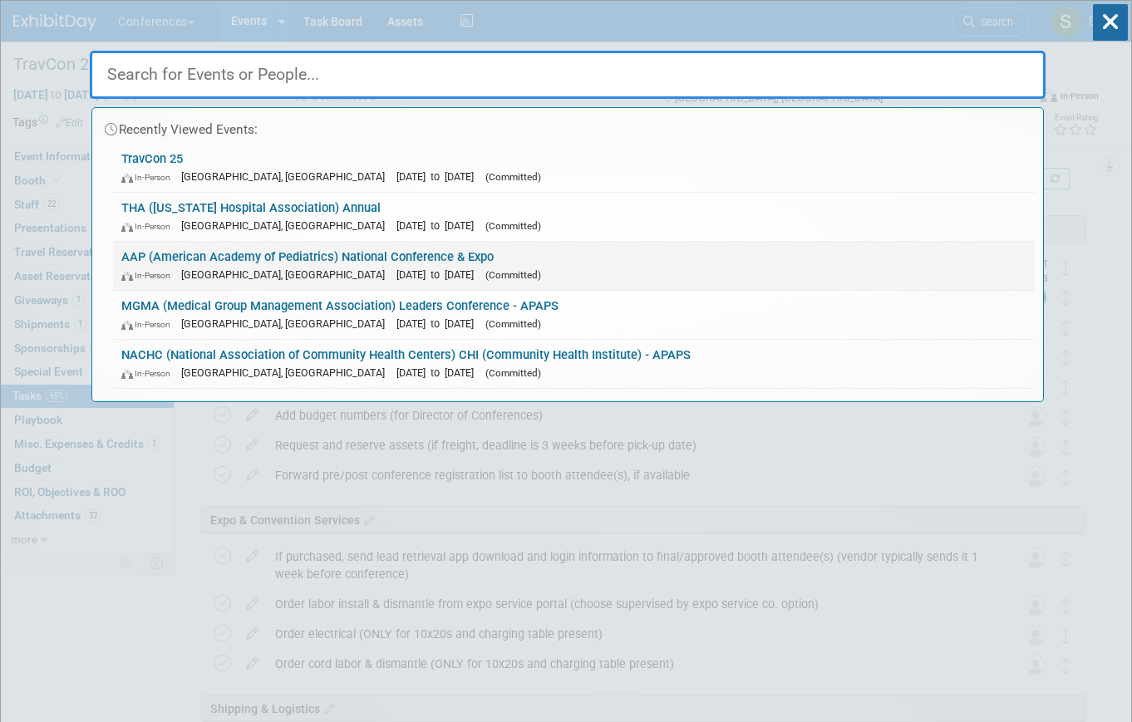
click at [499, 273] on div "In-Person Denver, CO Sep 26, 2025 to Sep 29, 2025 (Committed)" at bounding box center [573, 274] width 905 height 17
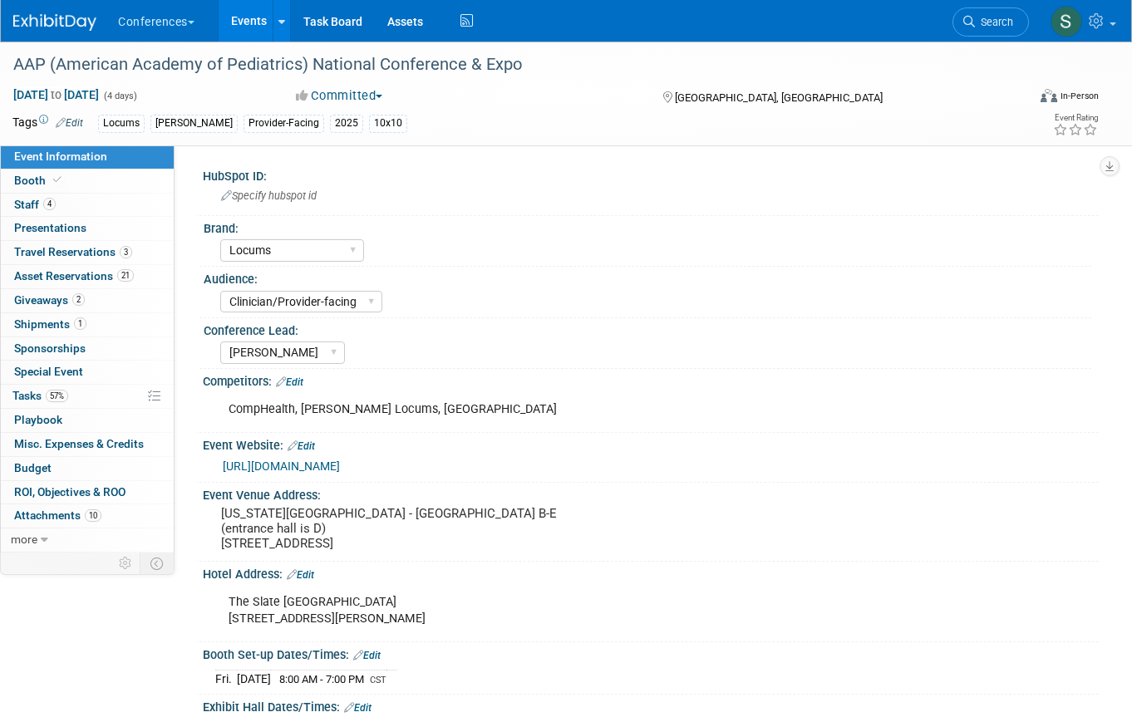
select select "Locums"
select select "Clinician/Provider-facing"
select select "[PERSON_NAME]"
click at [74, 392] on link "57% Tasks 57%" at bounding box center [87, 396] width 173 height 23
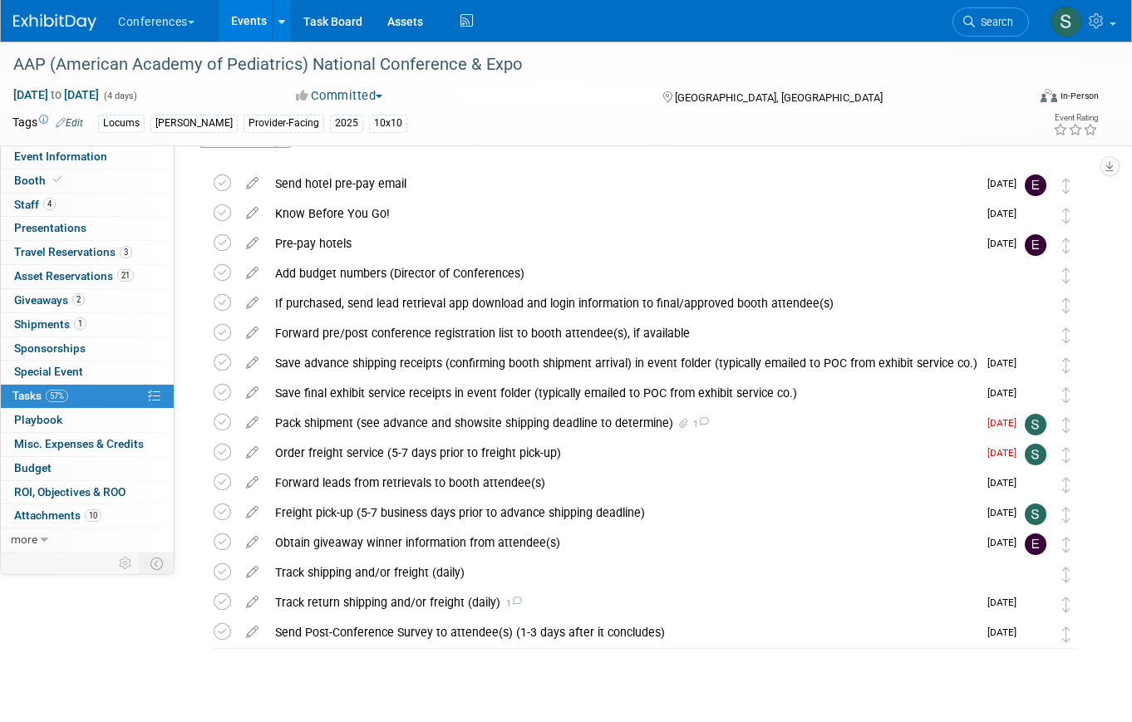
scroll to position [74, 0]
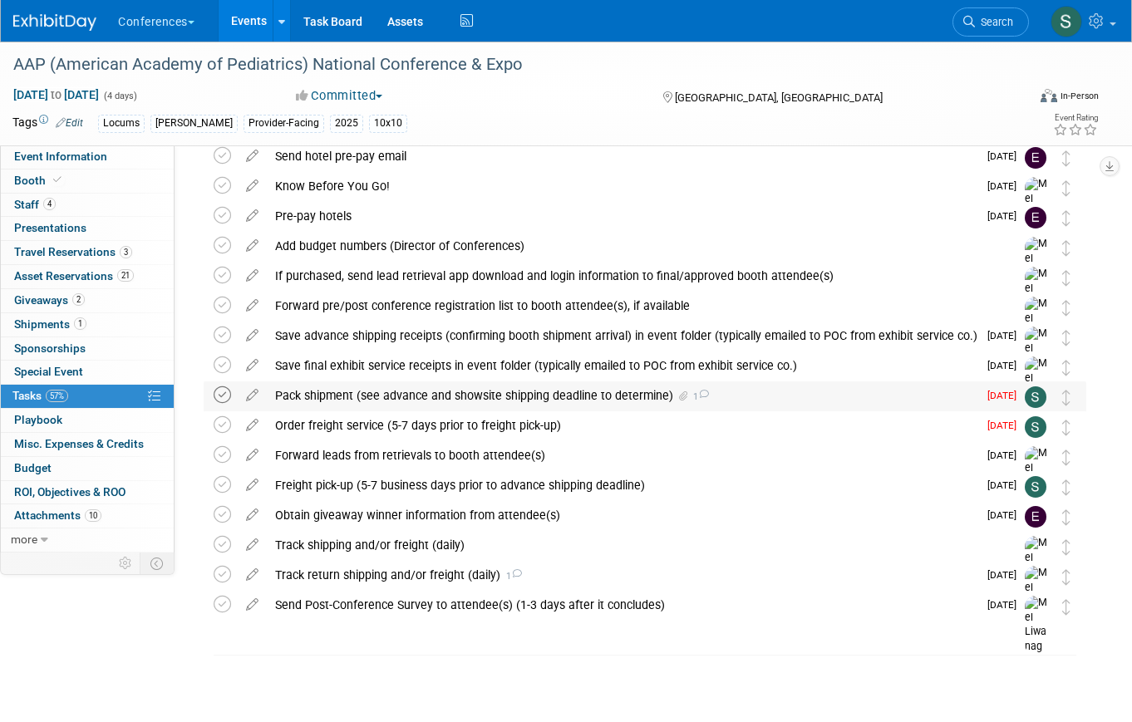
click at [226, 396] on icon at bounding box center [222, 394] width 17 height 17
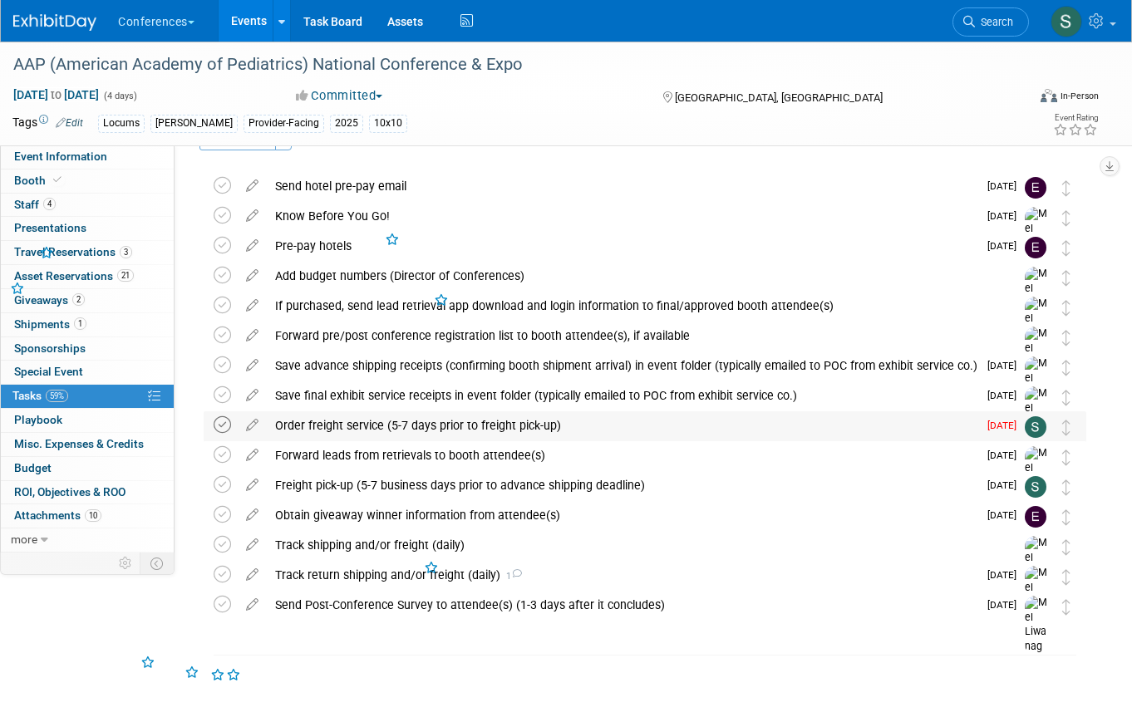
click at [220, 426] on icon at bounding box center [222, 424] width 17 height 17
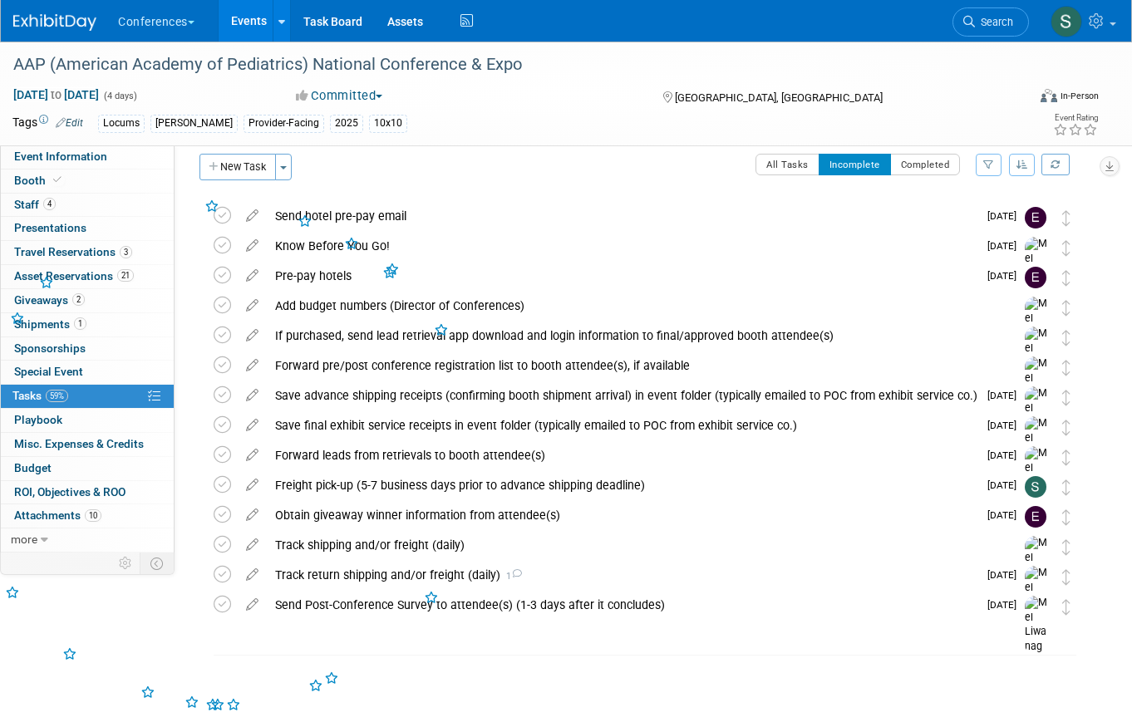
scroll to position [14, 0]
